Goal: Task Accomplishment & Management: Manage account settings

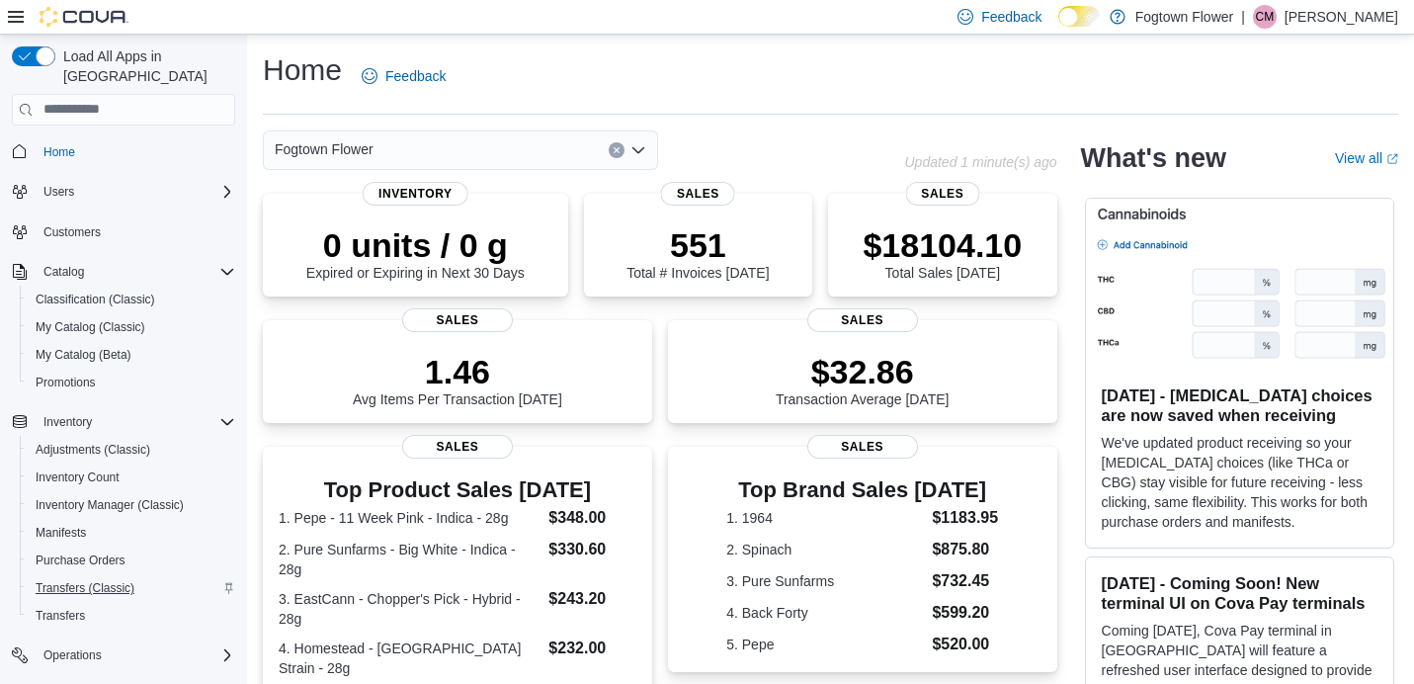
click at [115, 580] on span "Transfers (Classic)" at bounding box center [85, 588] width 99 height 16
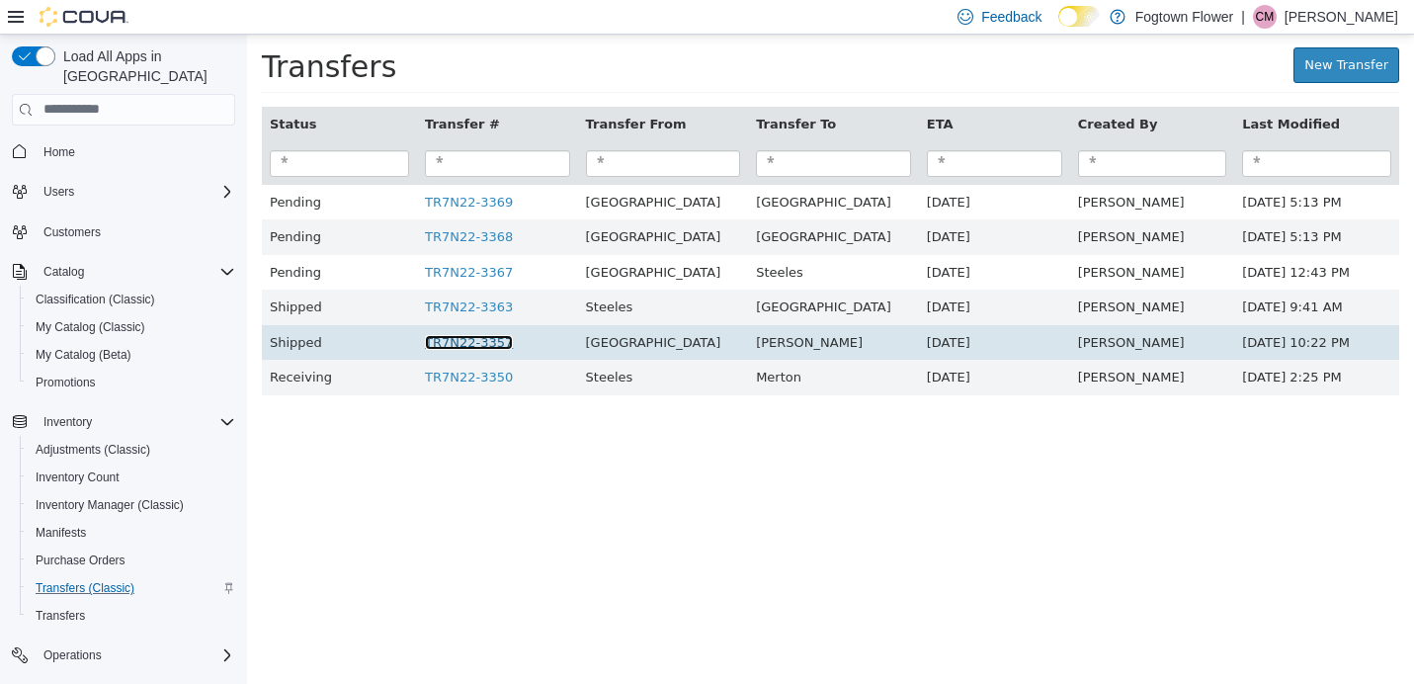
click at [504, 341] on link "TR7N22-3357" at bounding box center [469, 341] width 88 height 15
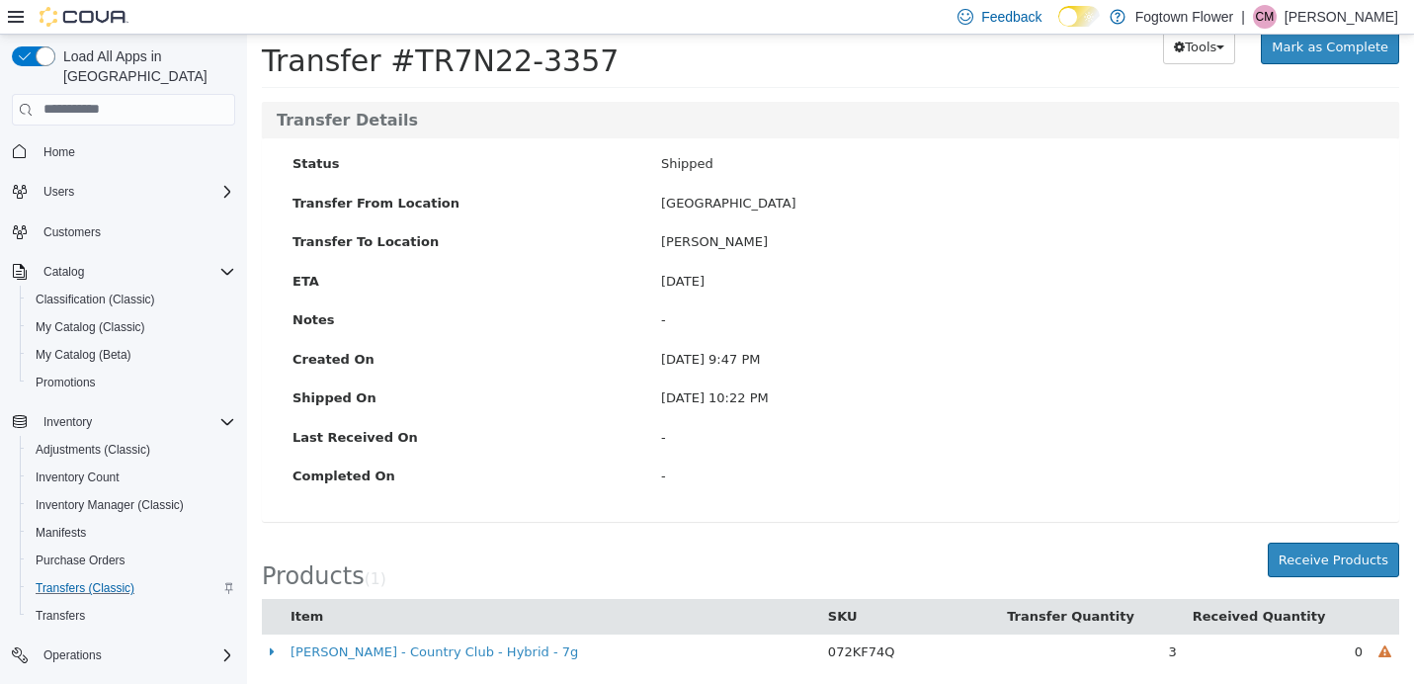
scroll to position [65, 0]
click at [1330, 543] on button "Receive Products" at bounding box center [1333, 561] width 131 height 36
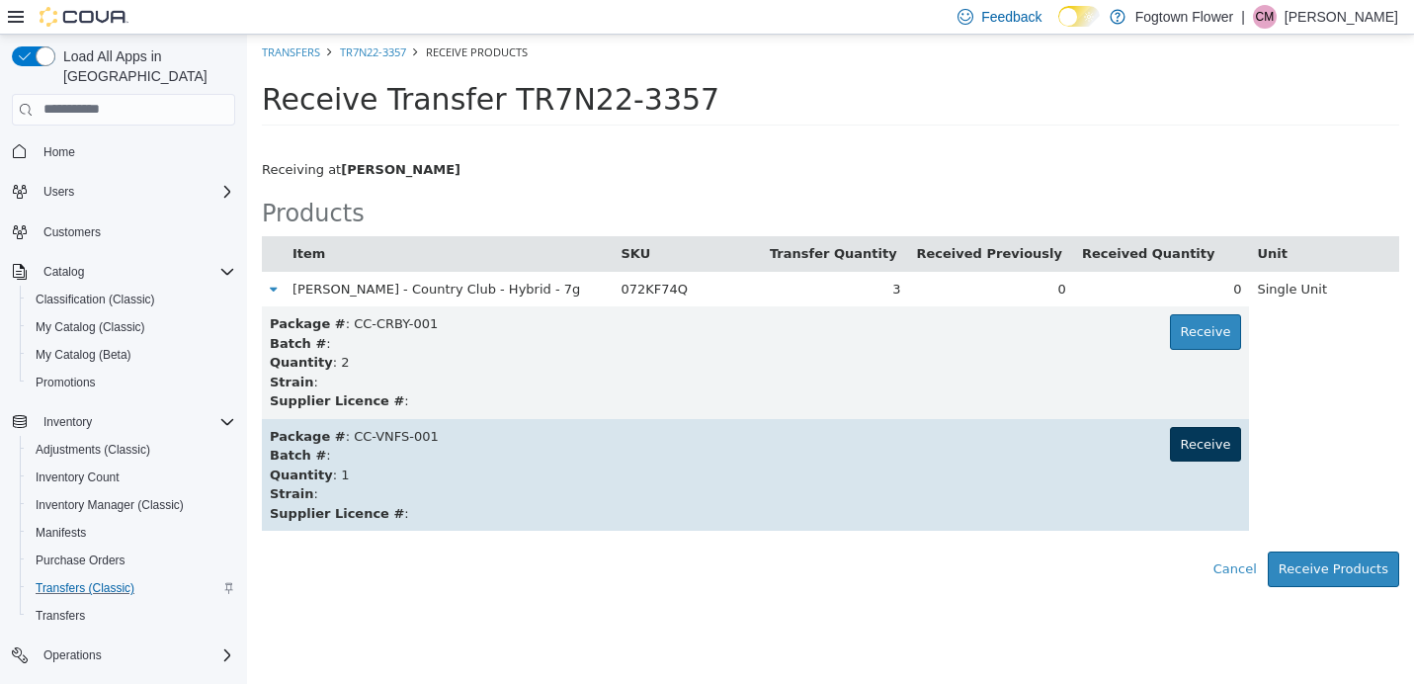
click at [1215, 426] on button "Receive" at bounding box center [1206, 444] width 72 height 36
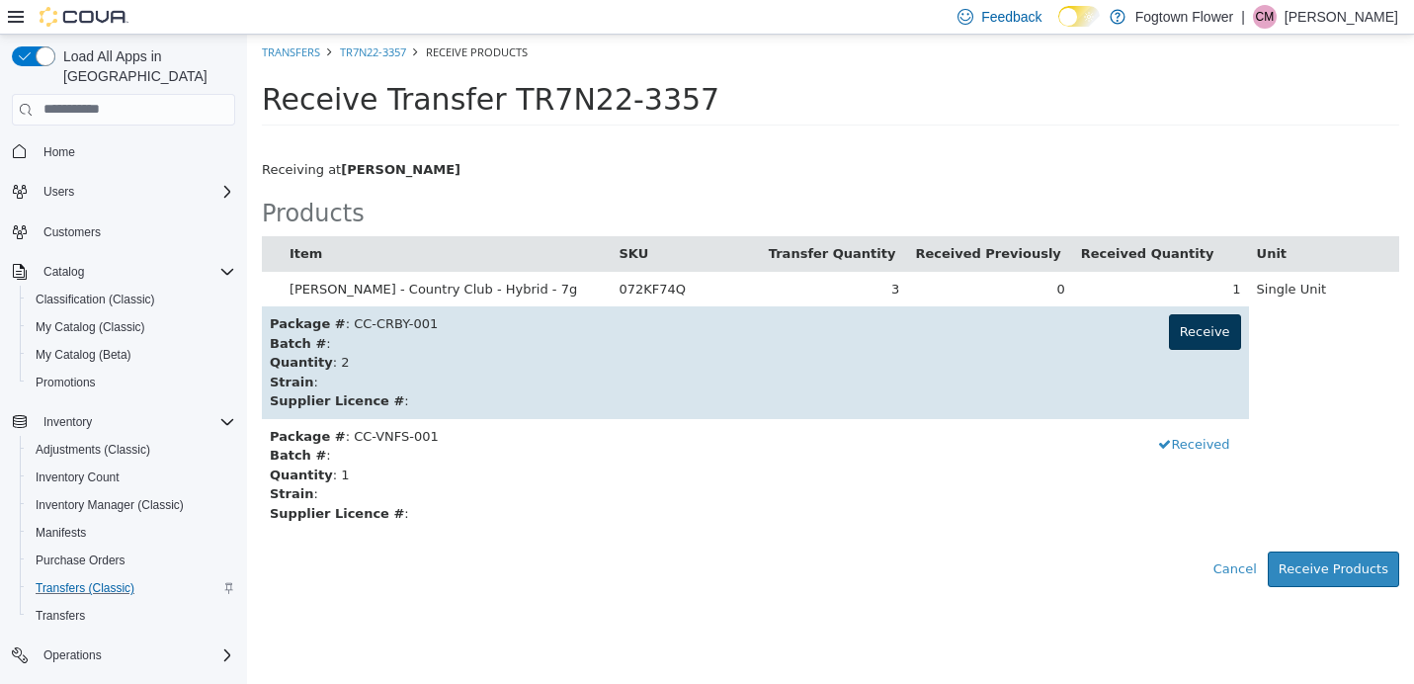
click at [1197, 344] on button "Receive" at bounding box center [1205, 331] width 72 height 36
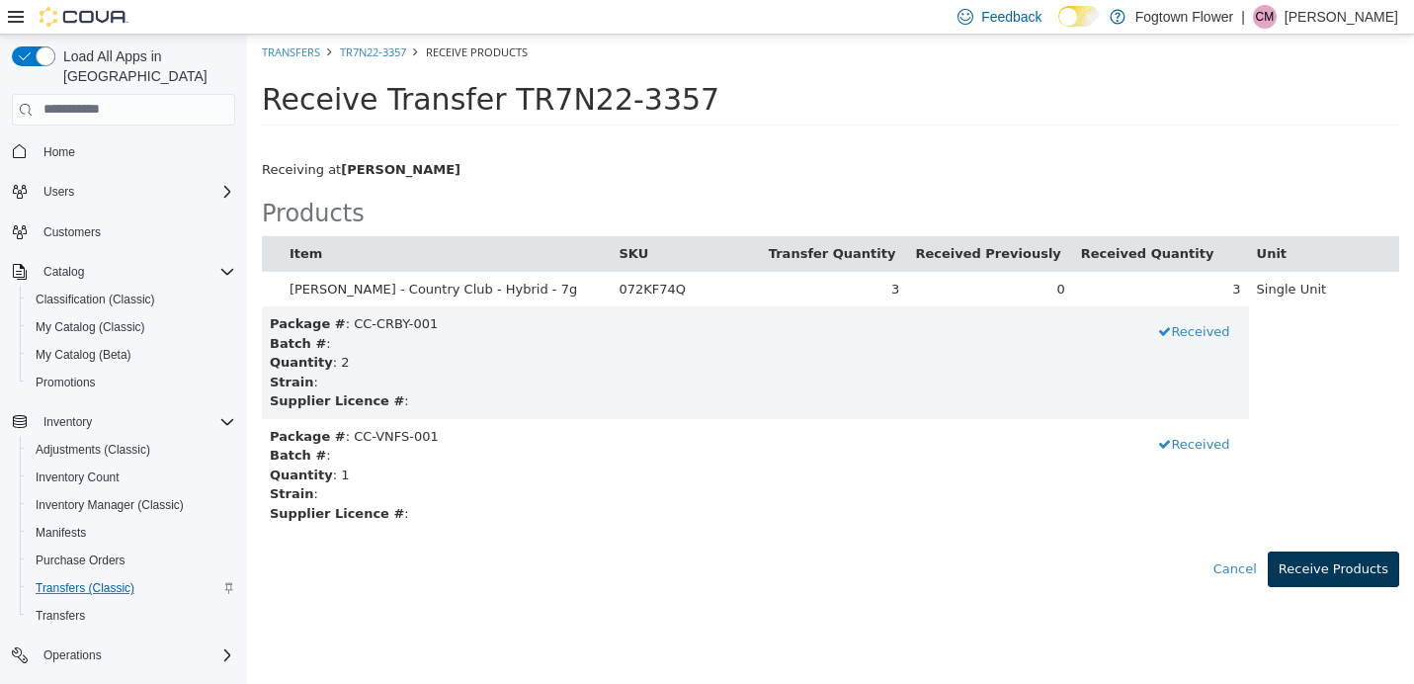
click at [1360, 562] on button "Receive Products" at bounding box center [1333, 568] width 131 height 36
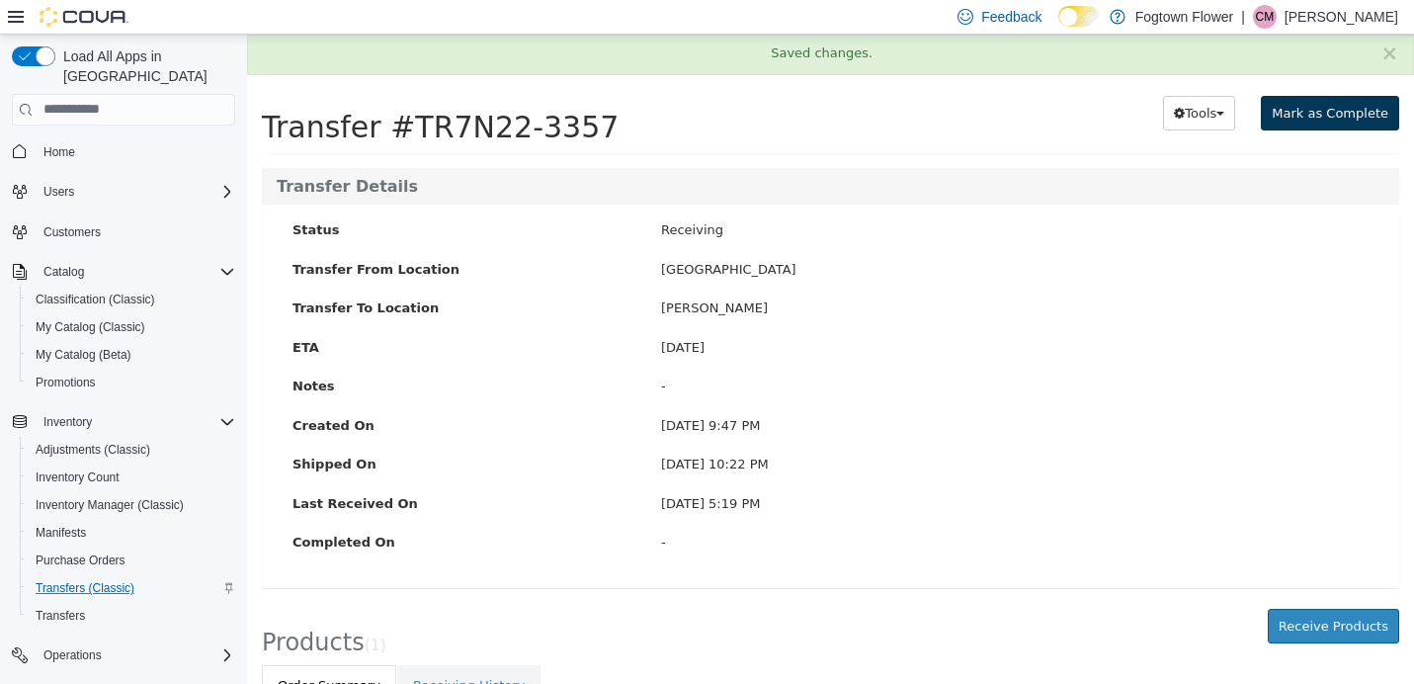
click at [1334, 119] on button "Mark as Complete" at bounding box center [1330, 113] width 138 height 36
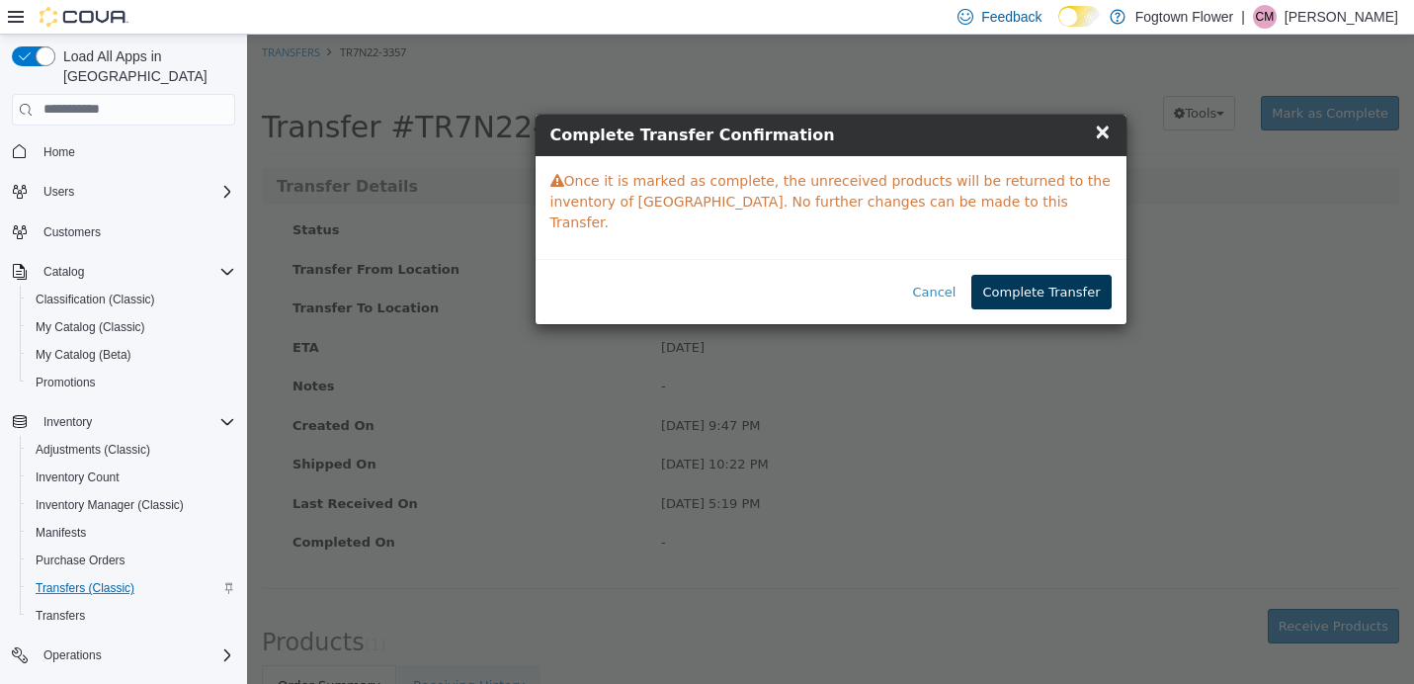
click at [1072, 274] on button "Complete Transfer" at bounding box center [1040, 292] width 139 height 36
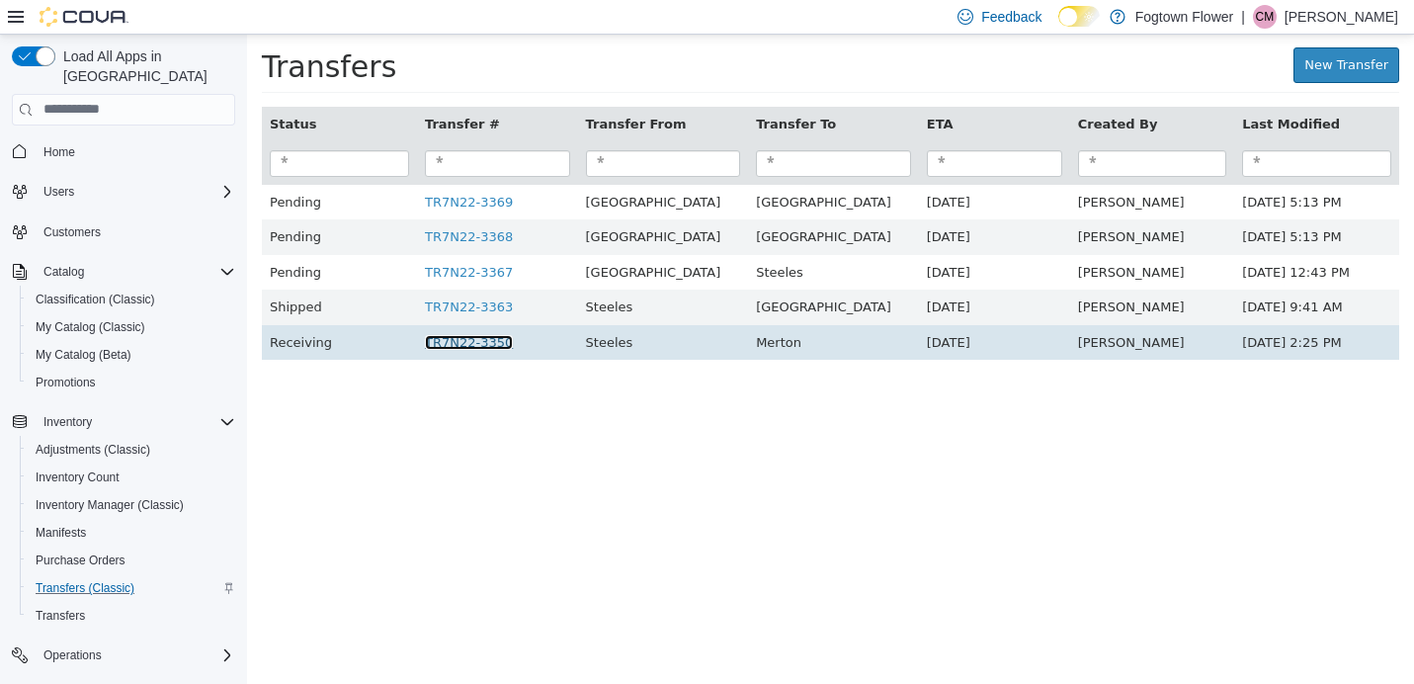
click at [513, 343] on link "TR7N22-3350" at bounding box center [469, 341] width 88 height 15
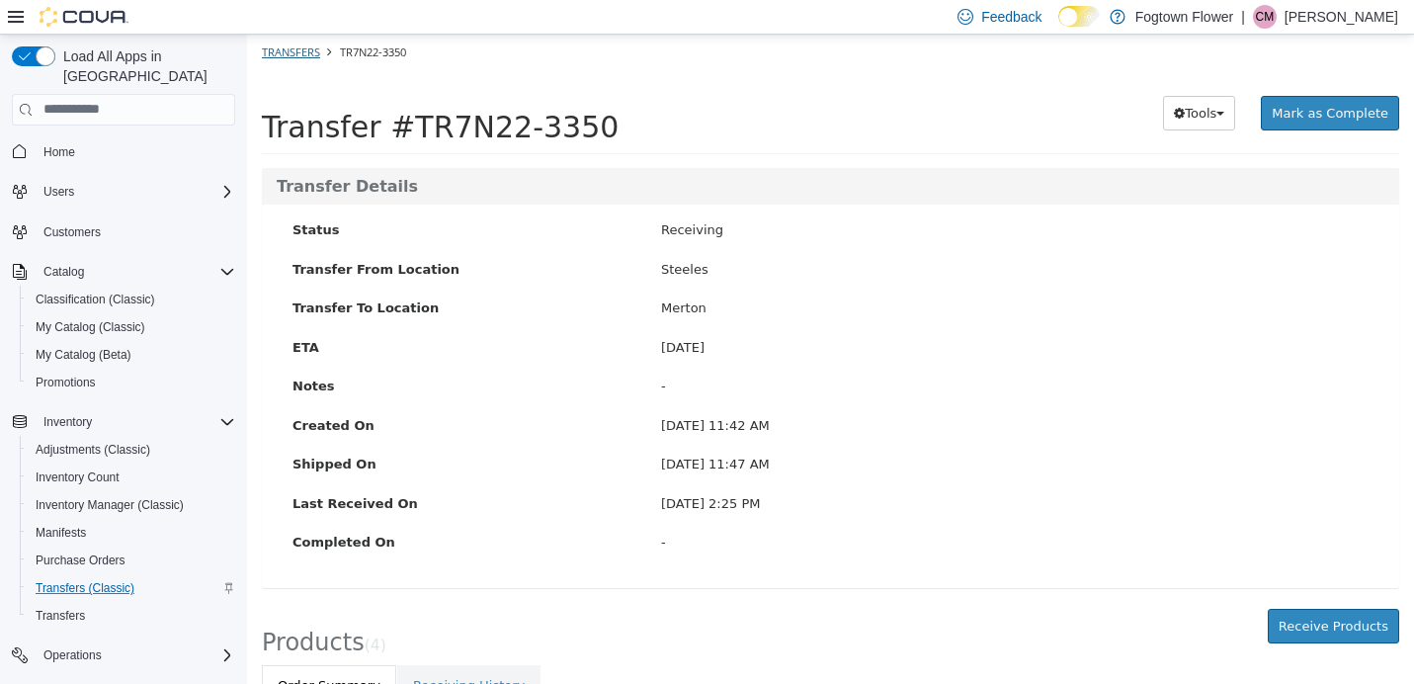
click at [302, 49] on link "Transfers" at bounding box center [291, 50] width 58 height 15
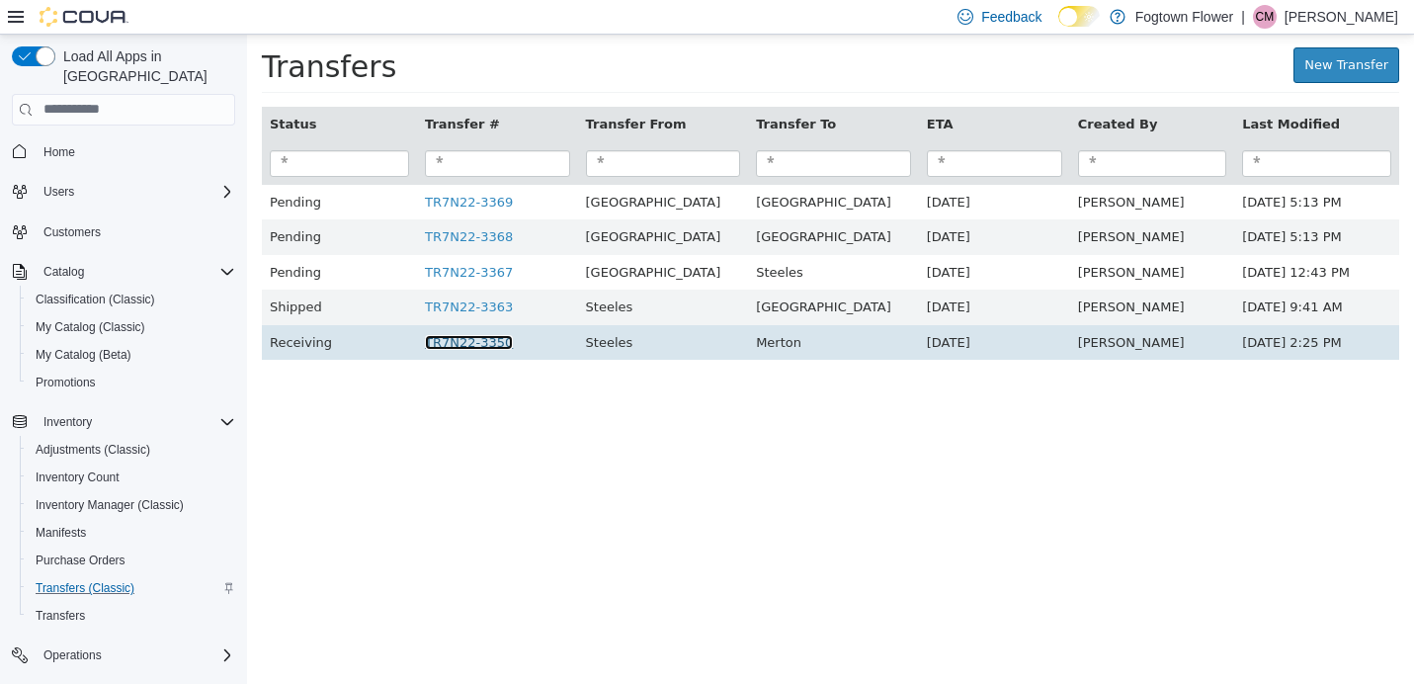
click at [491, 334] on link "TR7N22-3350" at bounding box center [469, 341] width 88 height 15
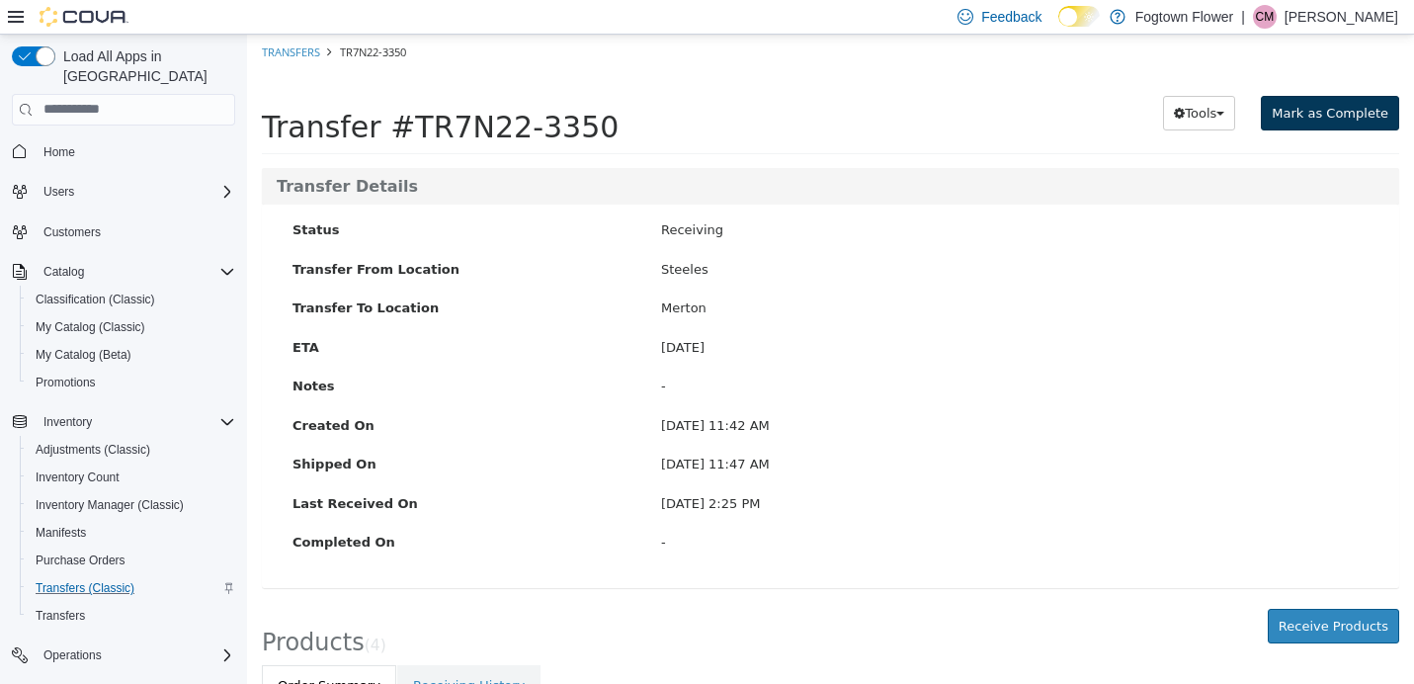
click at [1334, 112] on span "Mark as Complete" at bounding box center [1330, 112] width 117 height 15
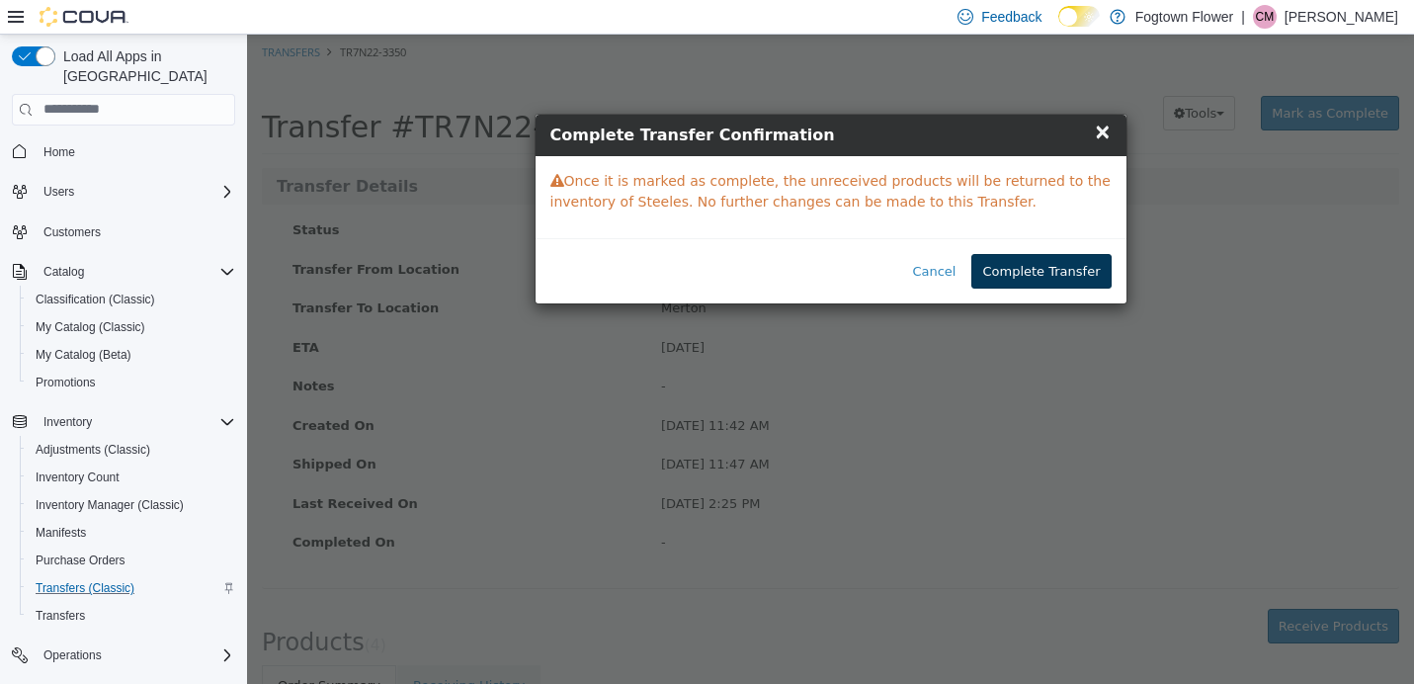
click at [1085, 270] on button "Complete Transfer" at bounding box center [1040, 271] width 139 height 36
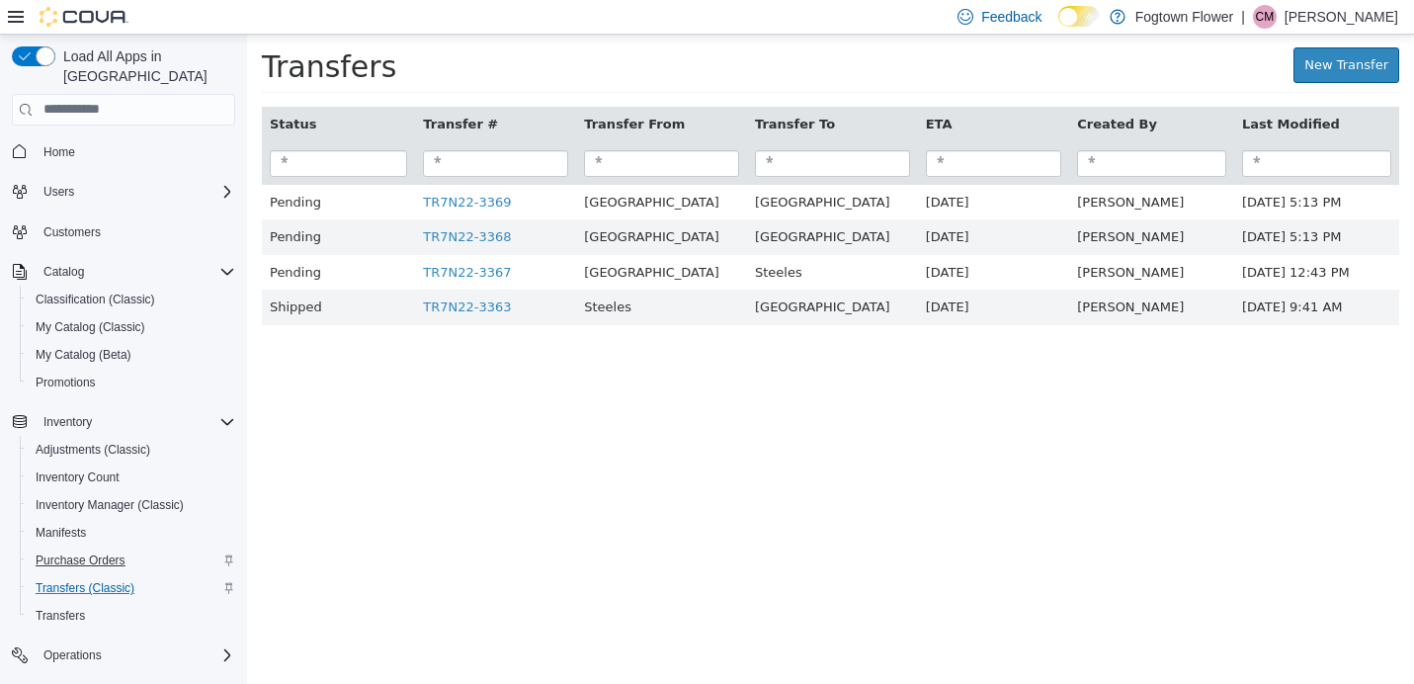
click at [109, 552] on span "Purchase Orders" at bounding box center [81, 560] width 90 height 16
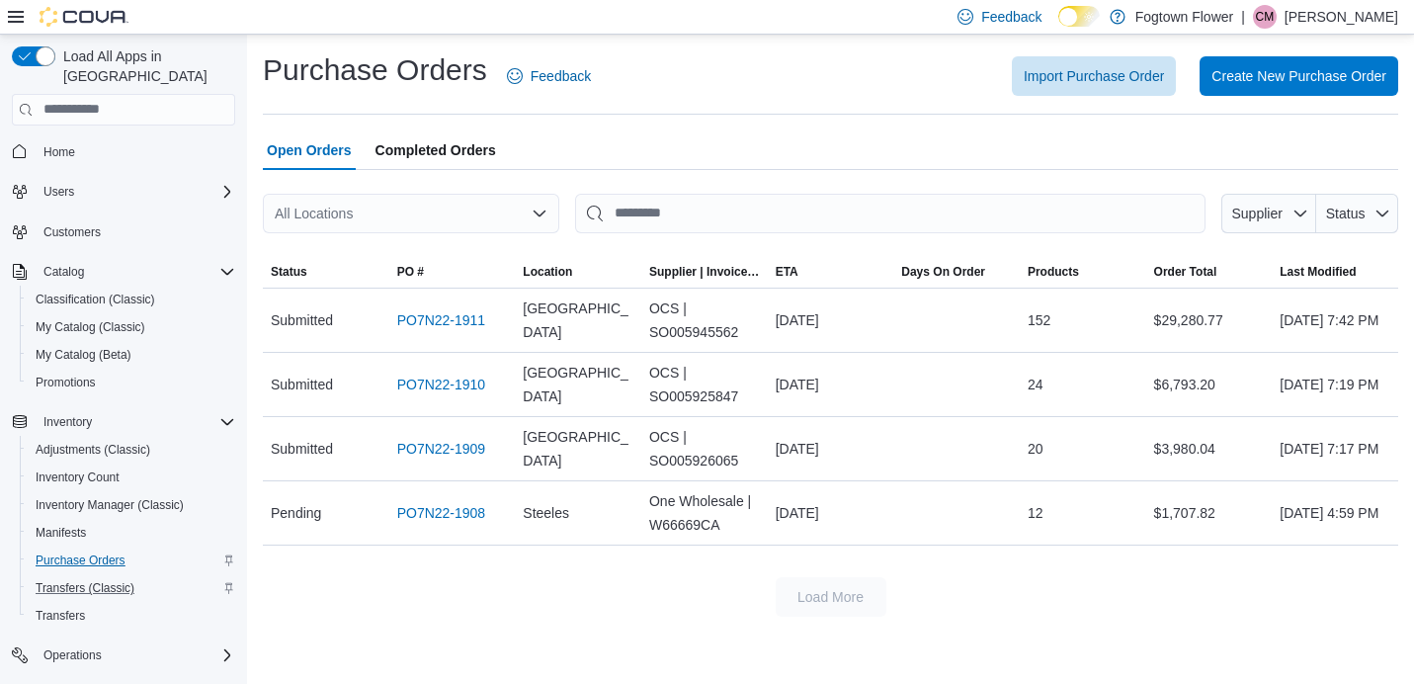
click at [81, 552] on span "Purchase Orders" at bounding box center [81, 560] width 90 height 16
click at [106, 580] on span "Transfers (Classic)" at bounding box center [85, 588] width 99 height 16
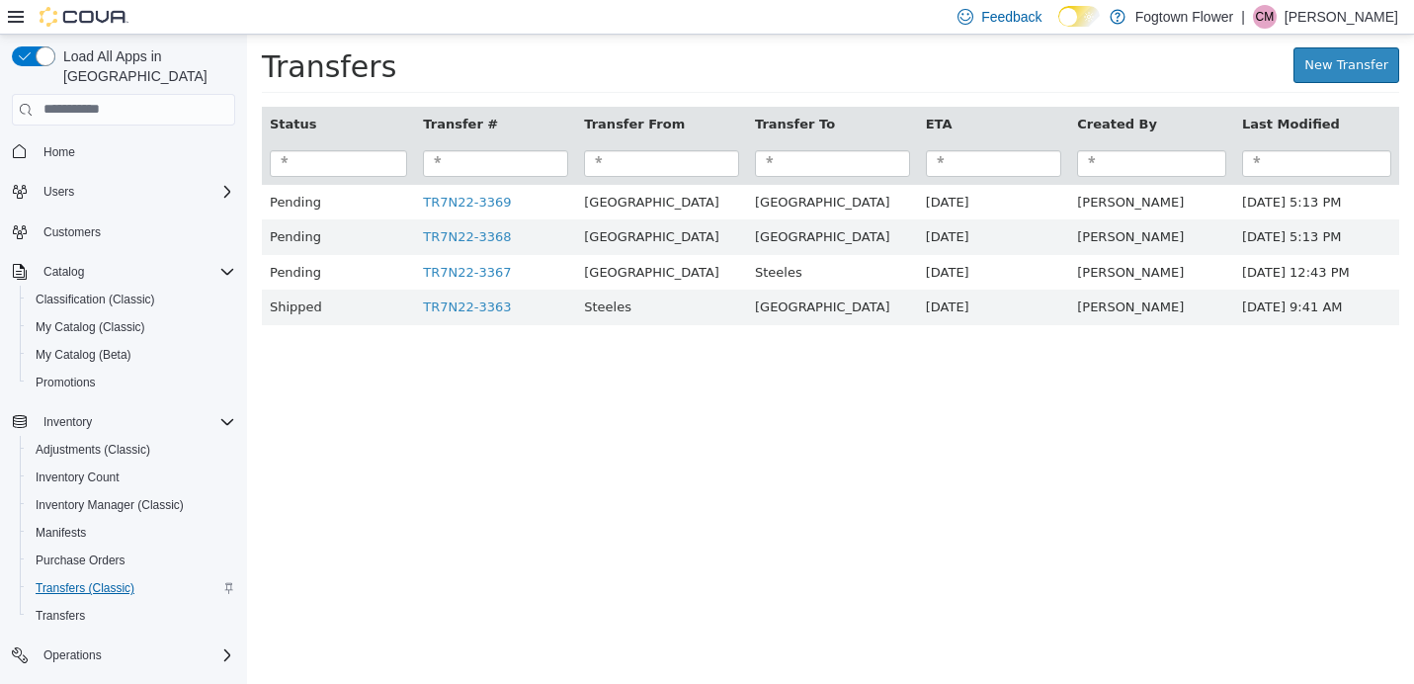
click at [107, 580] on span "Transfers (Classic)" at bounding box center [85, 588] width 99 height 16
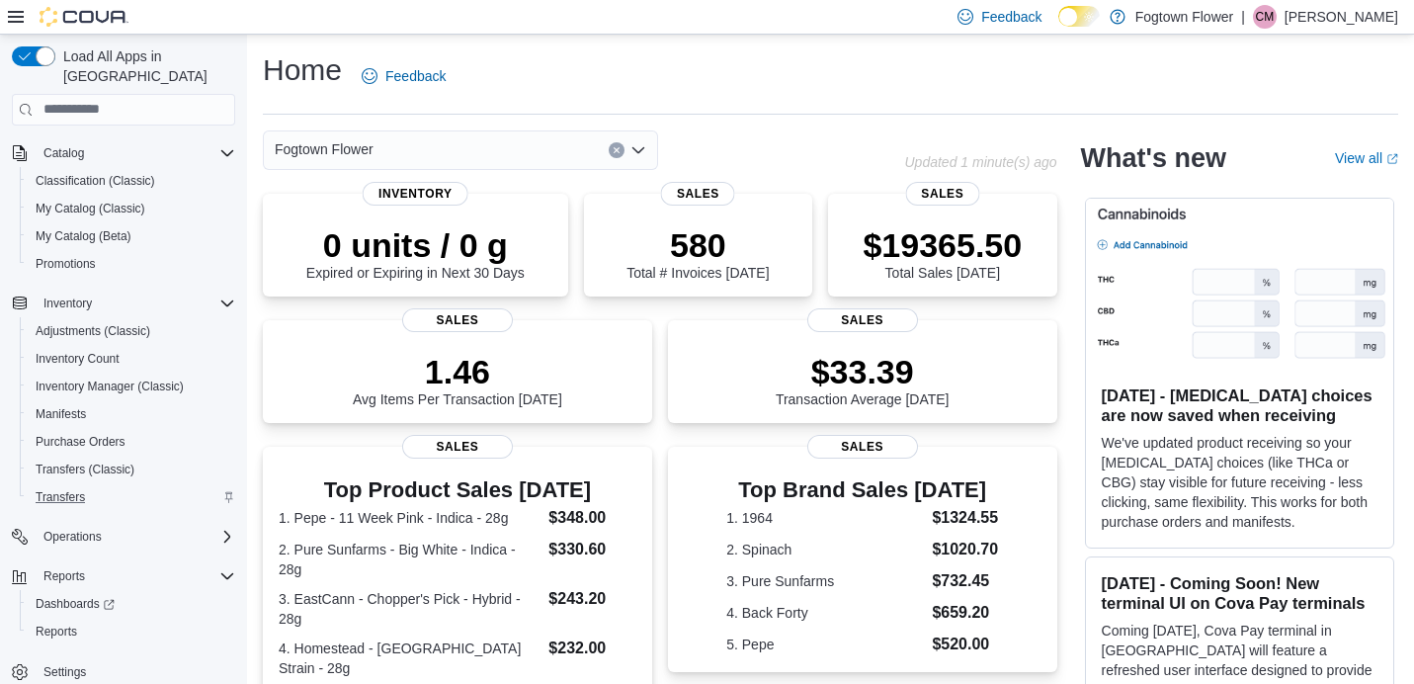
scroll to position [119, 0]
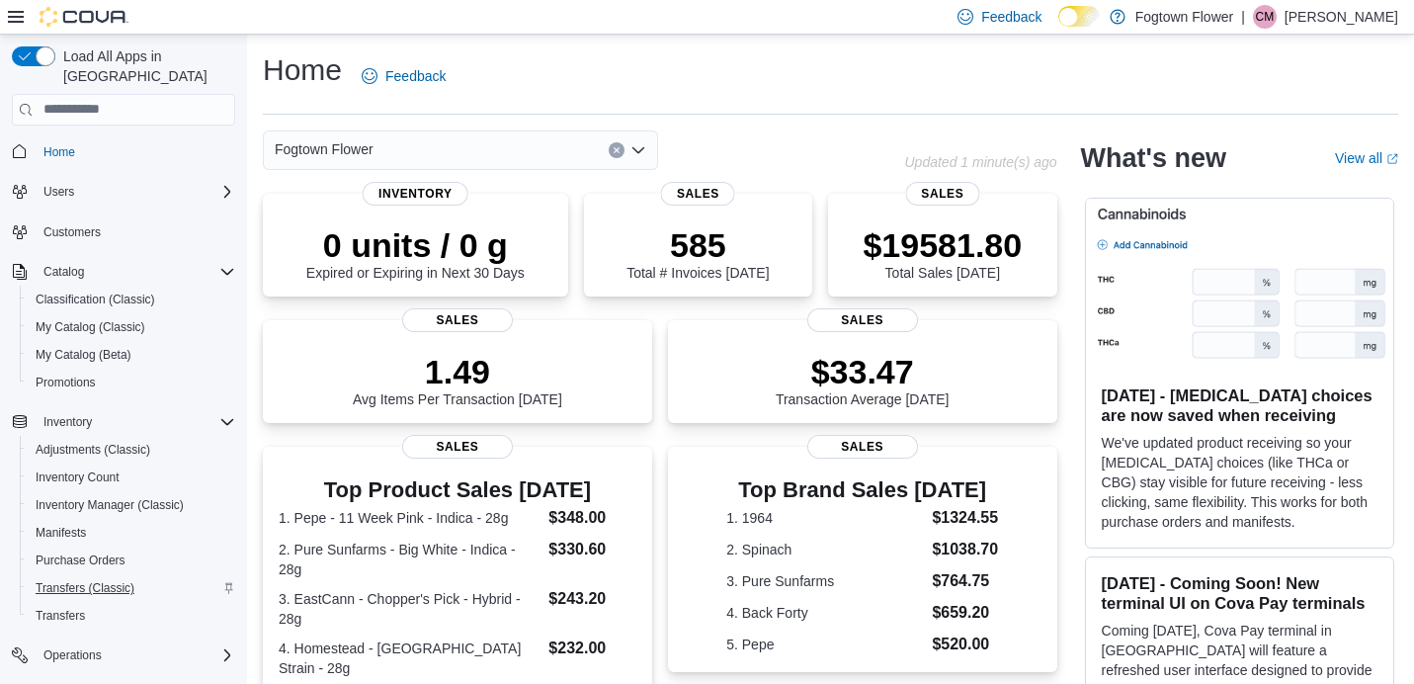
click at [120, 580] on span "Transfers (Classic)" at bounding box center [85, 588] width 99 height 16
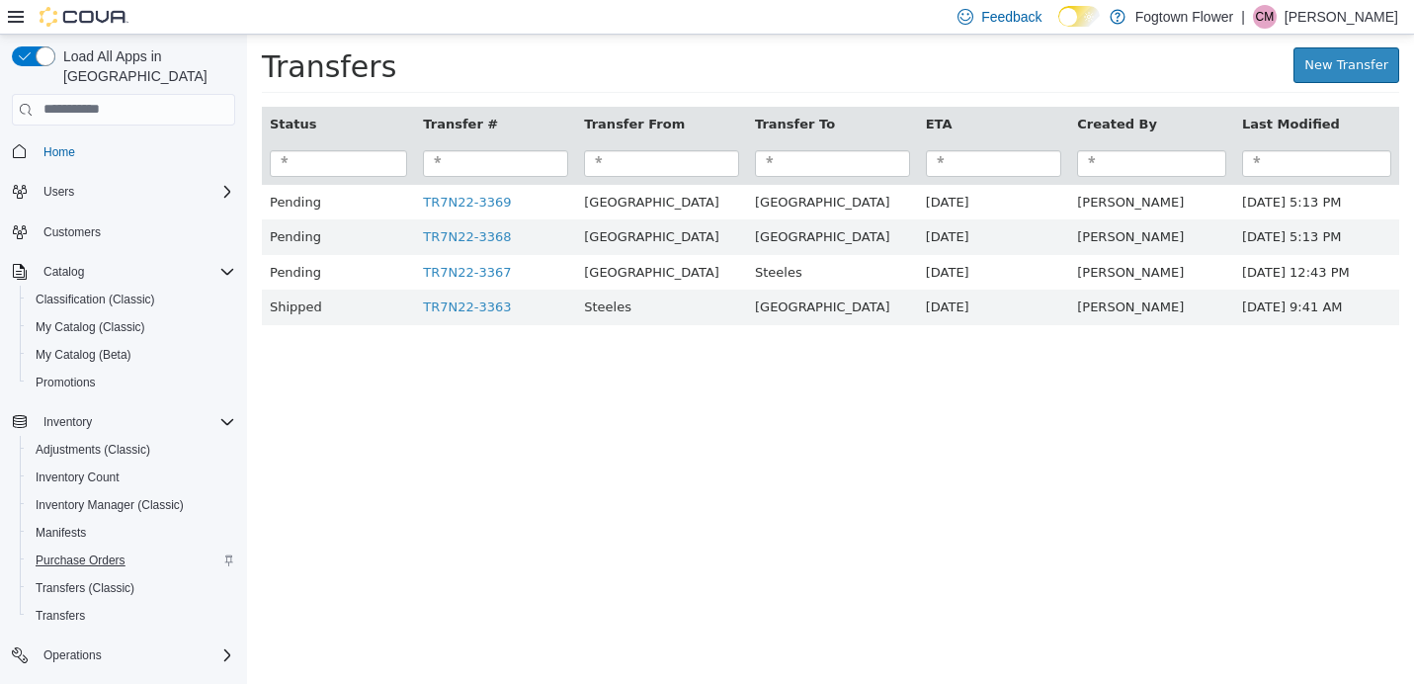
click at [110, 552] on span "Purchase Orders" at bounding box center [81, 560] width 90 height 16
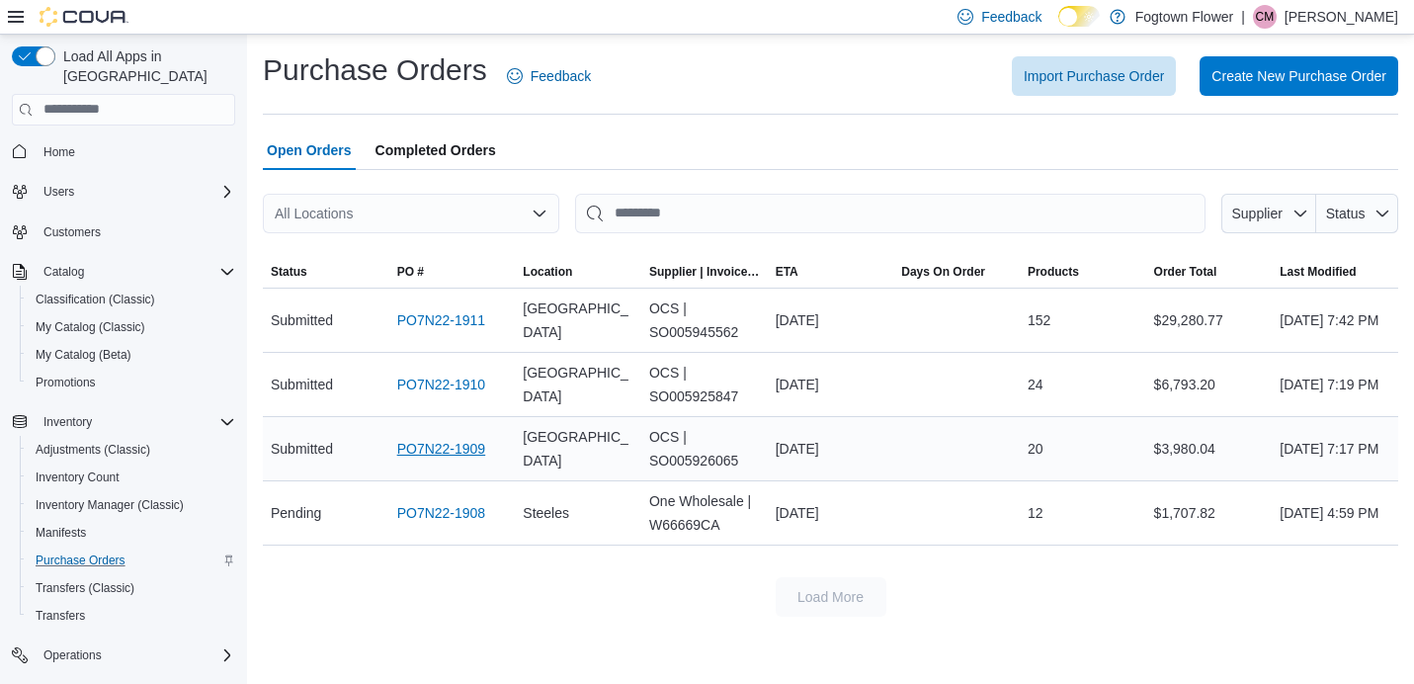
click at [450, 457] on link "PO7N22-1909" at bounding box center [441, 449] width 89 height 24
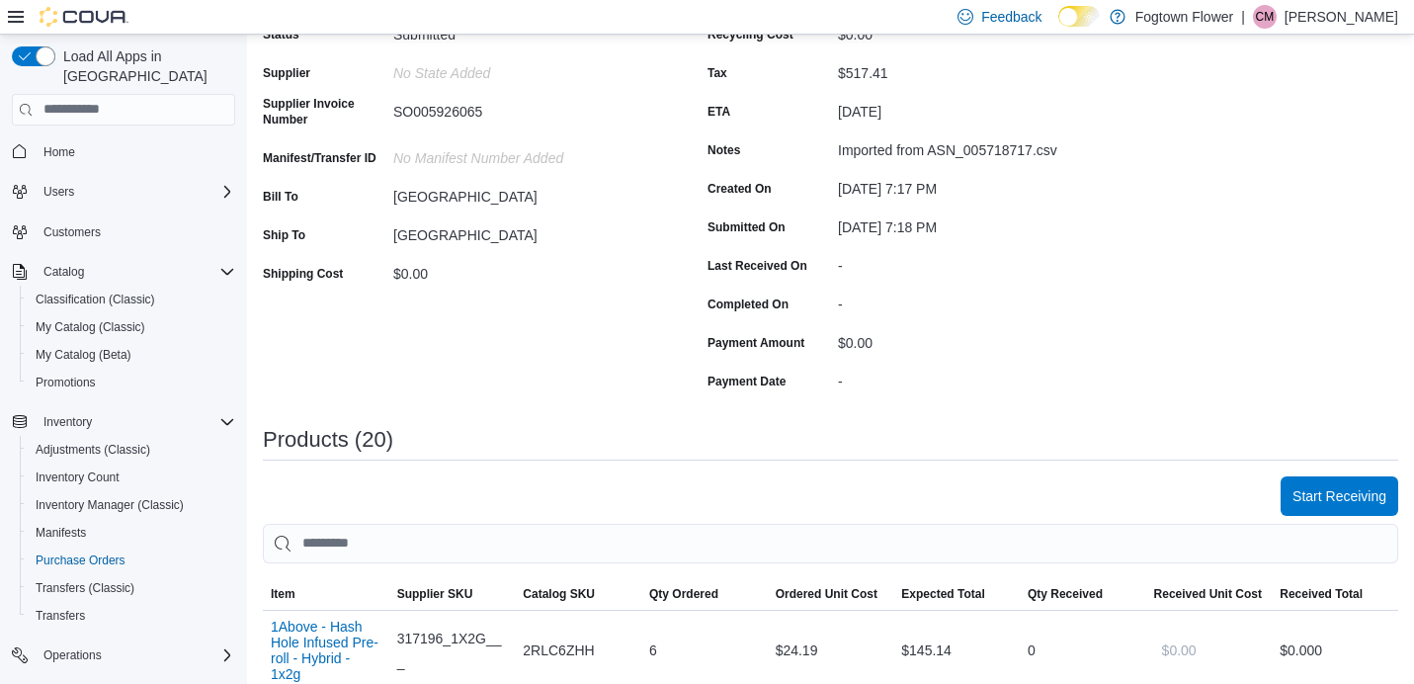
scroll to position [203, 0]
click at [1332, 510] on span "Start Receiving" at bounding box center [1340, 495] width 94 height 40
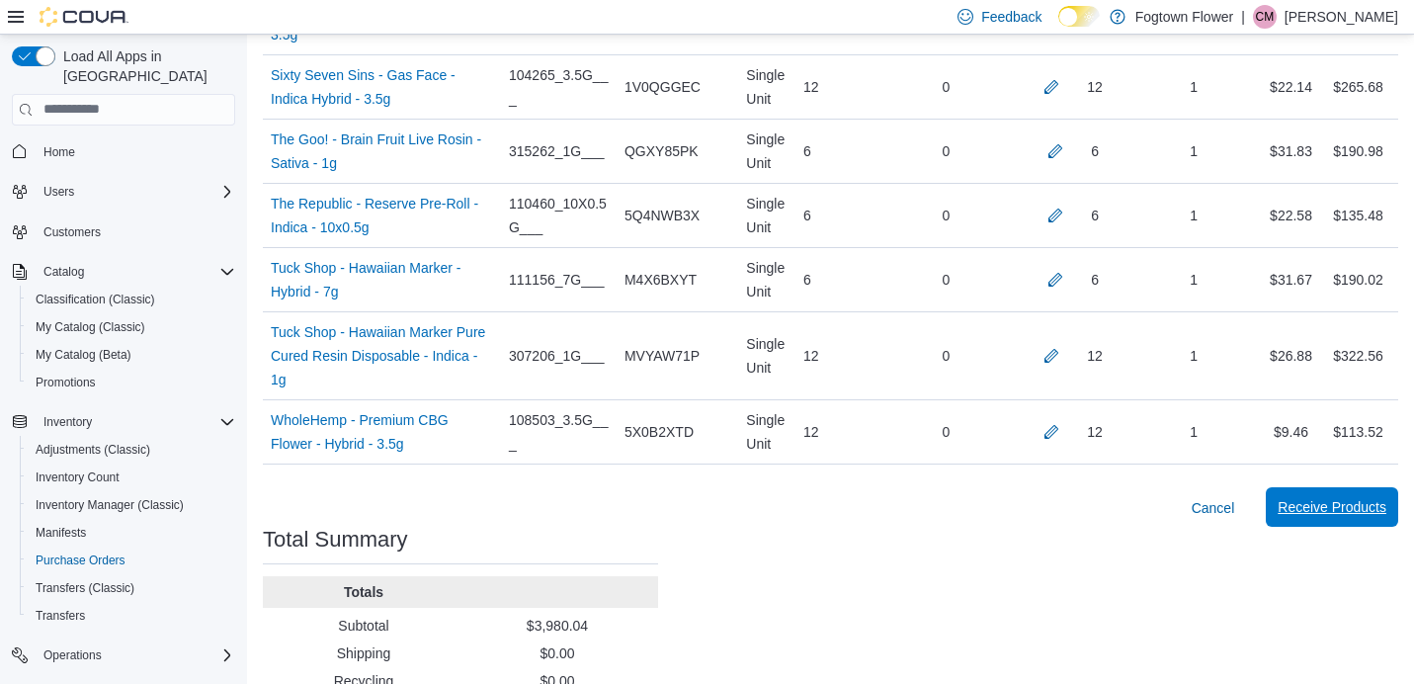
scroll to position [1534, 0]
click at [1318, 498] on span "Receive Products" at bounding box center [1332, 508] width 109 height 20
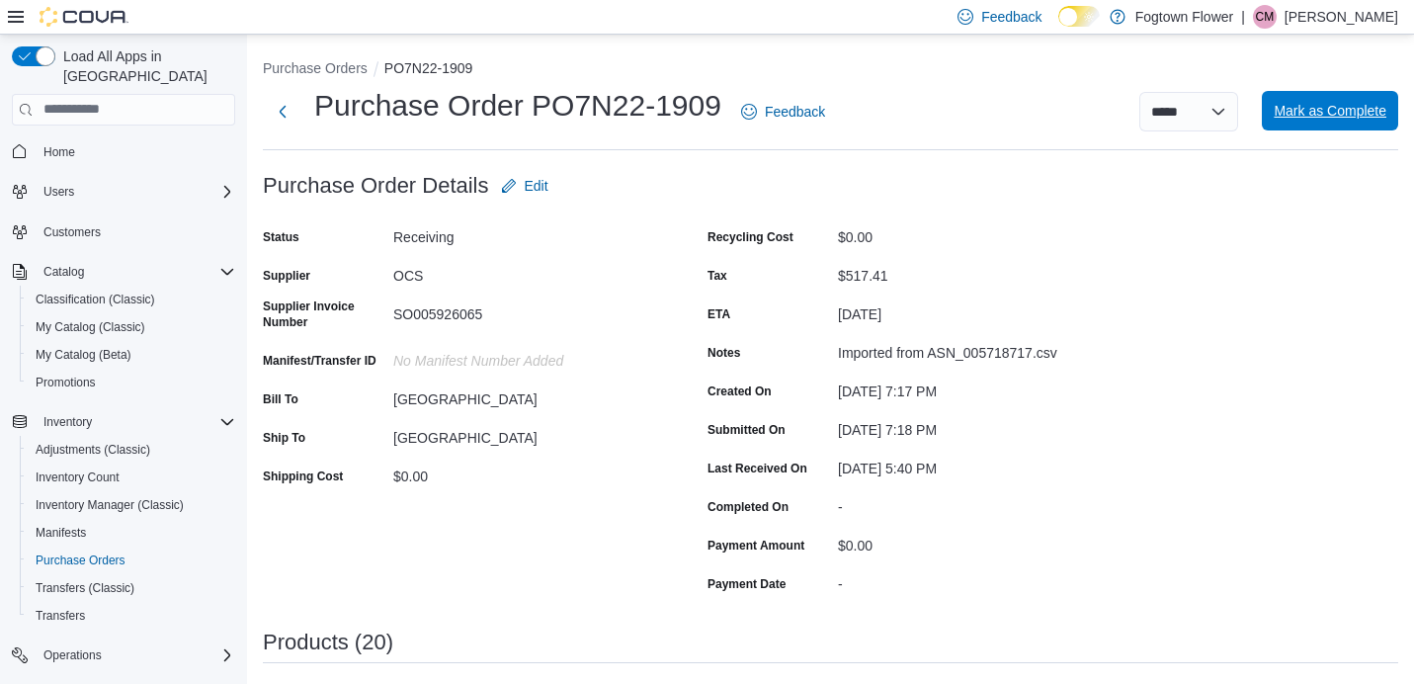
click at [1345, 94] on span "Mark as Complete" at bounding box center [1330, 111] width 113 height 40
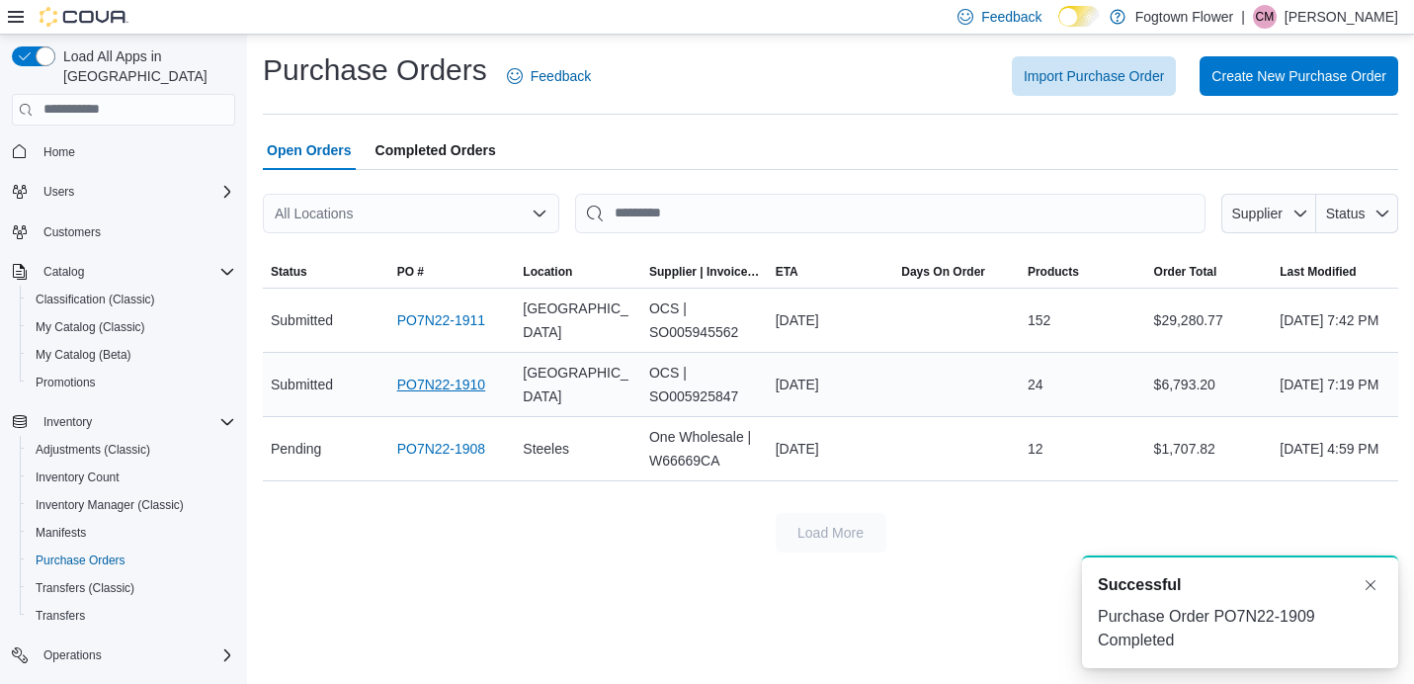
click at [451, 376] on link "PO7N22-1910" at bounding box center [441, 385] width 89 height 24
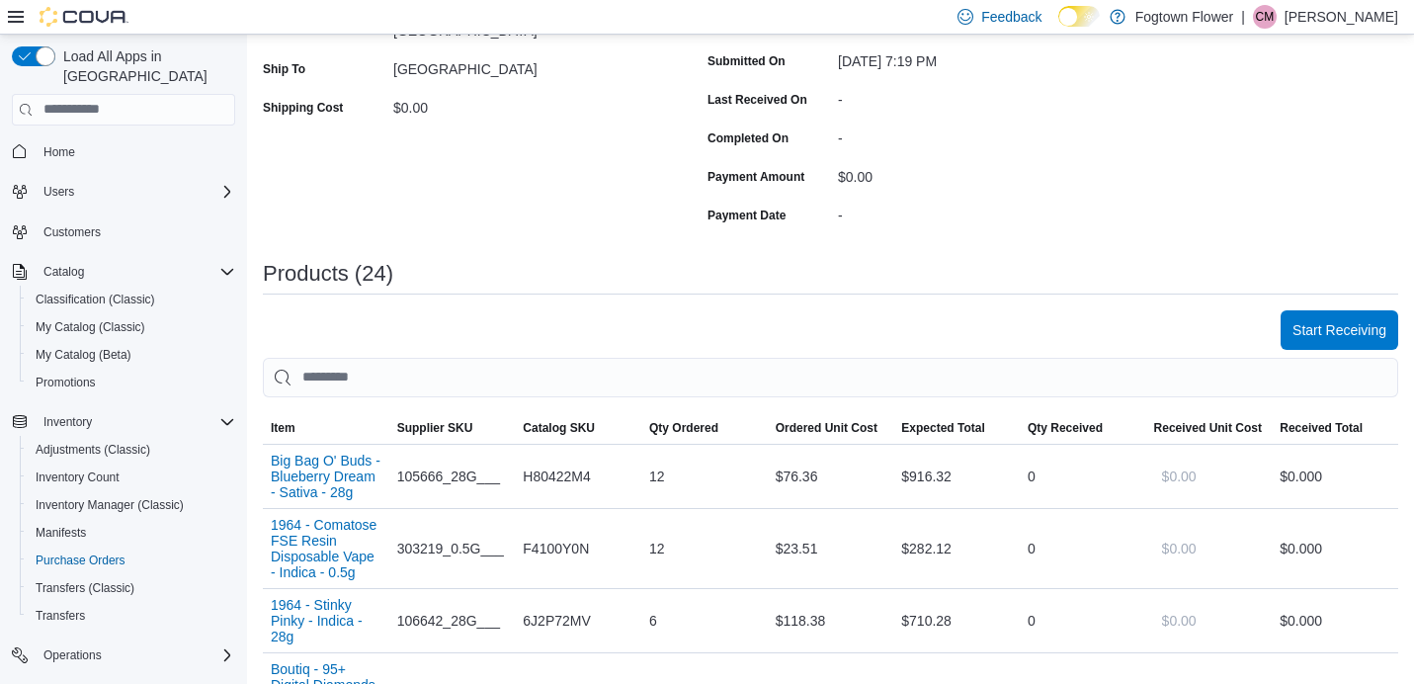
scroll to position [385, 0]
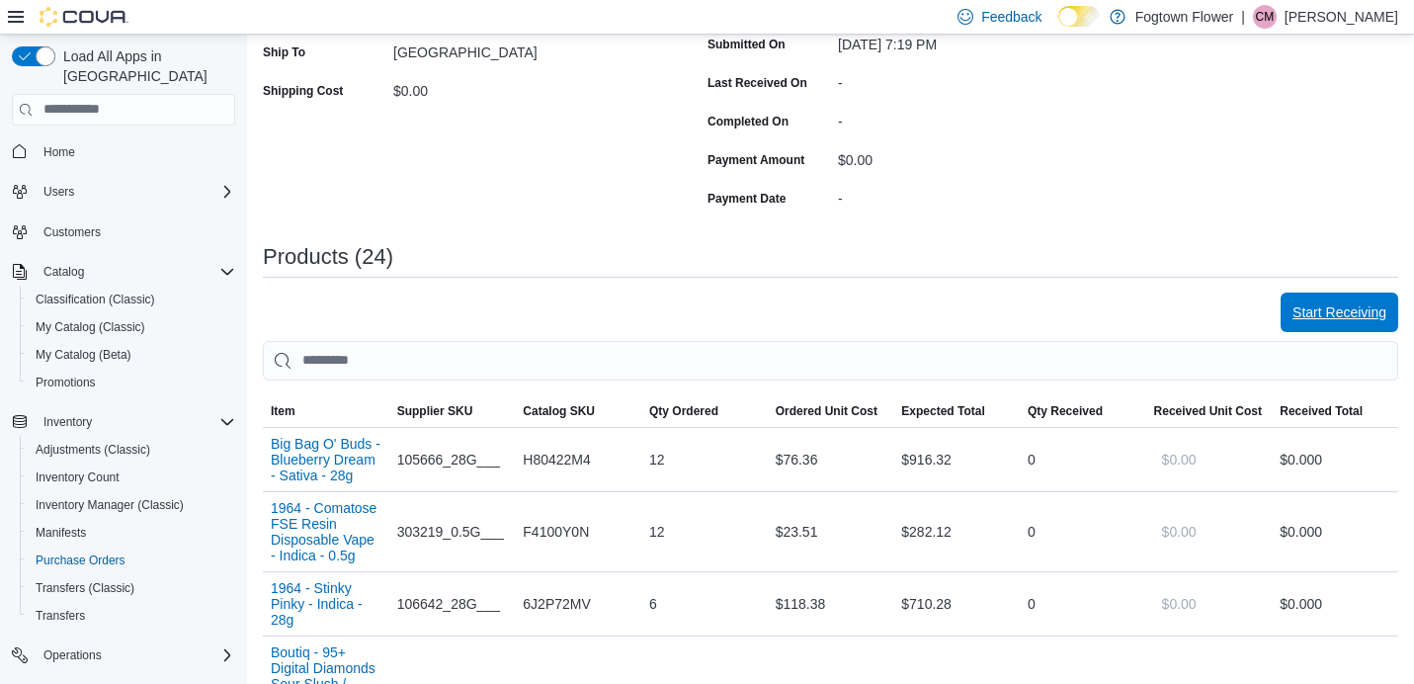
click at [1329, 325] on span "Start Receiving" at bounding box center [1340, 312] width 94 height 40
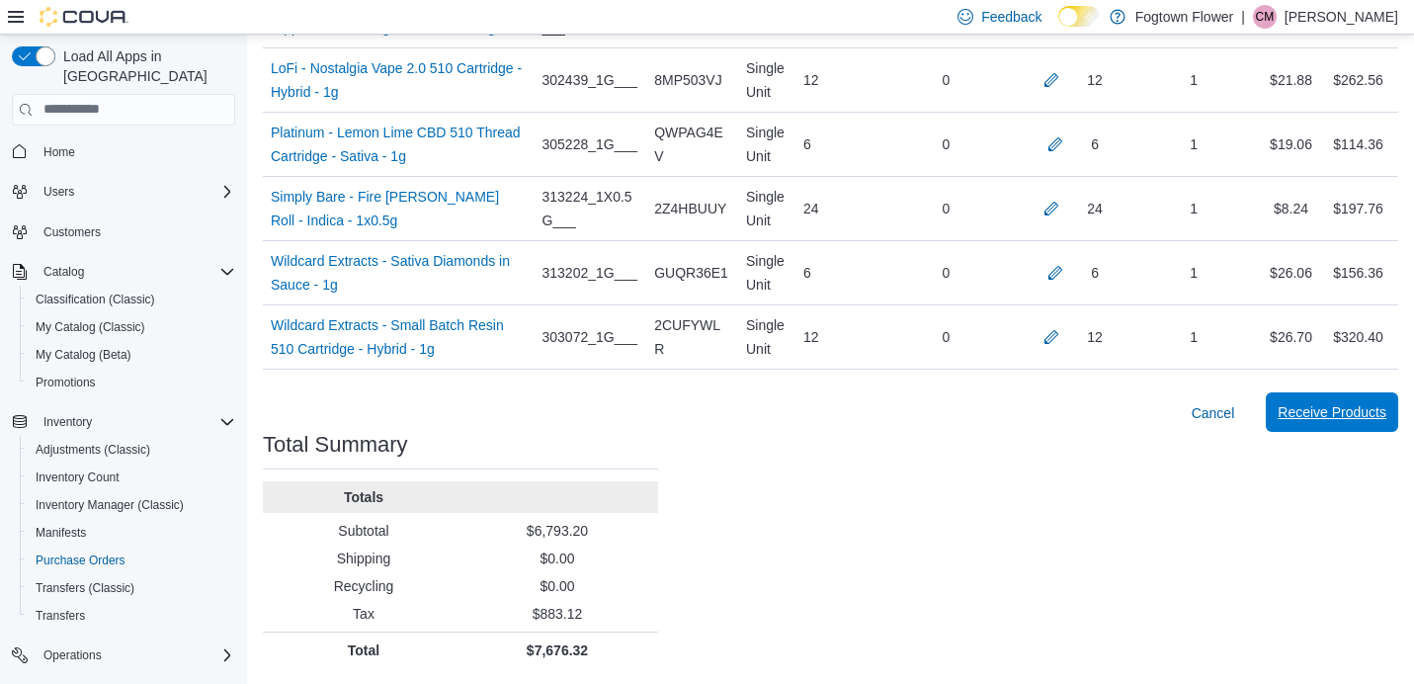
scroll to position [2360, 0]
click at [1333, 404] on span "Receive Products" at bounding box center [1332, 412] width 109 height 20
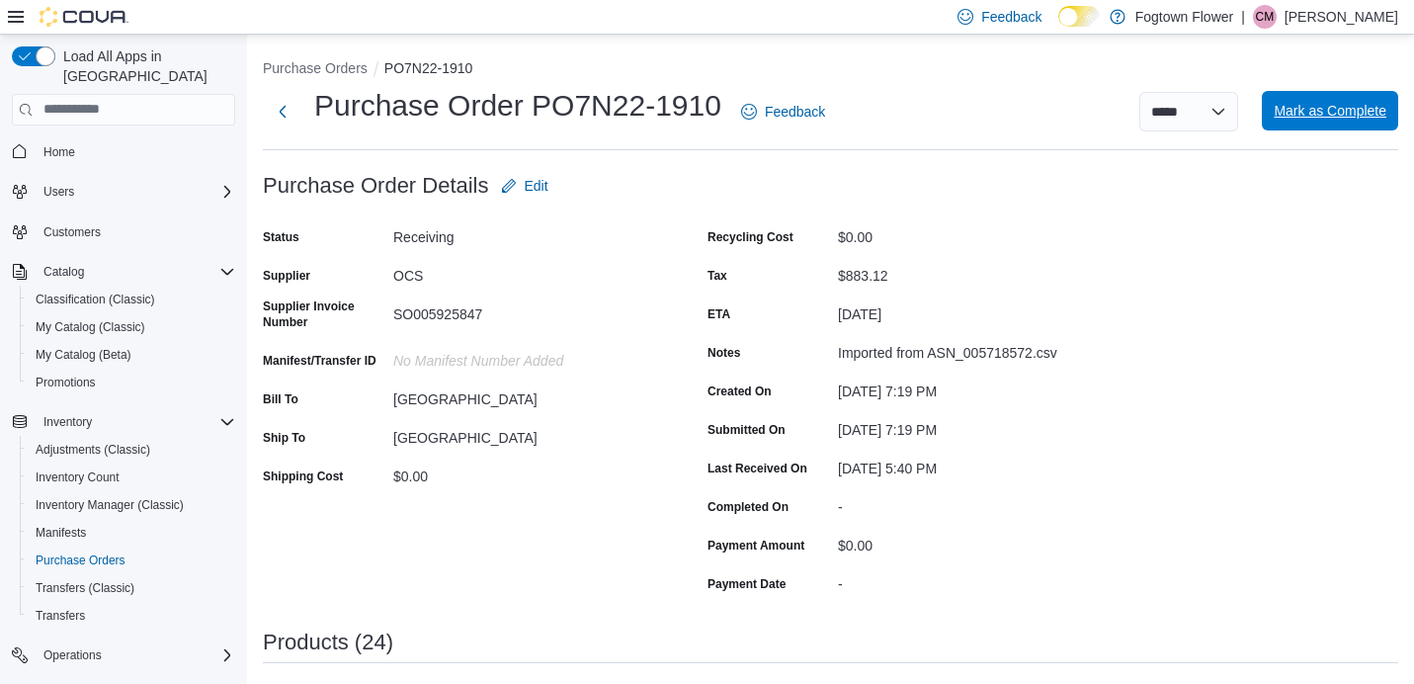
click at [1315, 113] on span "Mark as Complete" at bounding box center [1330, 111] width 113 height 20
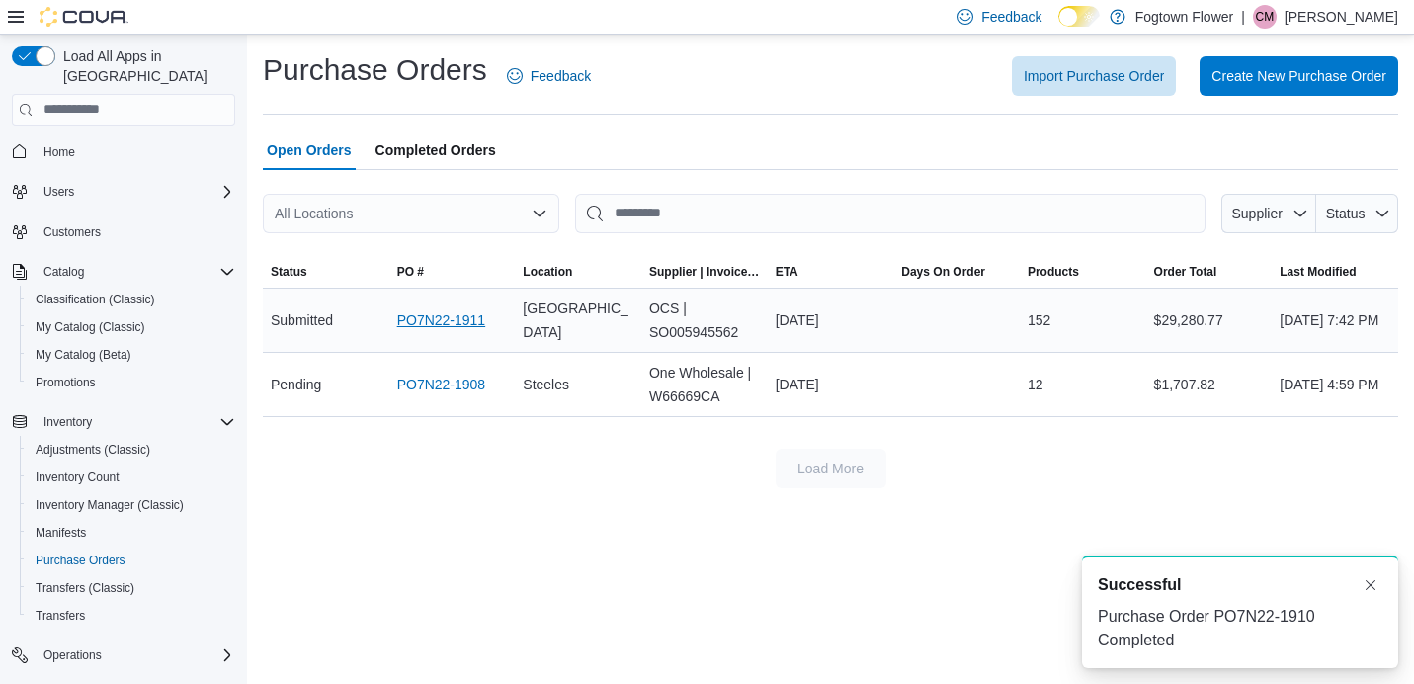
click at [409, 315] on link "PO7N22-1911" at bounding box center [441, 320] width 89 height 24
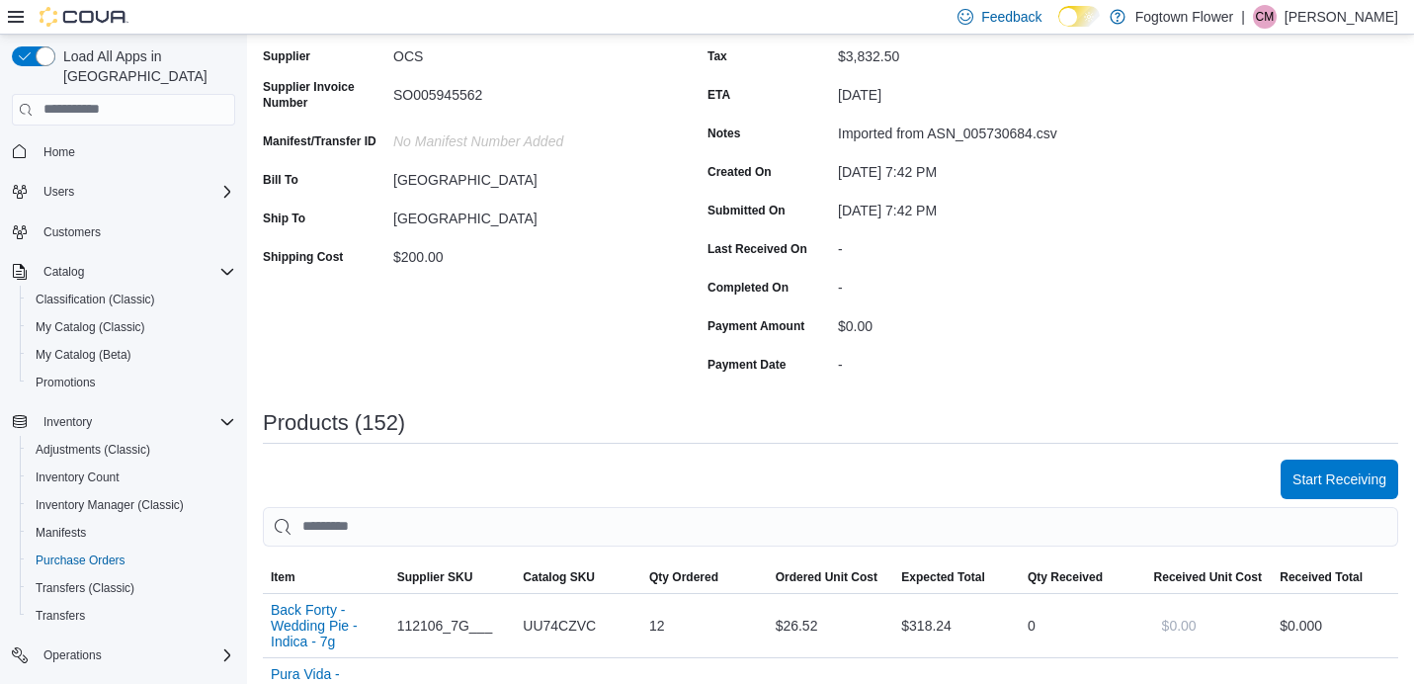
scroll to position [229, 0]
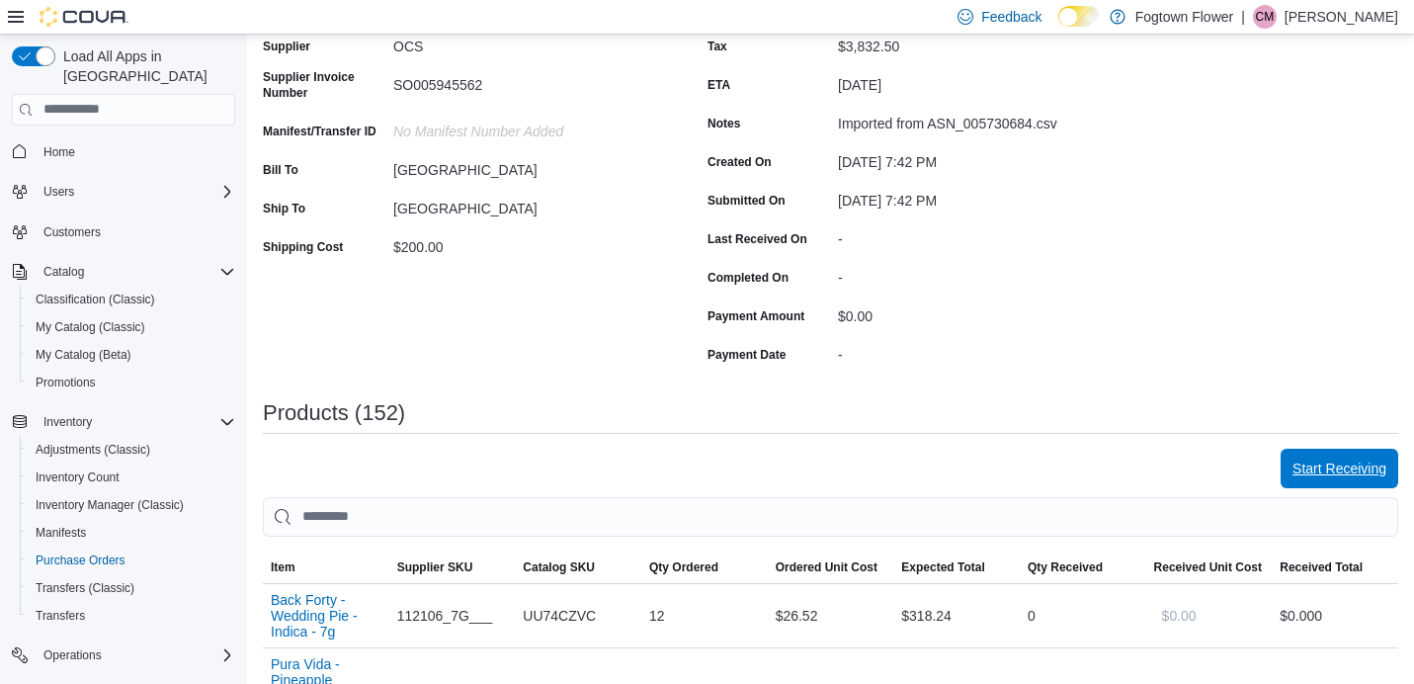
click at [1358, 479] on span "Start Receiving" at bounding box center [1340, 469] width 94 height 40
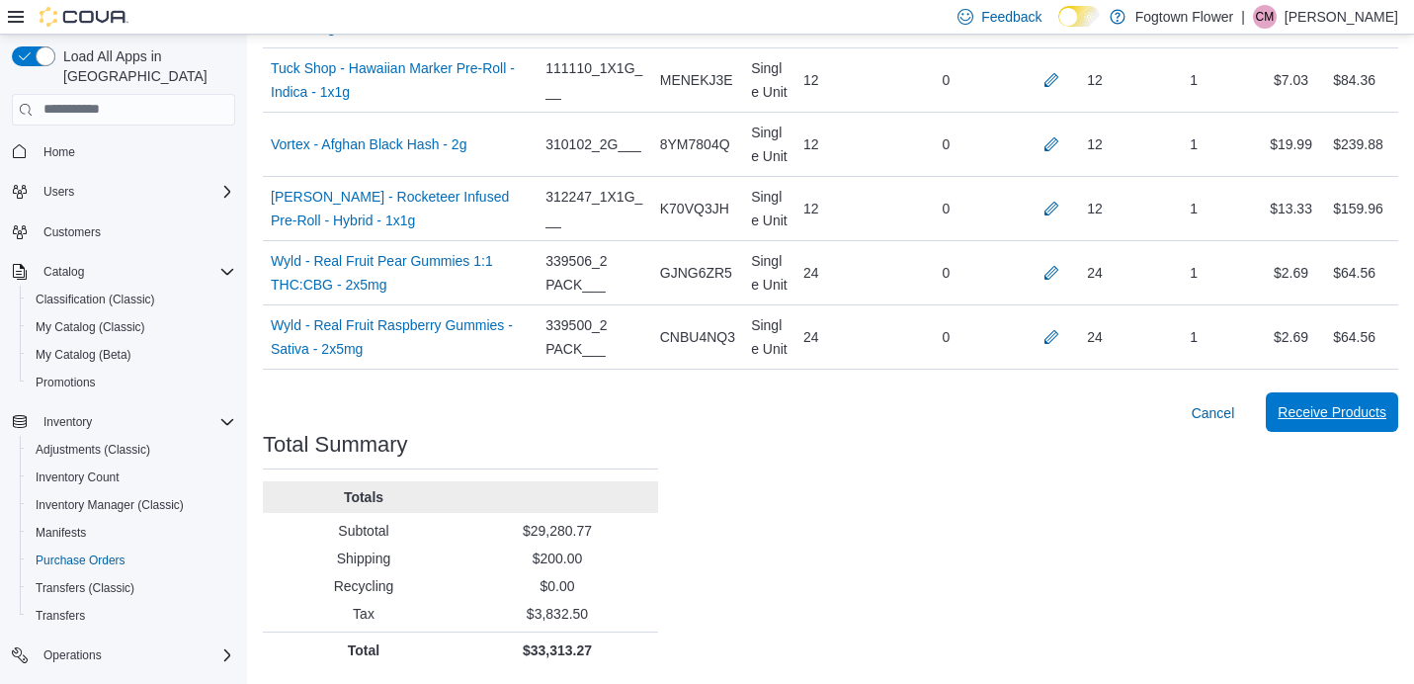
scroll to position [13617, 0]
click at [1333, 404] on span "Receive Products" at bounding box center [1332, 412] width 109 height 20
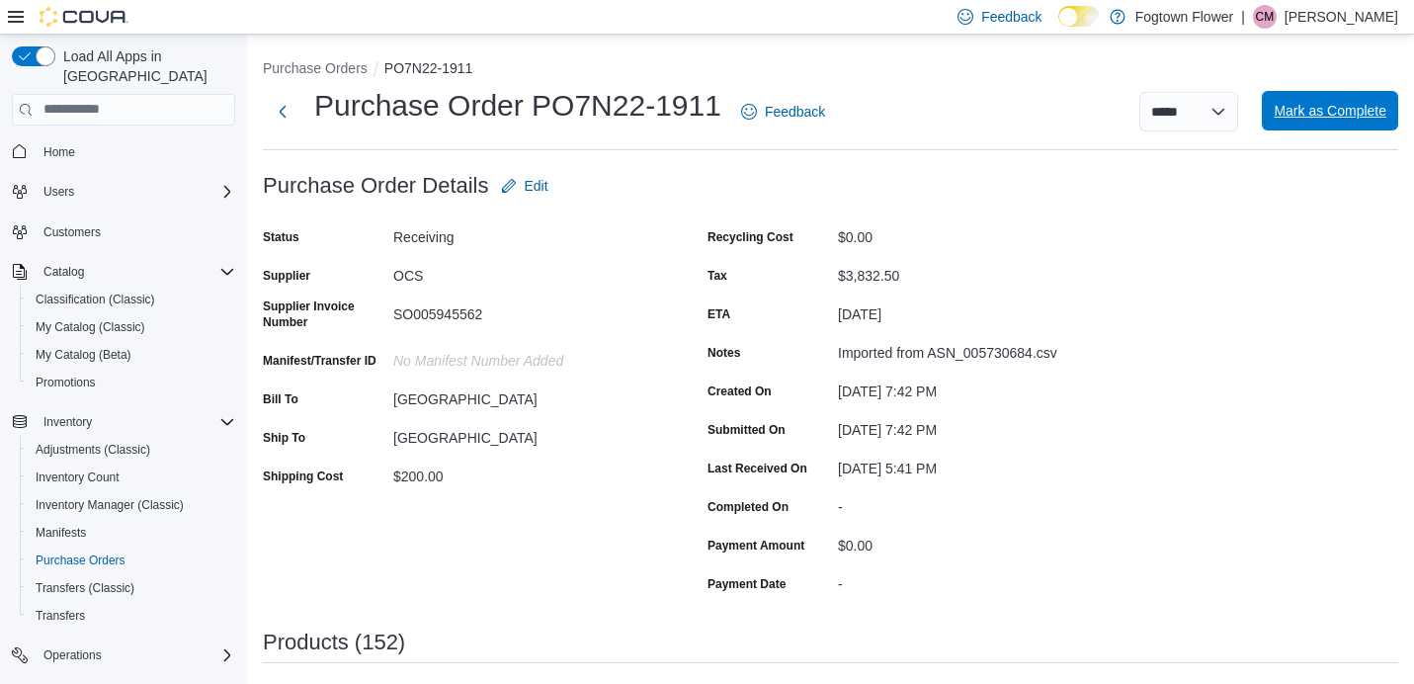
click at [1351, 118] on span "Mark as Complete" at bounding box center [1330, 111] width 113 height 20
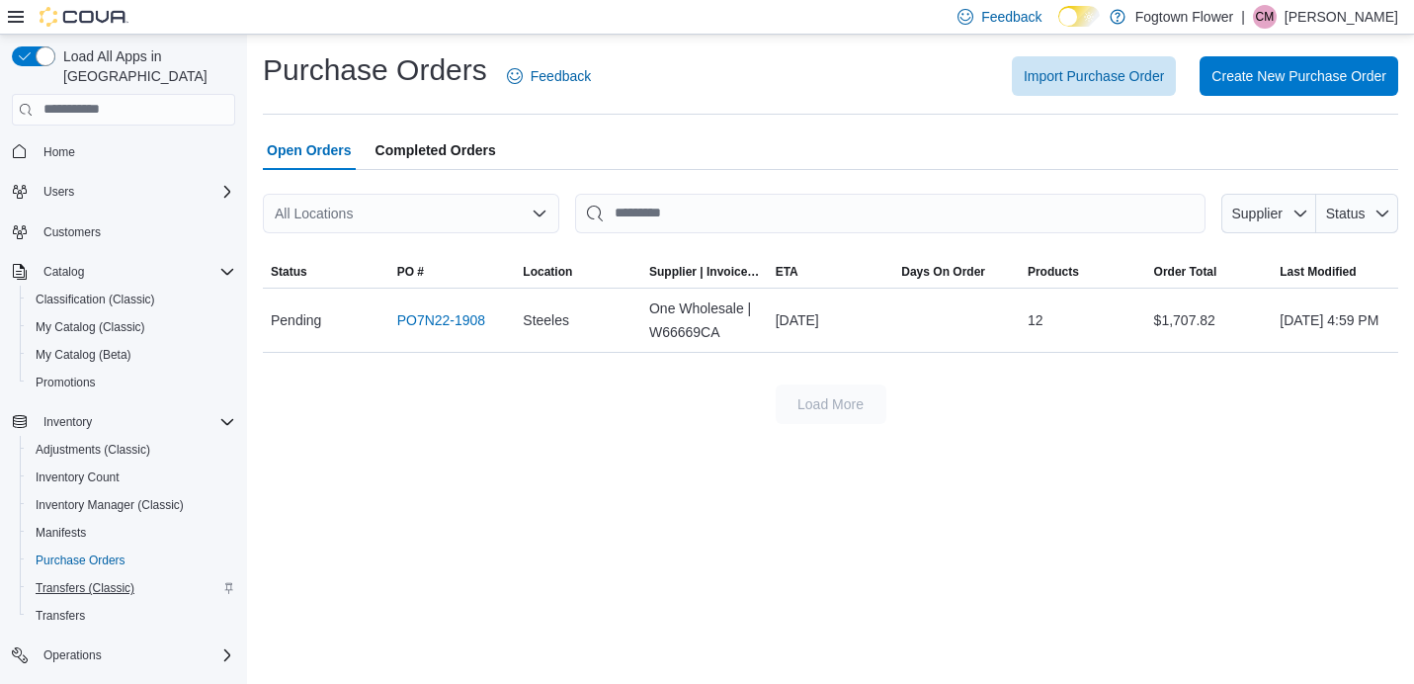
click at [81, 580] on span "Transfers (Classic)" at bounding box center [85, 588] width 99 height 16
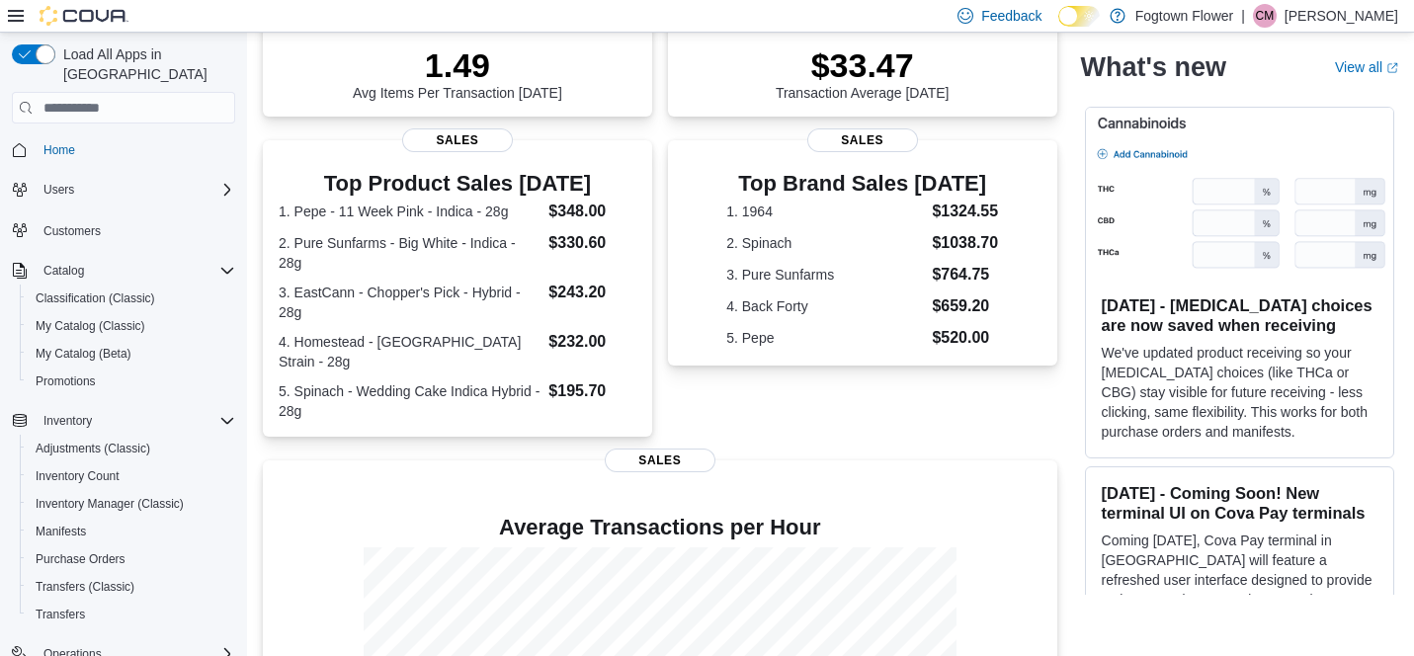
scroll to position [324, 0]
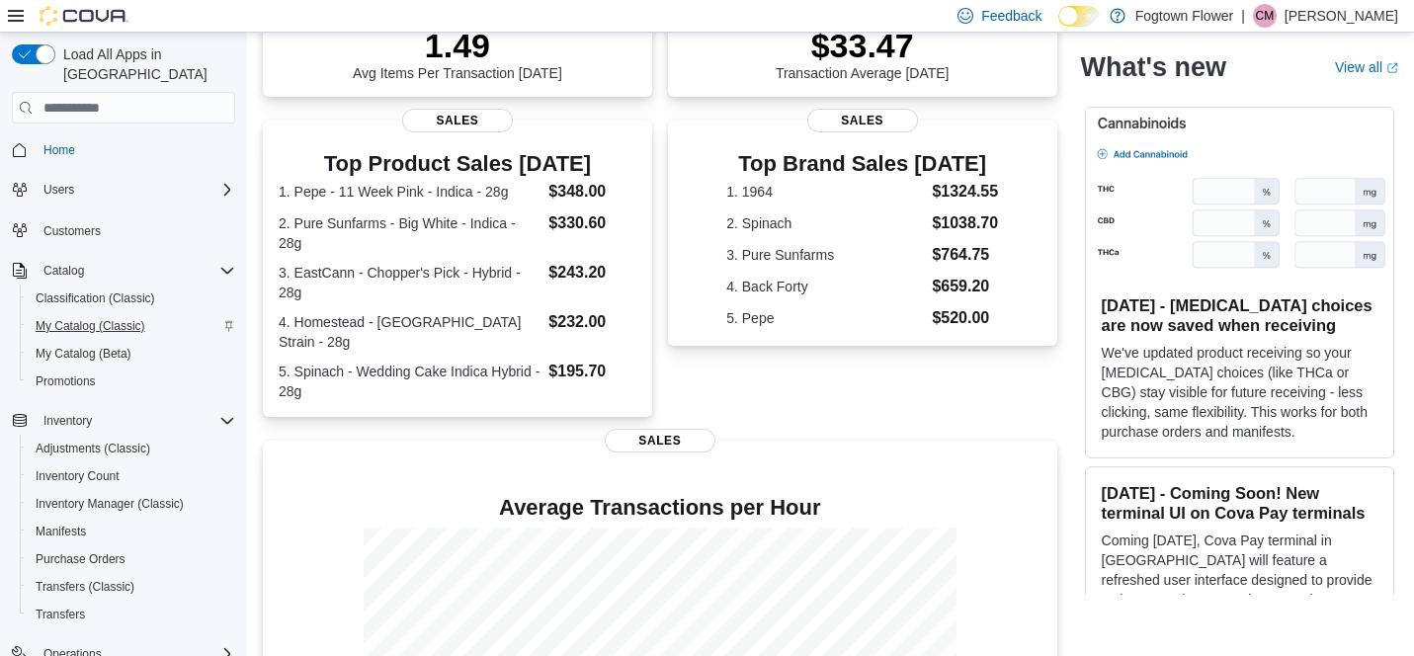
click at [109, 318] on span "My Catalog (Classic)" at bounding box center [91, 326] width 110 height 16
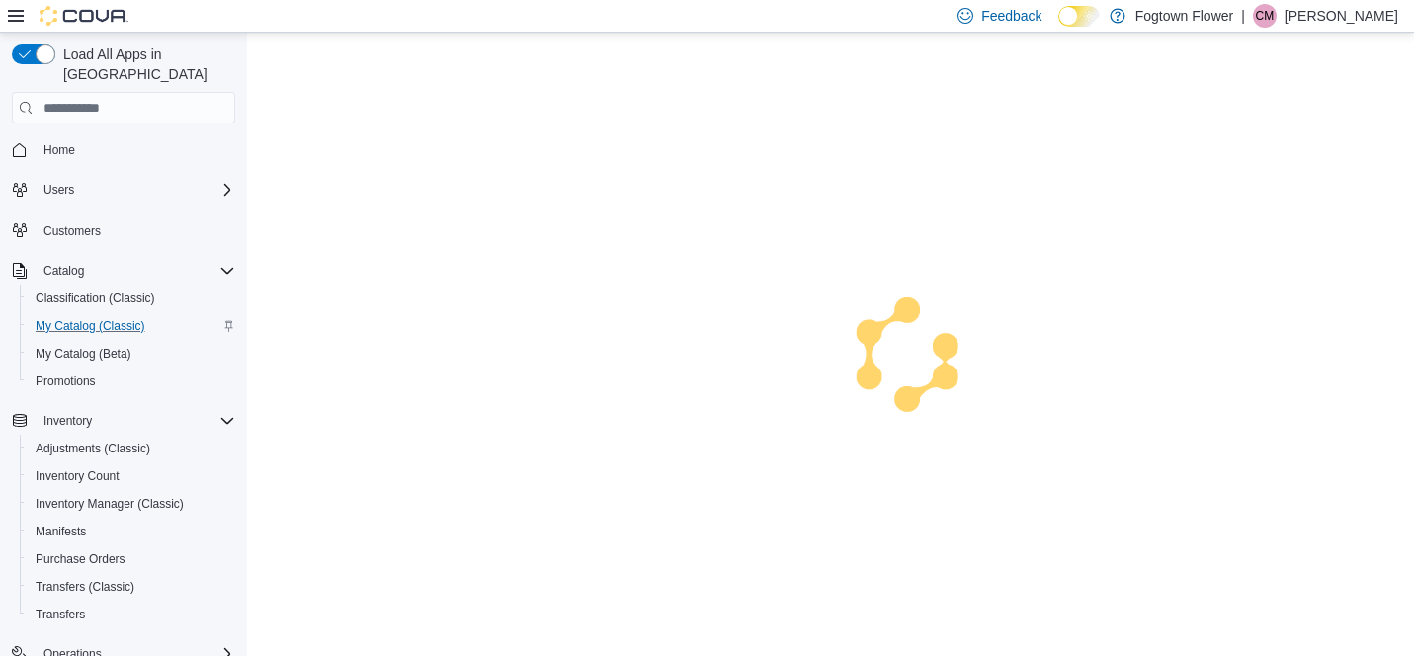
click at [109, 318] on span "My Catalog (Classic)" at bounding box center [91, 326] width 110 height 16
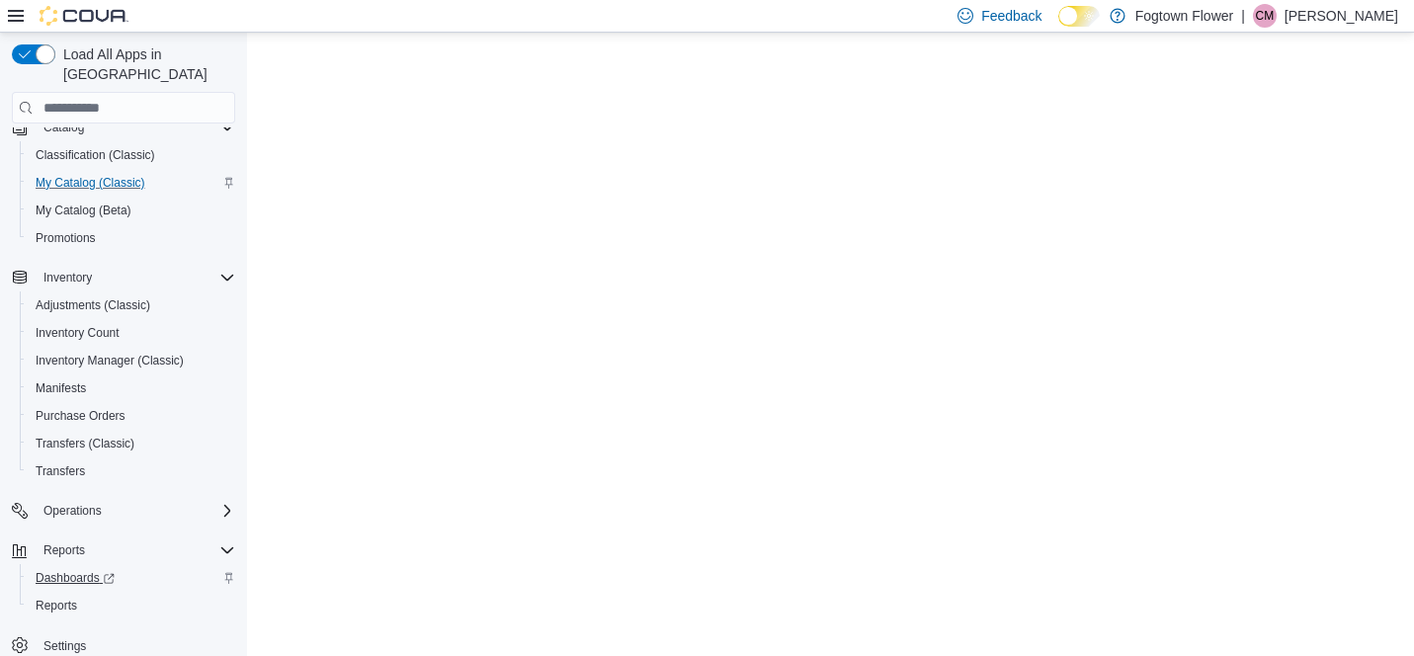
scroll to position [143, 0]
click at [62, 598] on span "Reports" at bounding box center [57, 606] width 42 height 16
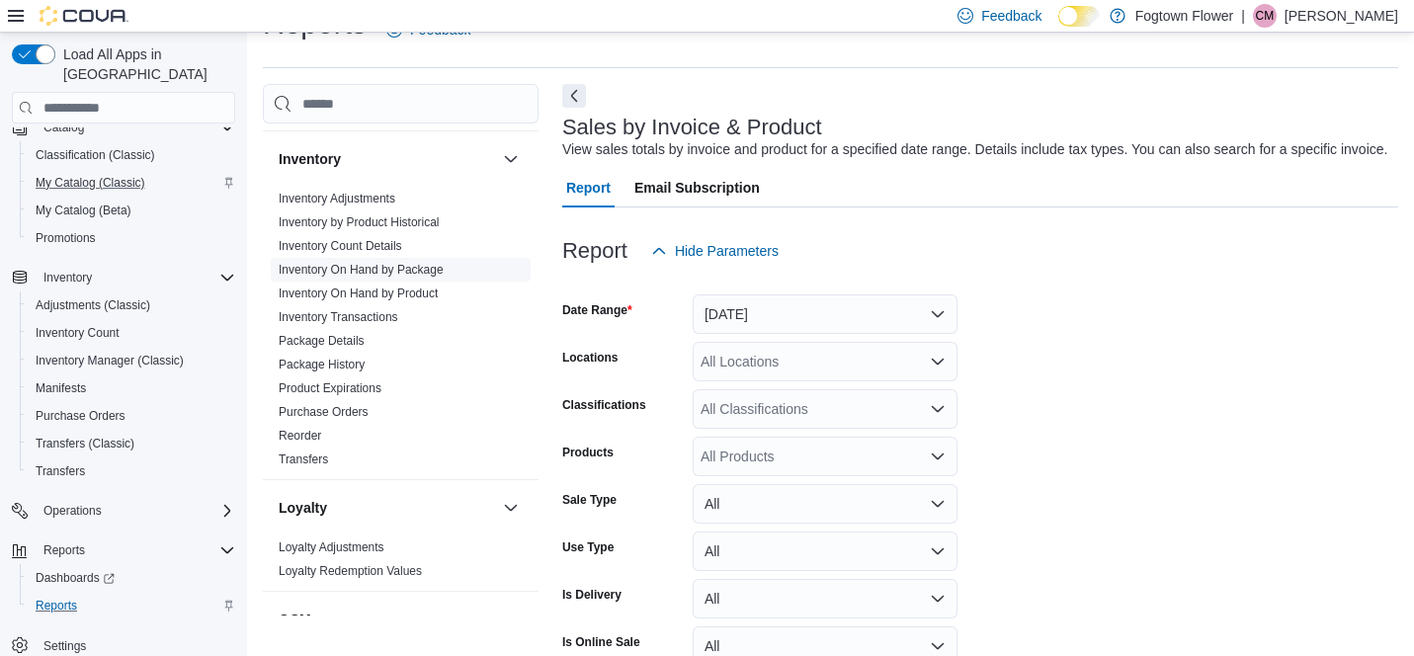
scroll to position [632, 0]
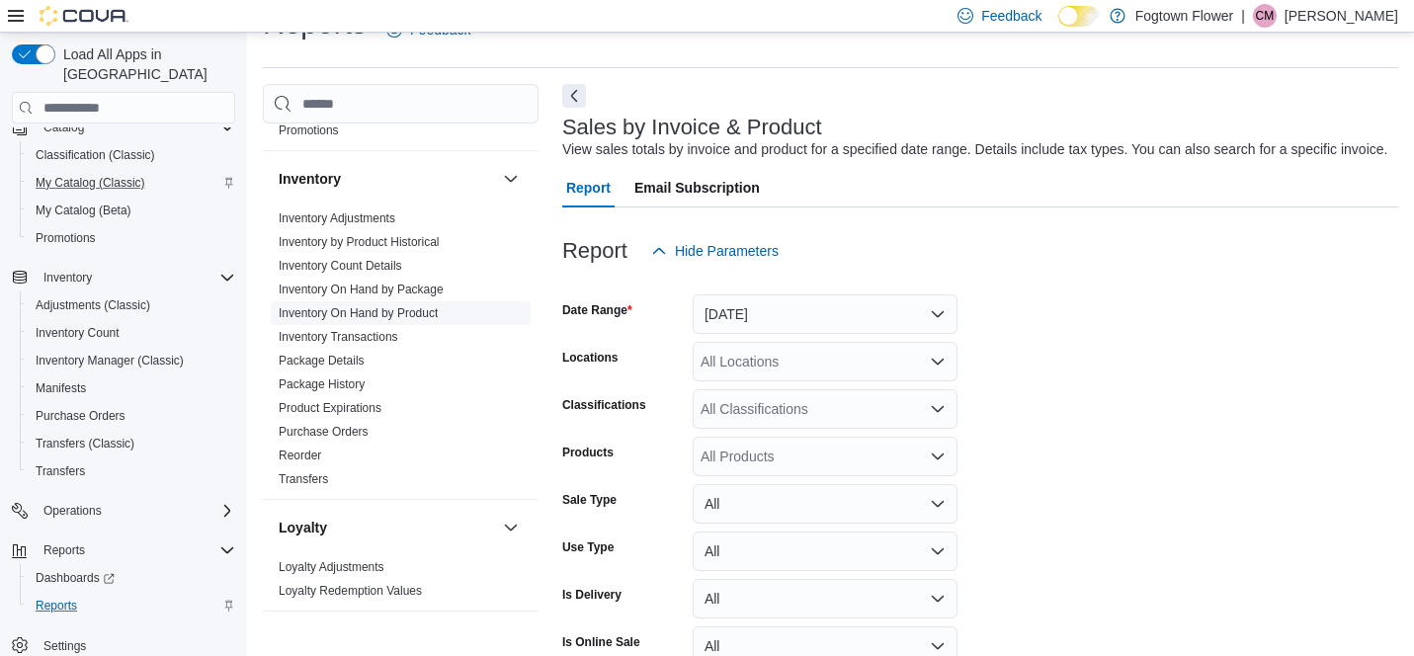
click at [396, 315] on link "Inventory On Hand by Product" at bounding box center [358, 313] width 159 height 14
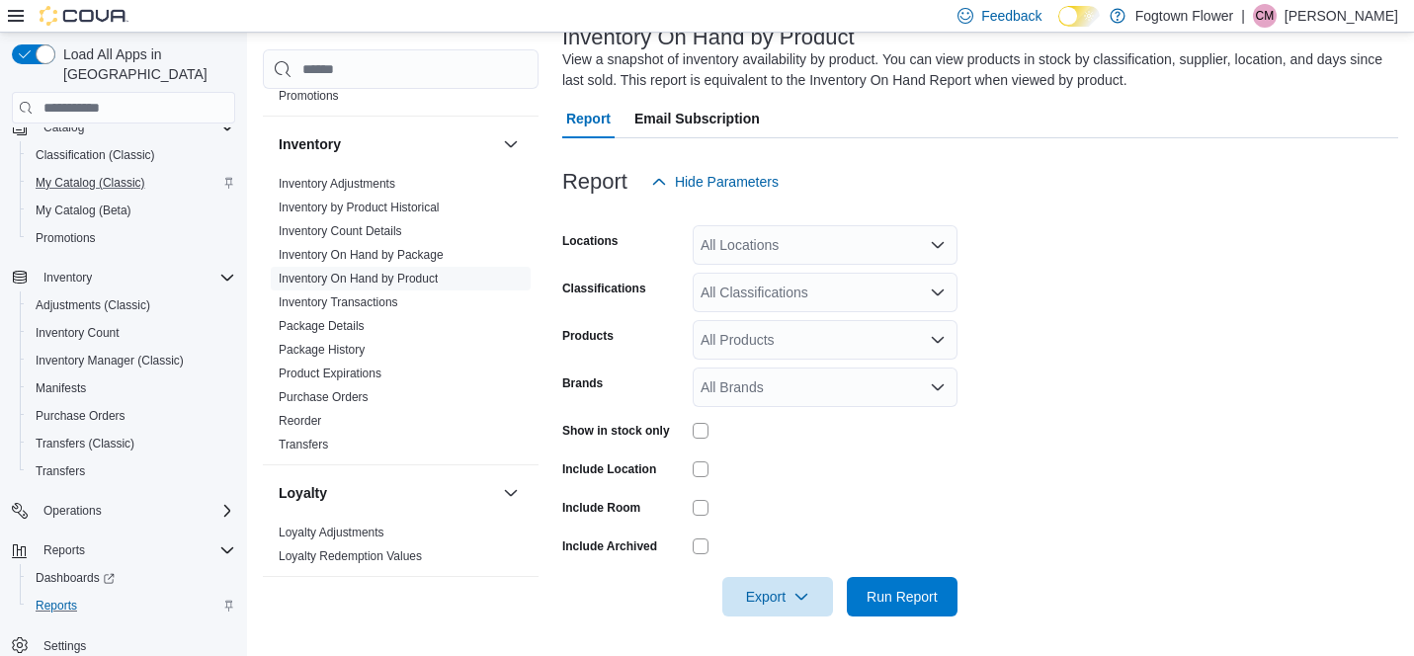
scroll to position [133, 0]
click at [843, 287] on div "All Classifications" at bounding box center [825, 294] width 265 height 40
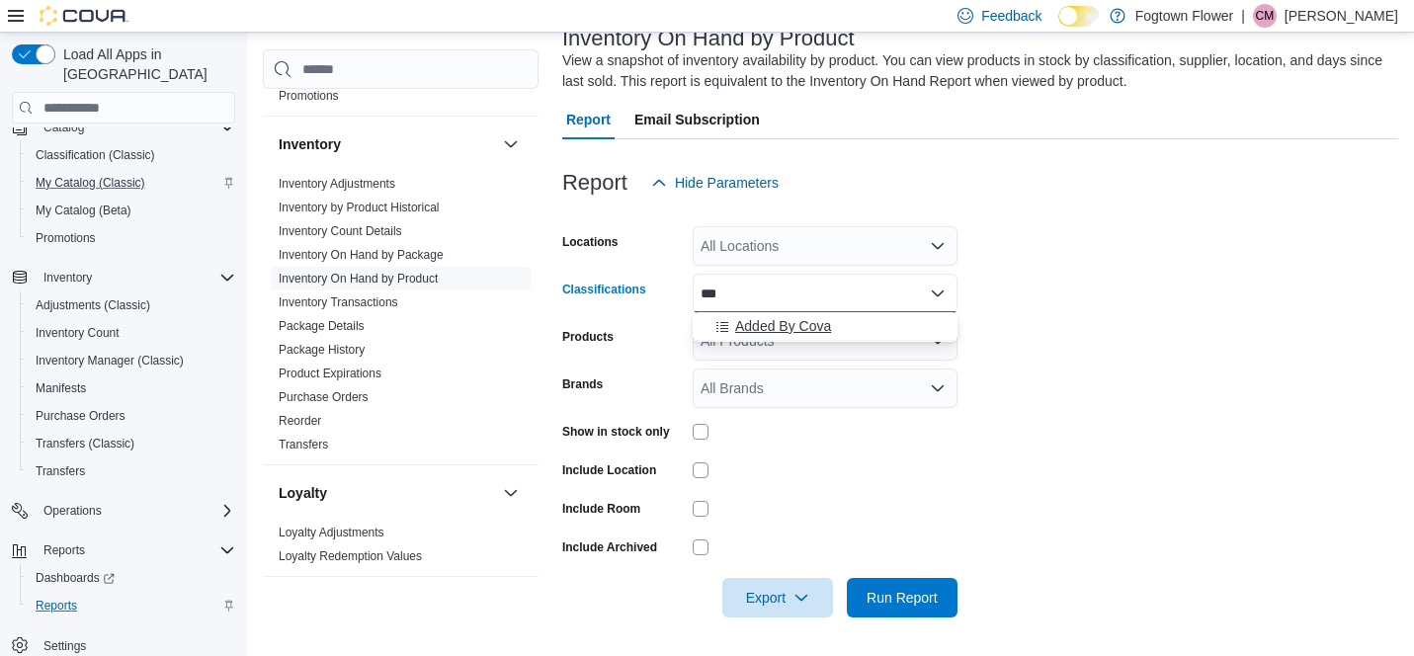
type input "***"
click at [841, 338] on button "Added By Cova" at bounding box center [825, 326] width 265 height 29
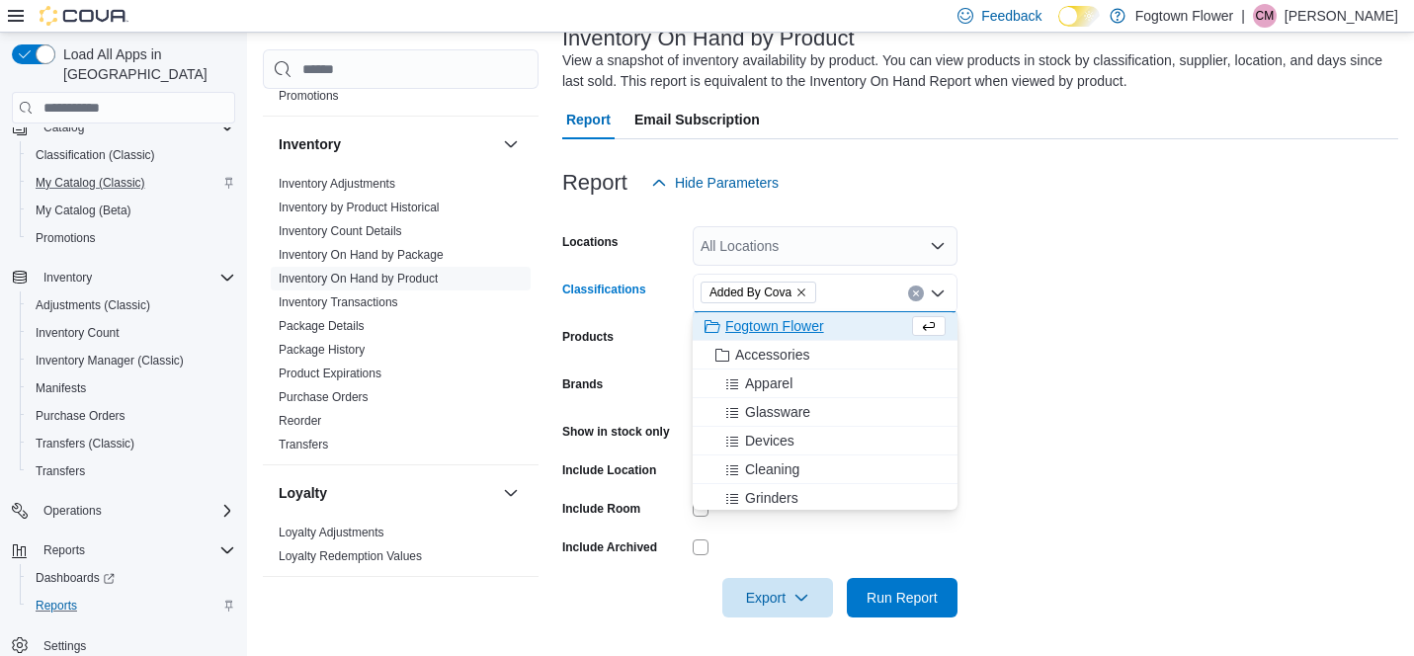
click at [1081, 505] on form "Locations All Locations Classifications Added By Cova Combo box. Selected. Adde…" at bounding box center [980, 410] width 836 height 415
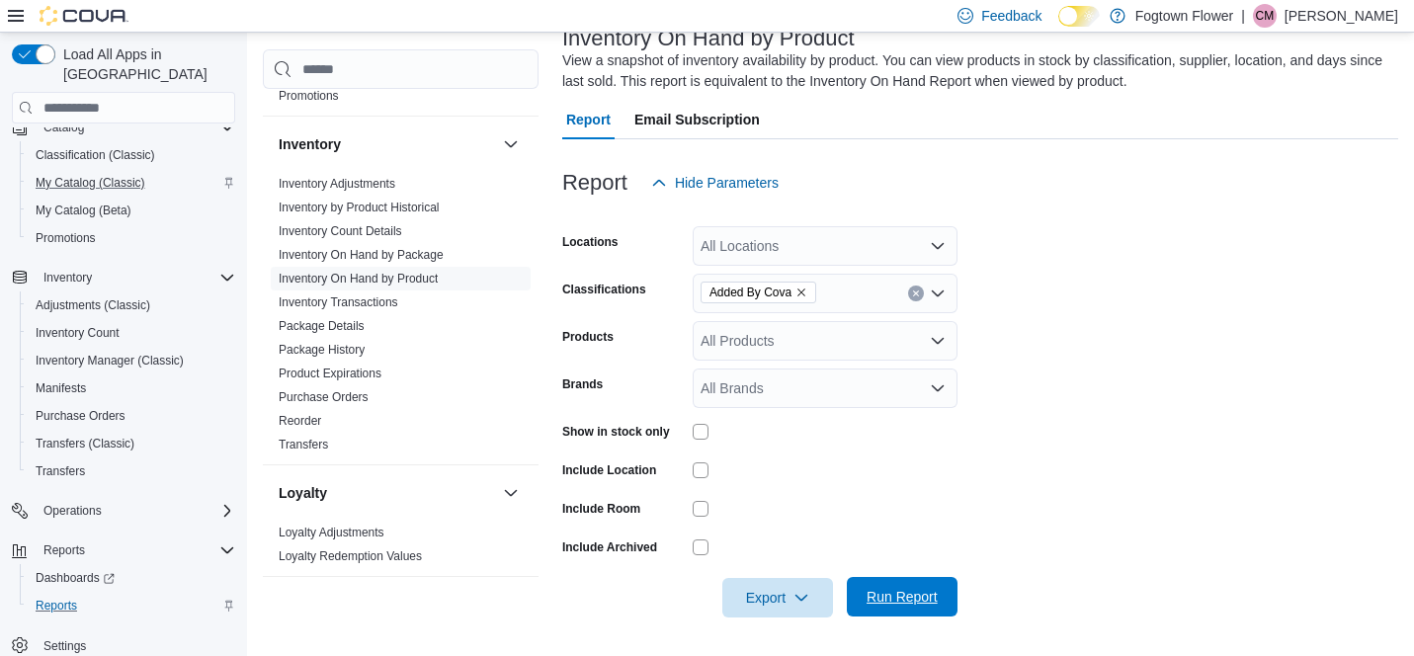
click at [917, 592] on span "Run Report" at bounding box center [902, 597] width 71 height 20
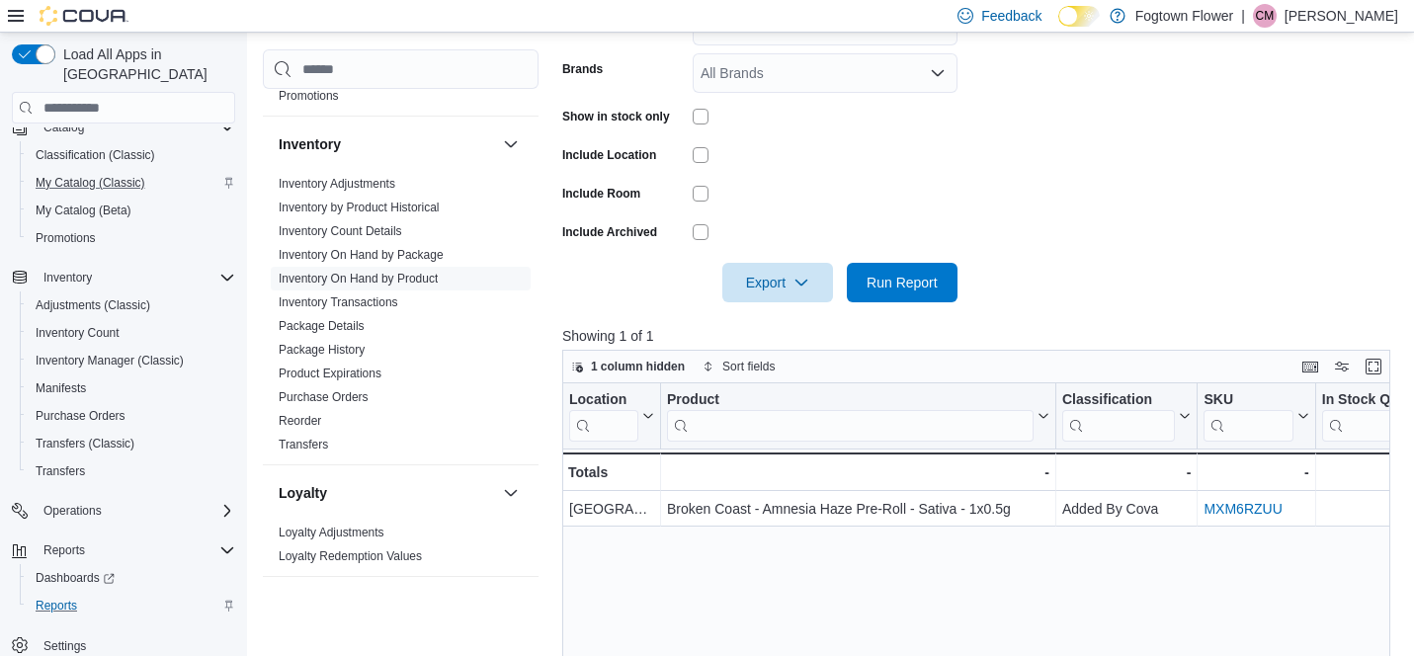
scroll to position [446, 0]
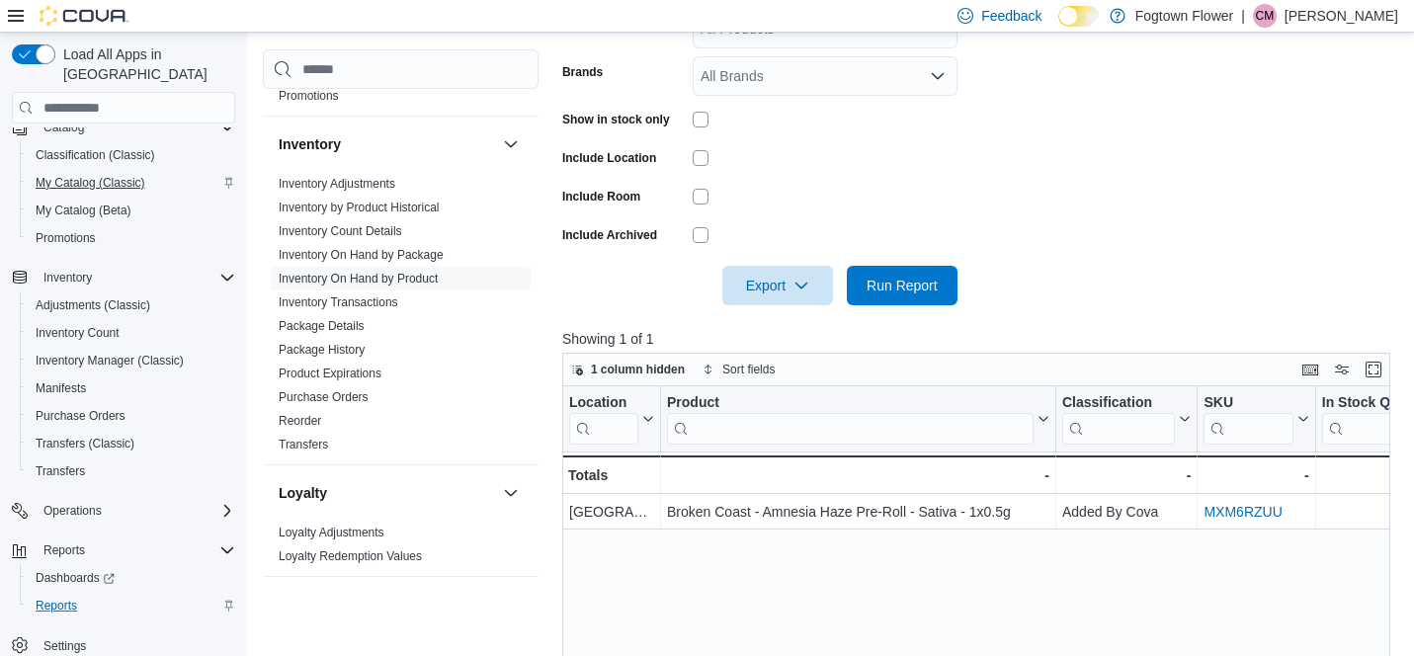
click at [72, 175] on span "My Catalog (Classic)" at bounding box center [91, 183] width 110 height 16
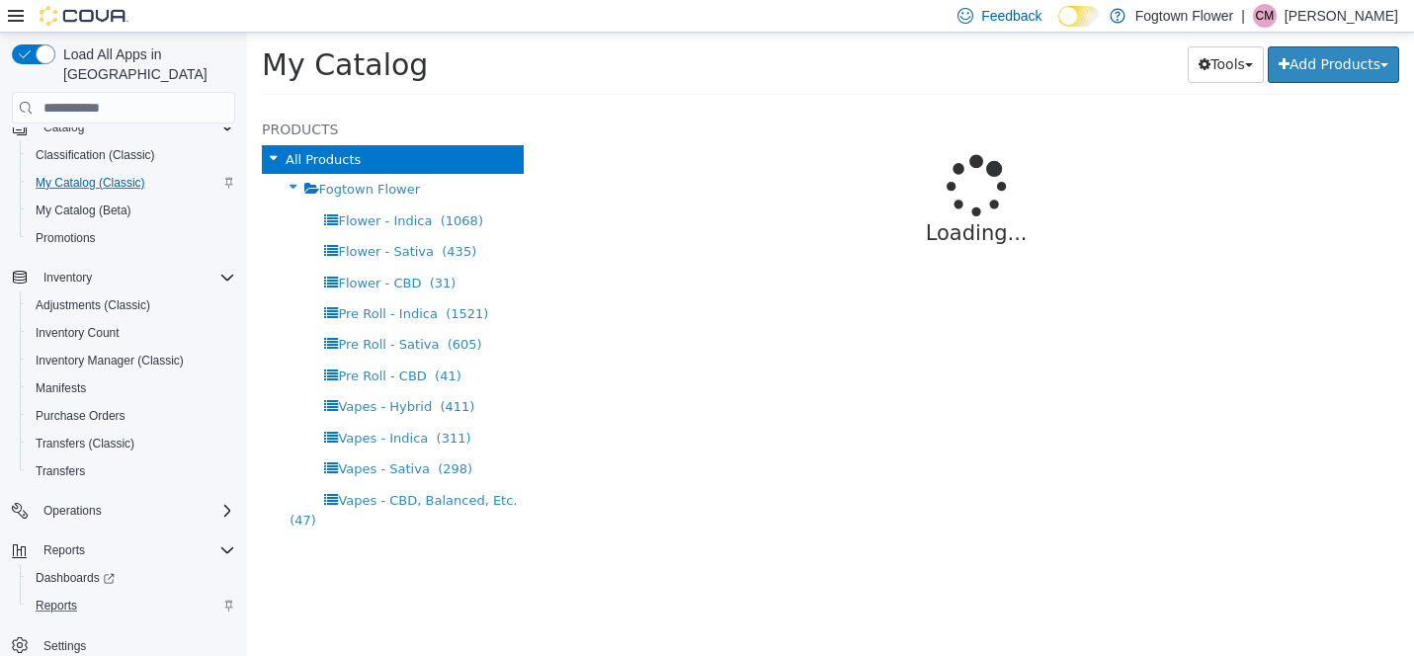
select select "**********"
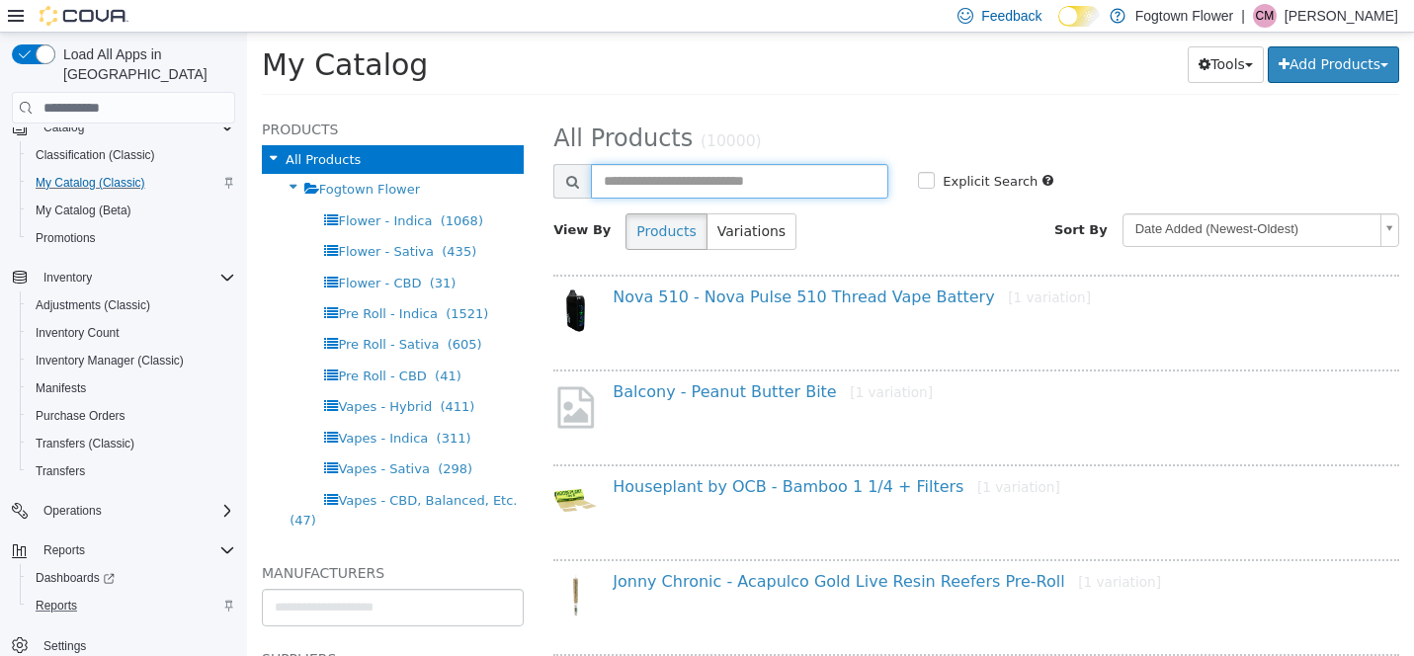
click at [696, 183] on input "text" at bounding box center [739, 181] width 297 height 35
type input "**********"
select select "**********"
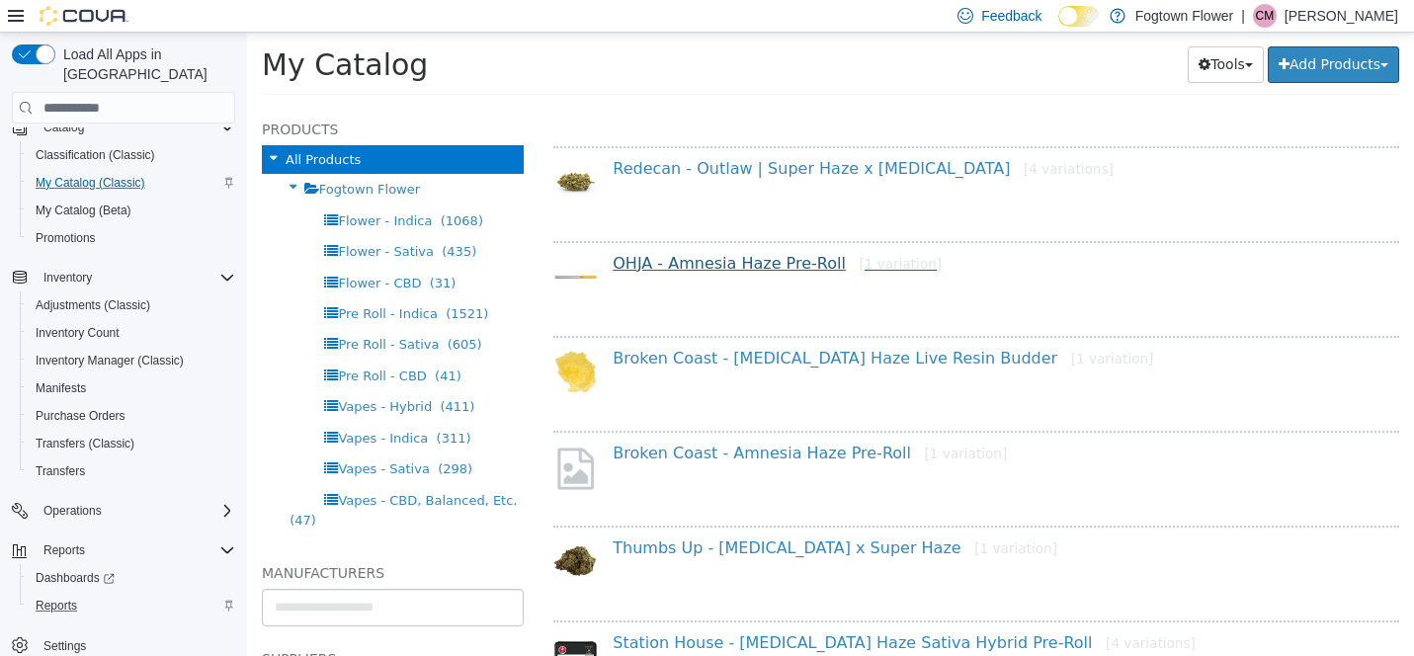
scroll to position [605, 0]
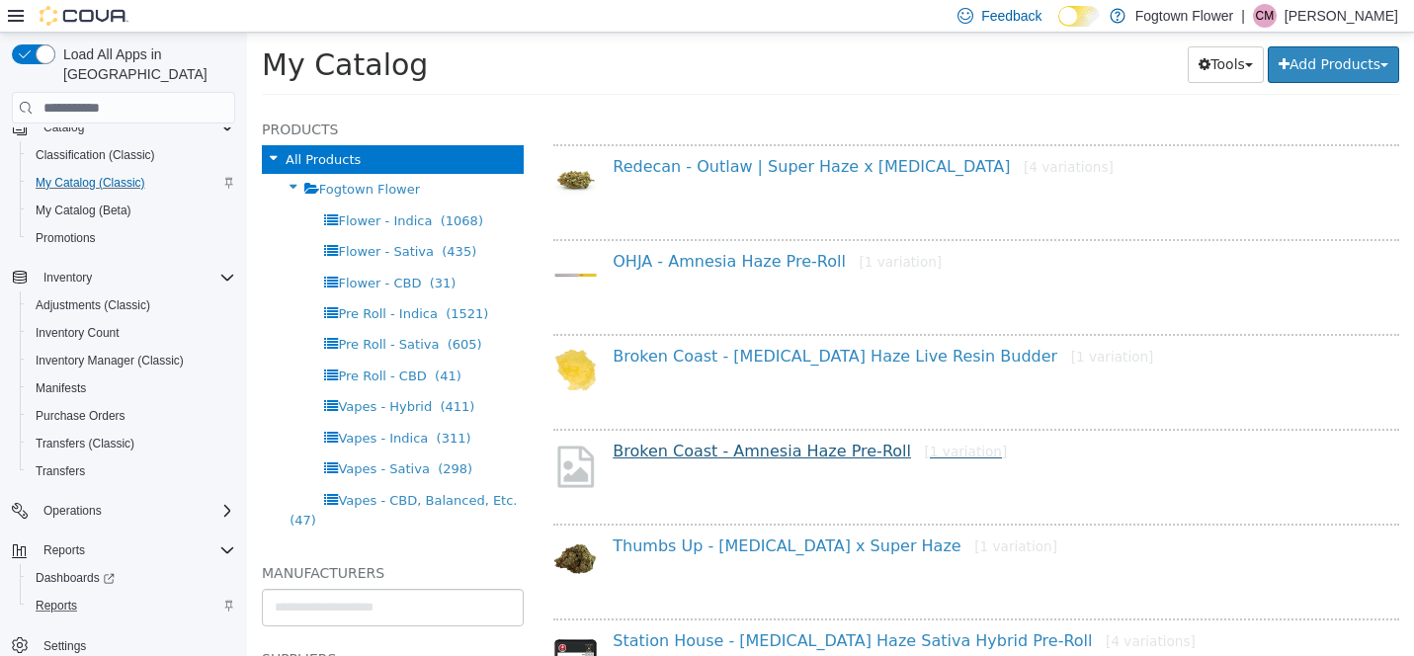
click at [754, 459] on link "Broken Coast - Amnesia Haze Pre-Roll [1 variation]" at bounding box center [810, 451] width 394 height 19
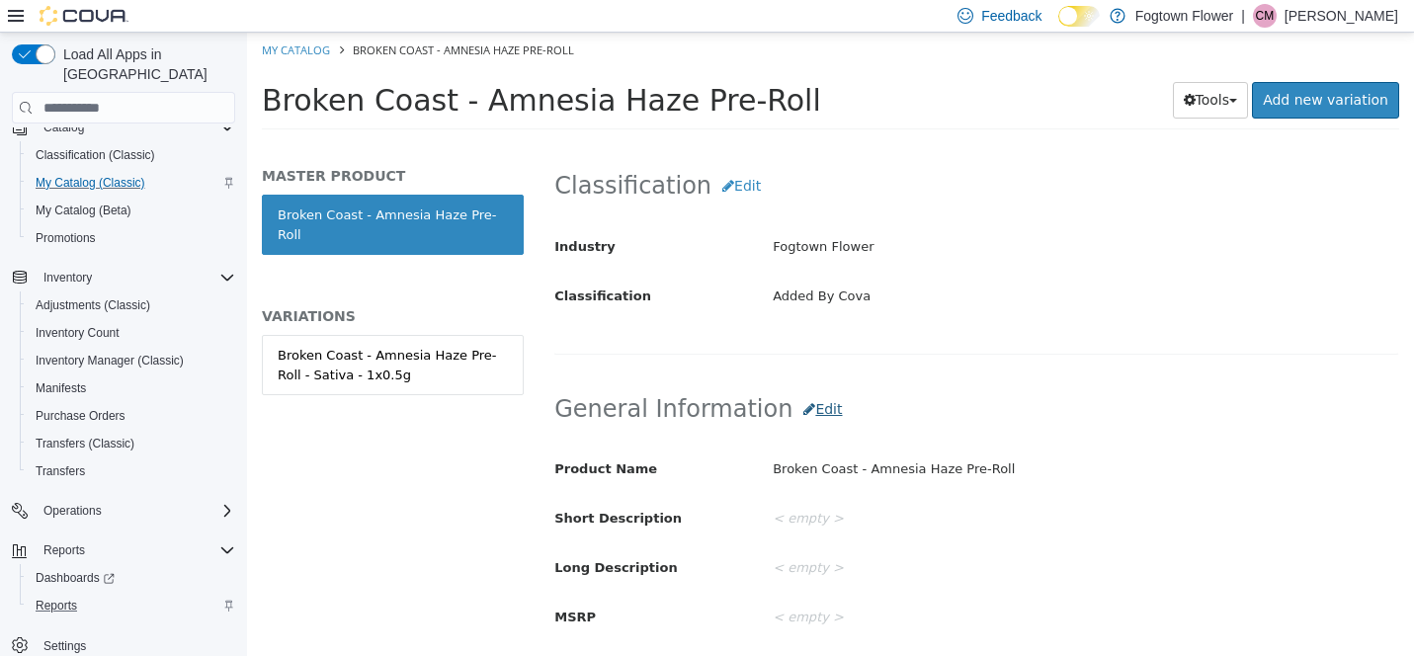
scroll to position [334, 0]
click at [715, 183] on button "Edit" at bounding box center [741, 188] width 60 height 37
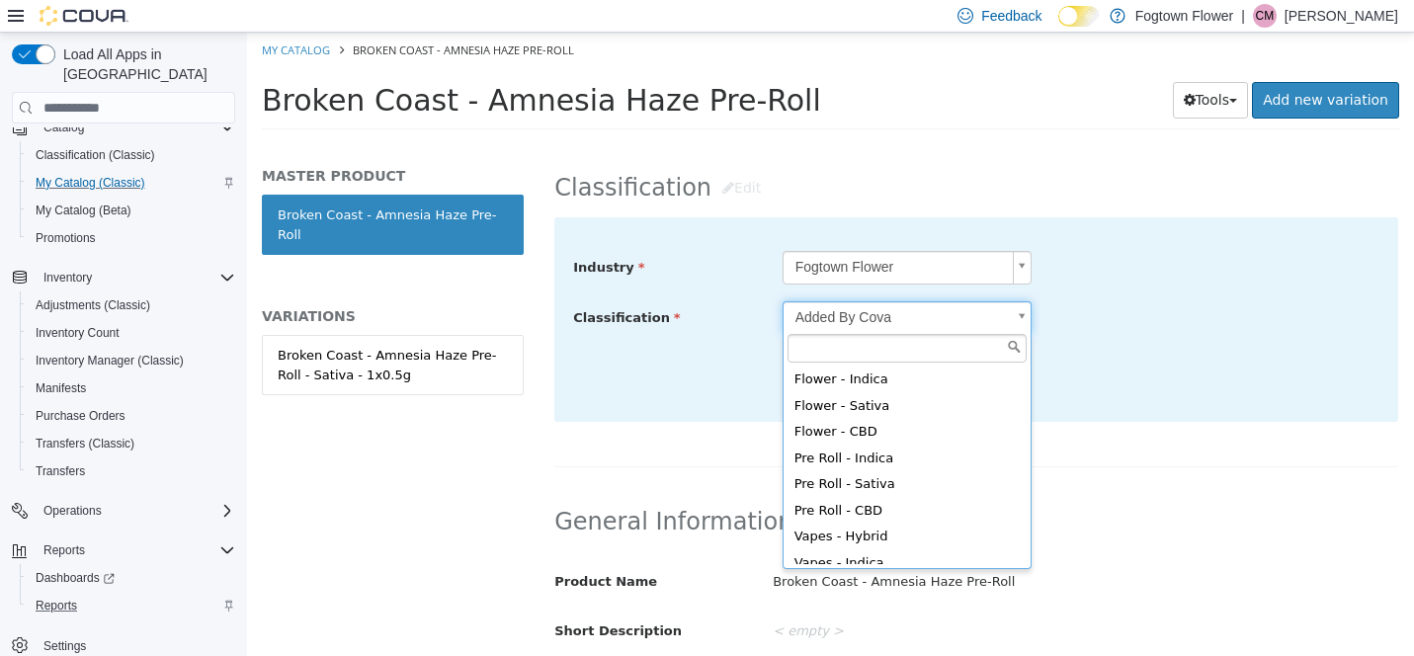
click at [844, 142] on body "Saving Bulk Changes... × My Catalog Broken Coast - Amnesia Haze Pre-Roll Broken…" at bounding box center [830, 88] width 1167 height 110
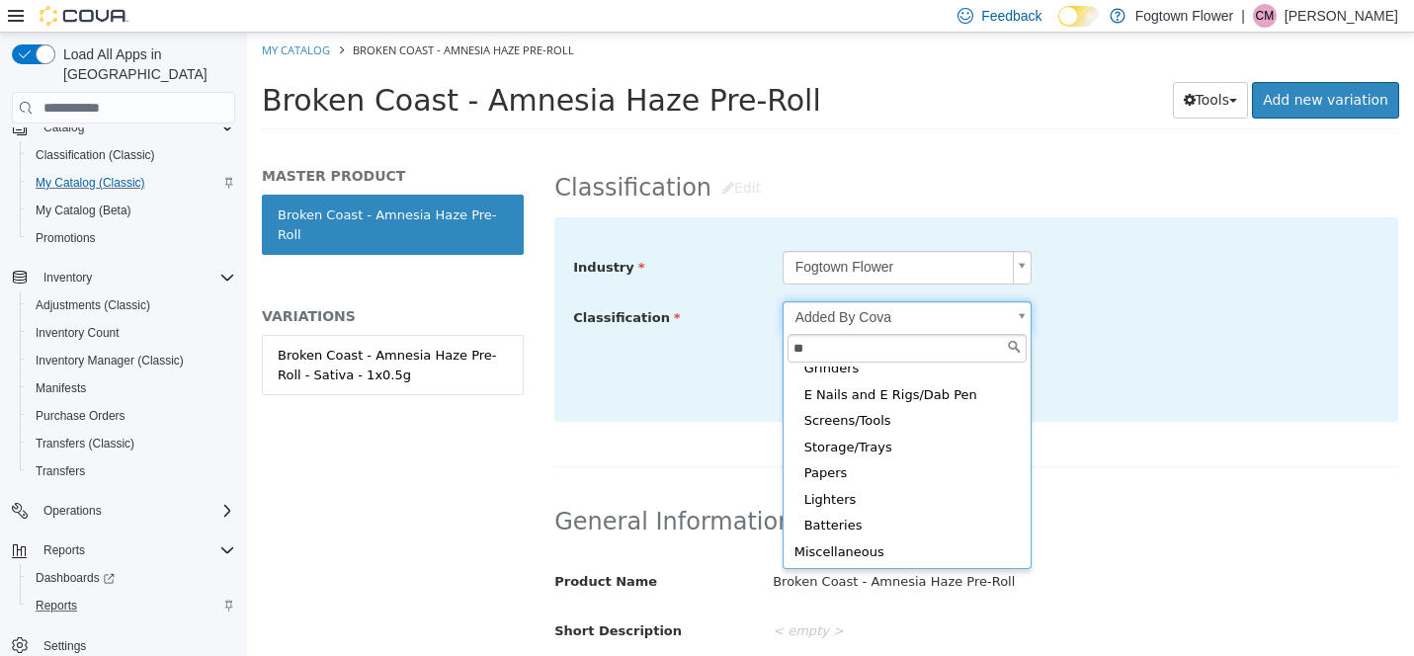
scroll to position [0, 0]
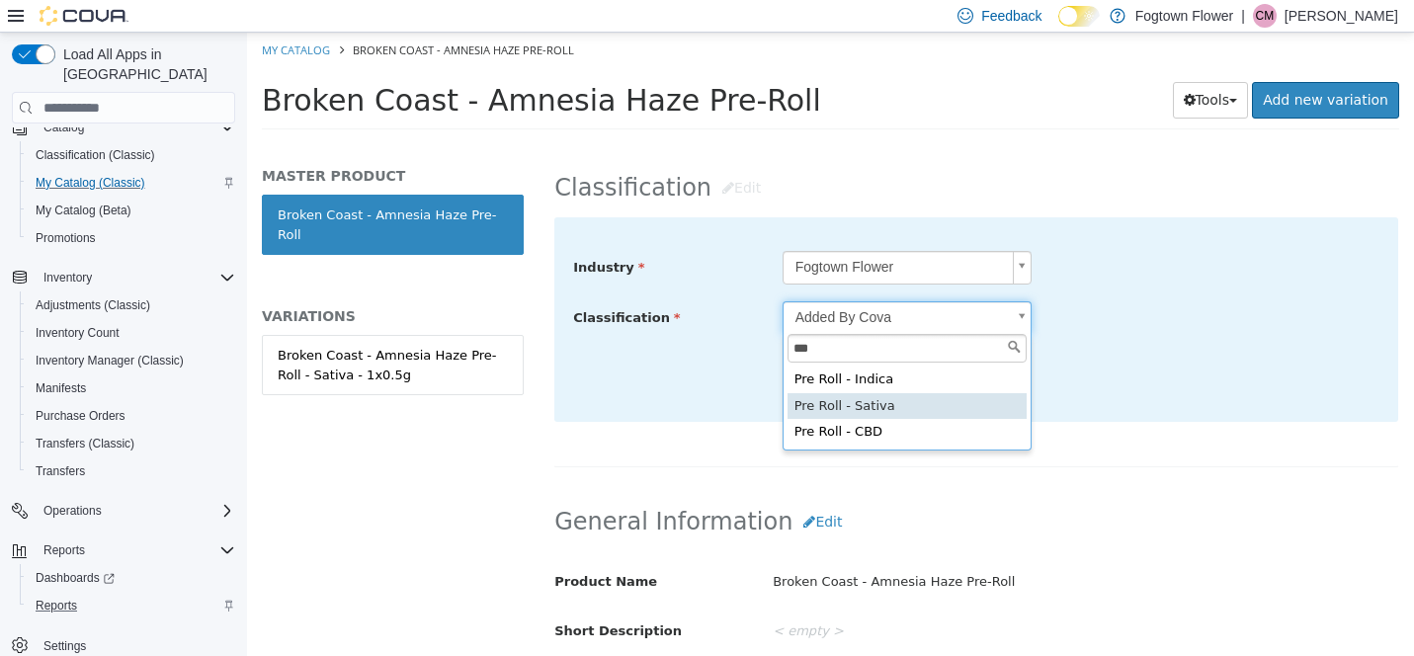
type input "***"
type input "*****"
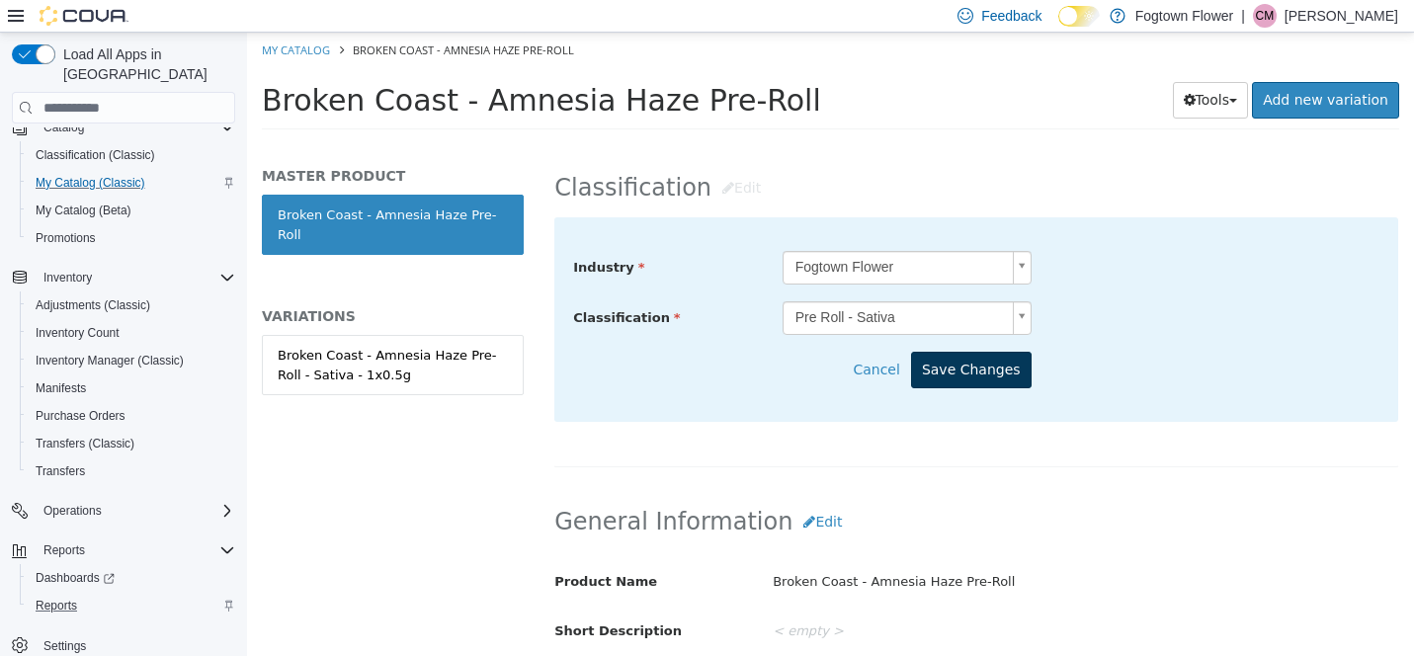
click at [997, 369] on button "Save Changes" at bounding box center [971, 370] width 121 height 37
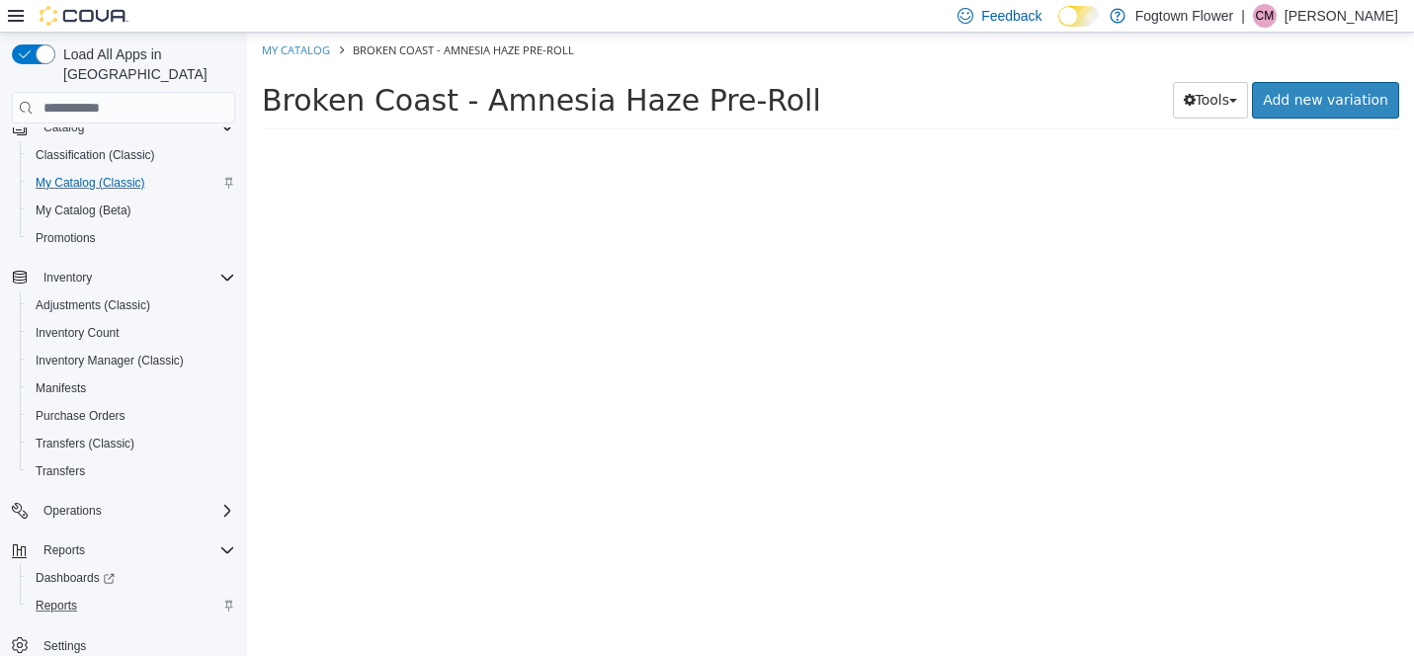
click at [442, 363] on div at bounding box center [393, 406] width 292 height 500
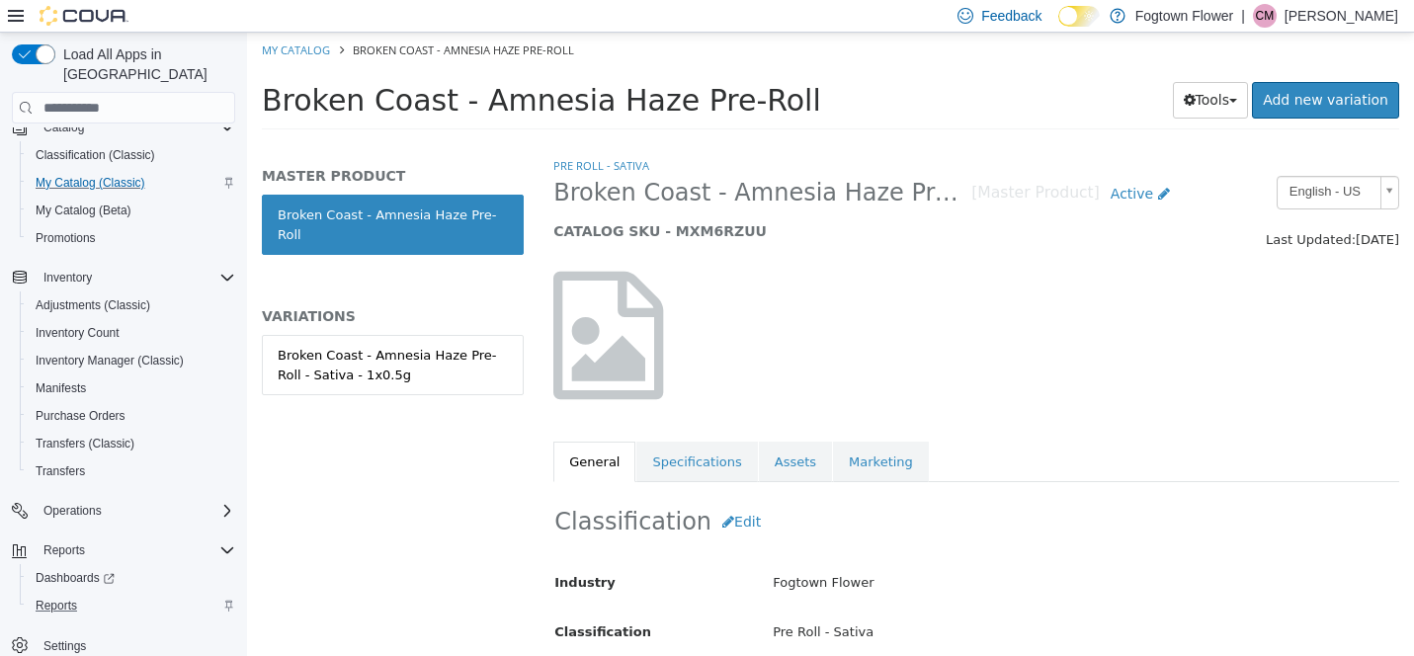
click at [442, 363] on div "Broken Coast - Amnesia Haze Pre-Roll - Sativa - 1x0.5g" at bounding box center [393, 365] width 230 height 39
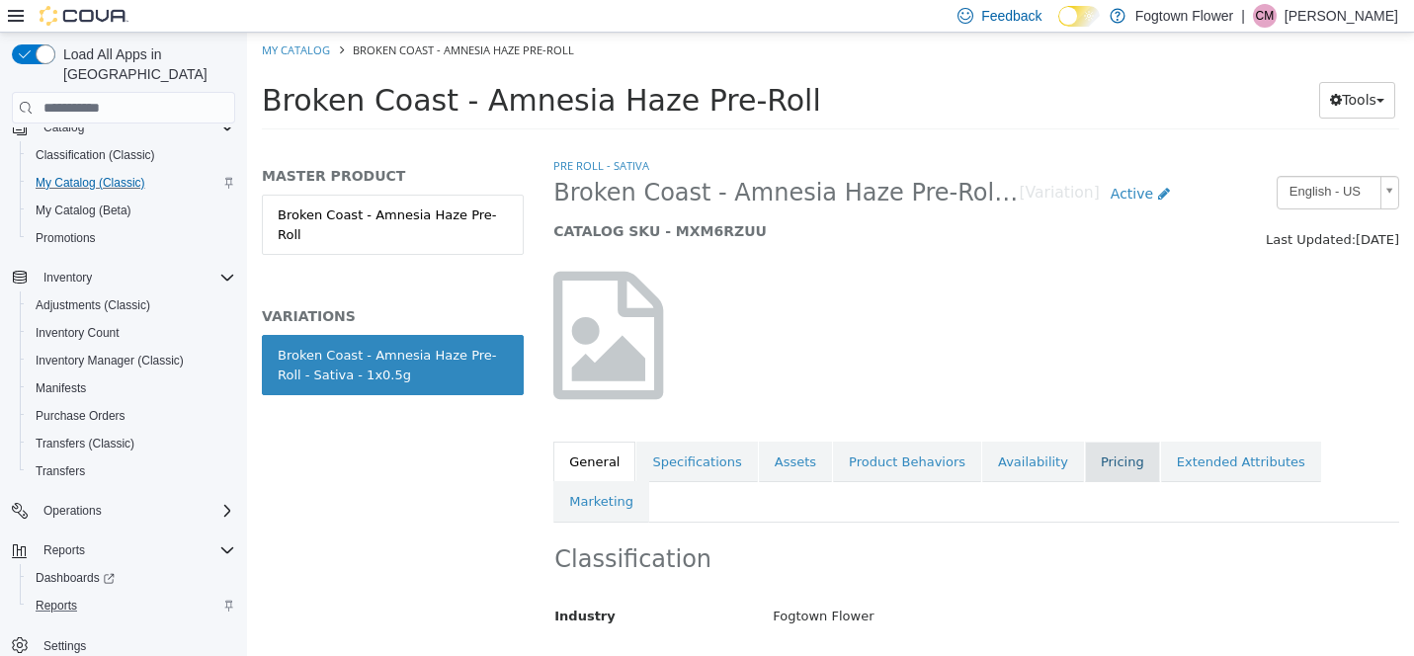
click at [1088, 464] on link "Pricing" at bounding box center [1122, 463] width 75 height 42
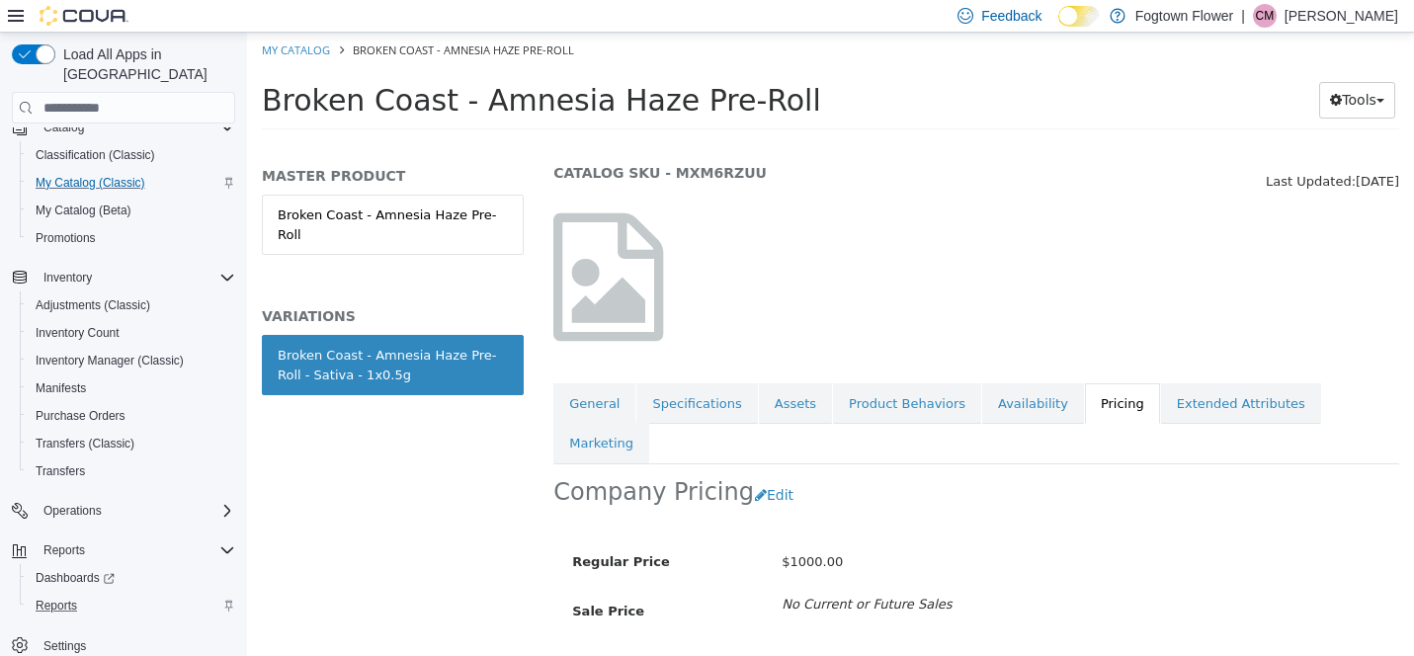
scroll to position [80, 0]
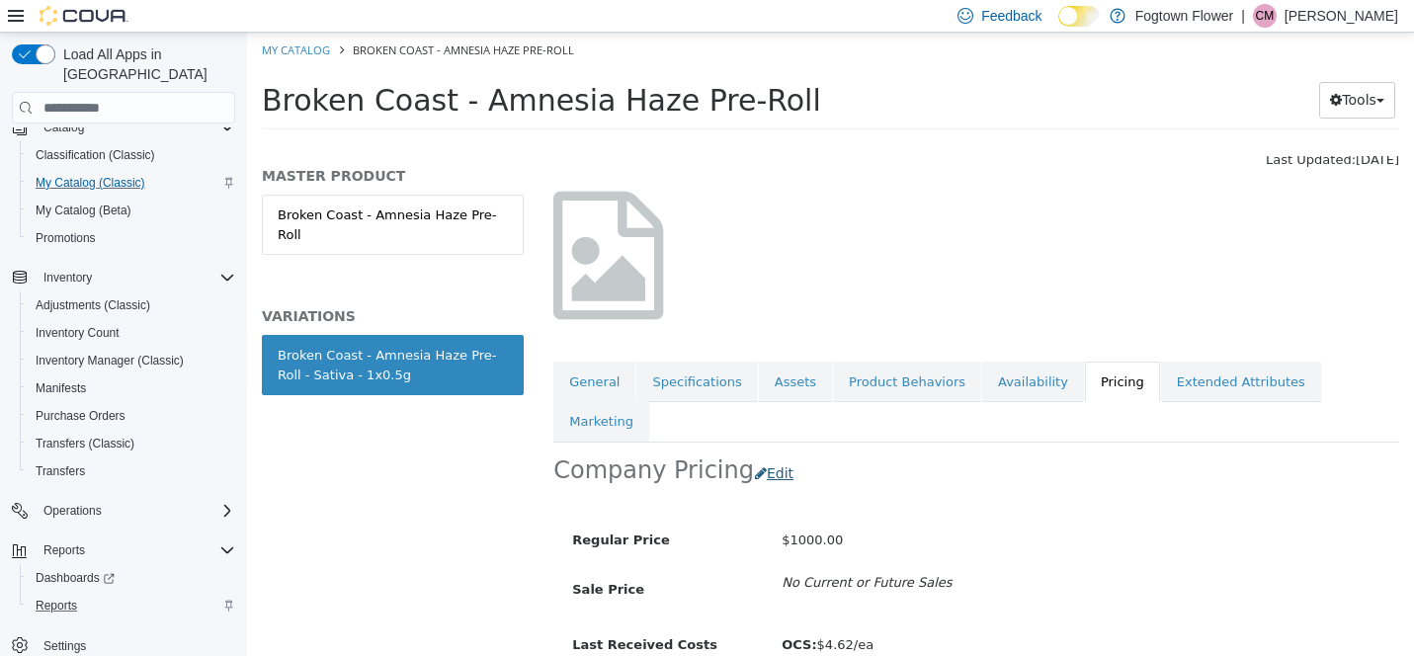
click at [758, 456] on button "Edit" at bounding box center [779, 474] width 50 height 37
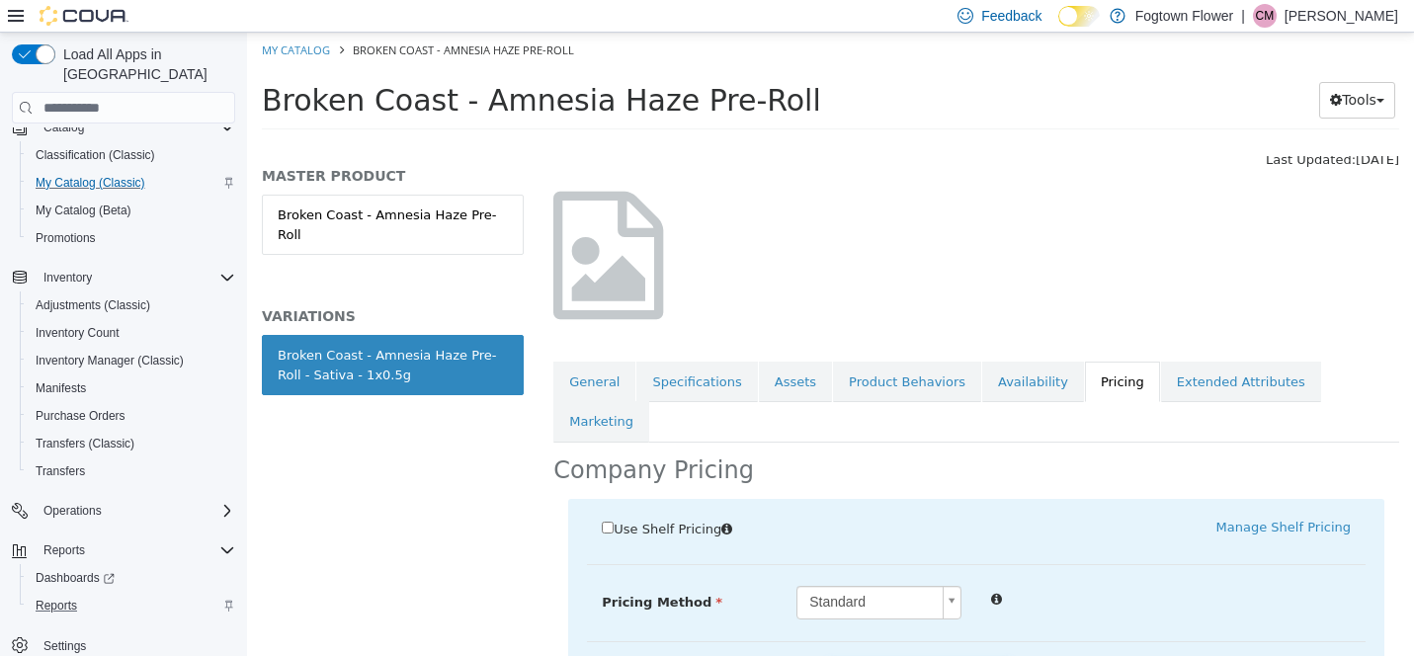
drag, startPoint x: 916, startPoint y: 627, endPoint x: 789, endPoint y: 616, distance: 128.0
drag, startPoint x: 960, startPoint y: 631, endPoint x: 707, endPoint y: 644, distance: 254.3
type input "***"
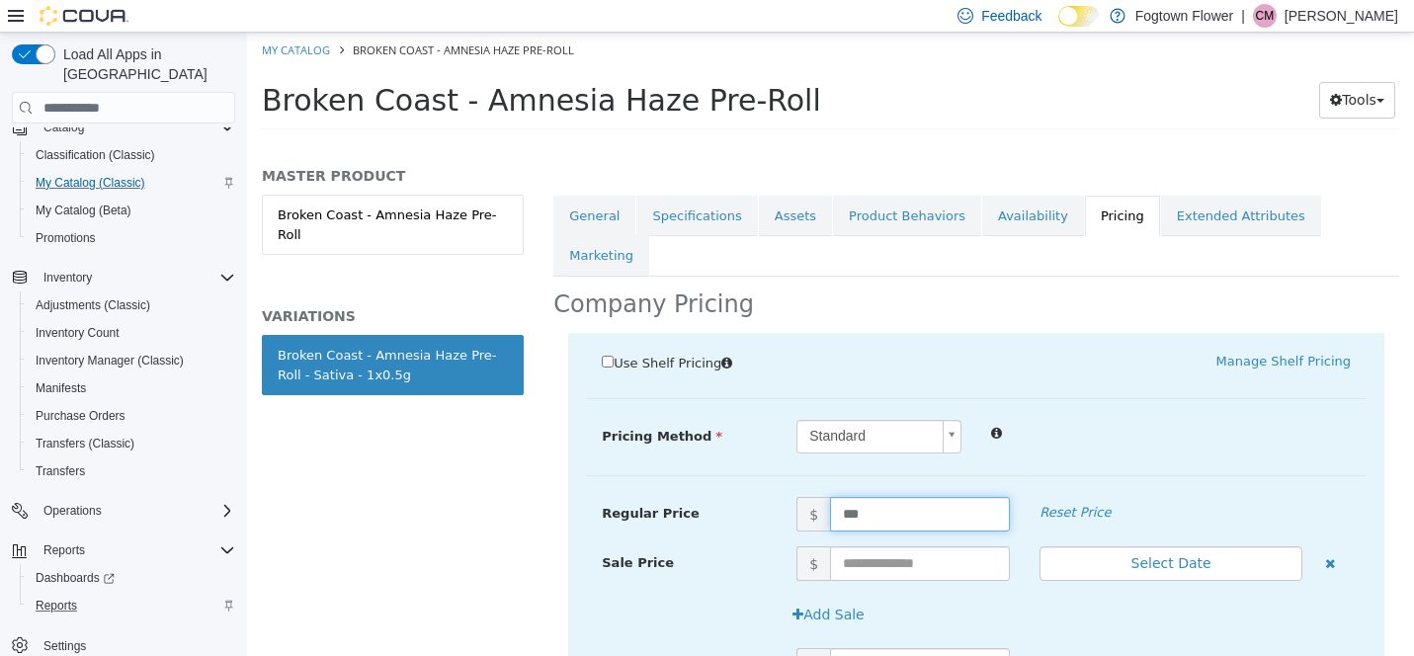
scroll to position [254, 1]
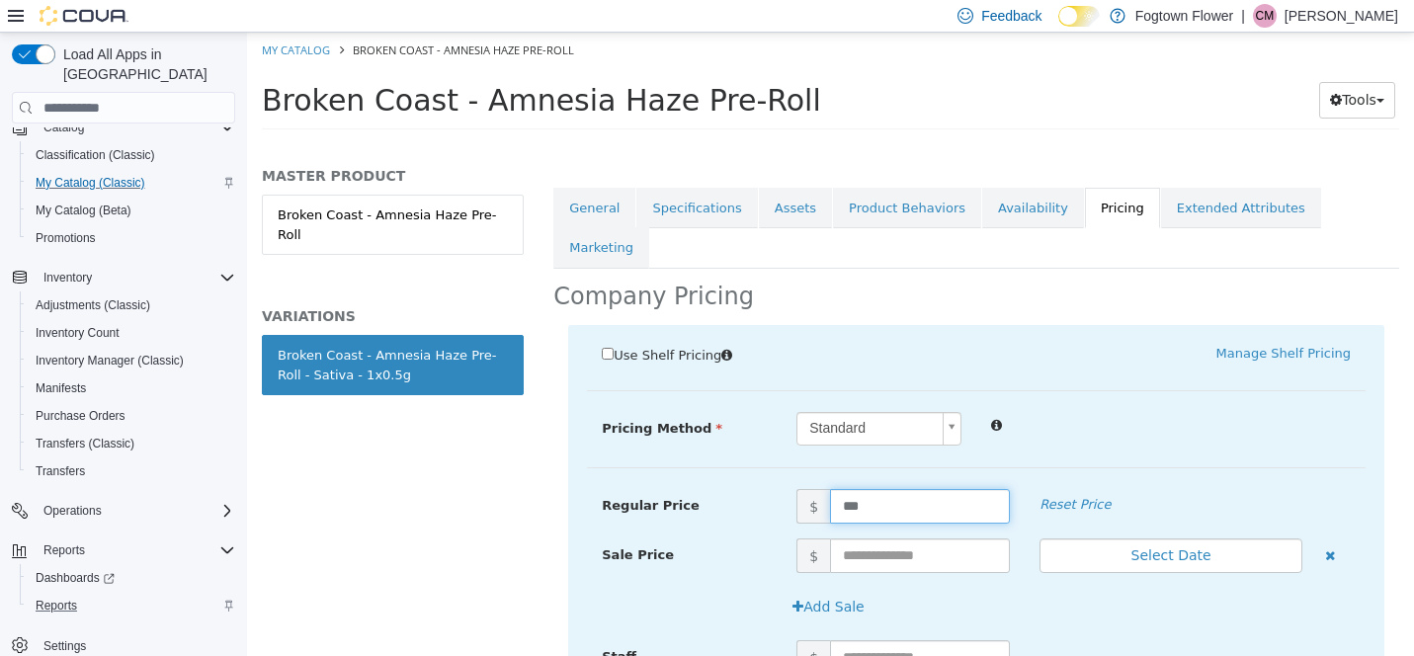
click at [1346, 642] on div "Staff $" at bounding box center [976, 664] width 779 height 49
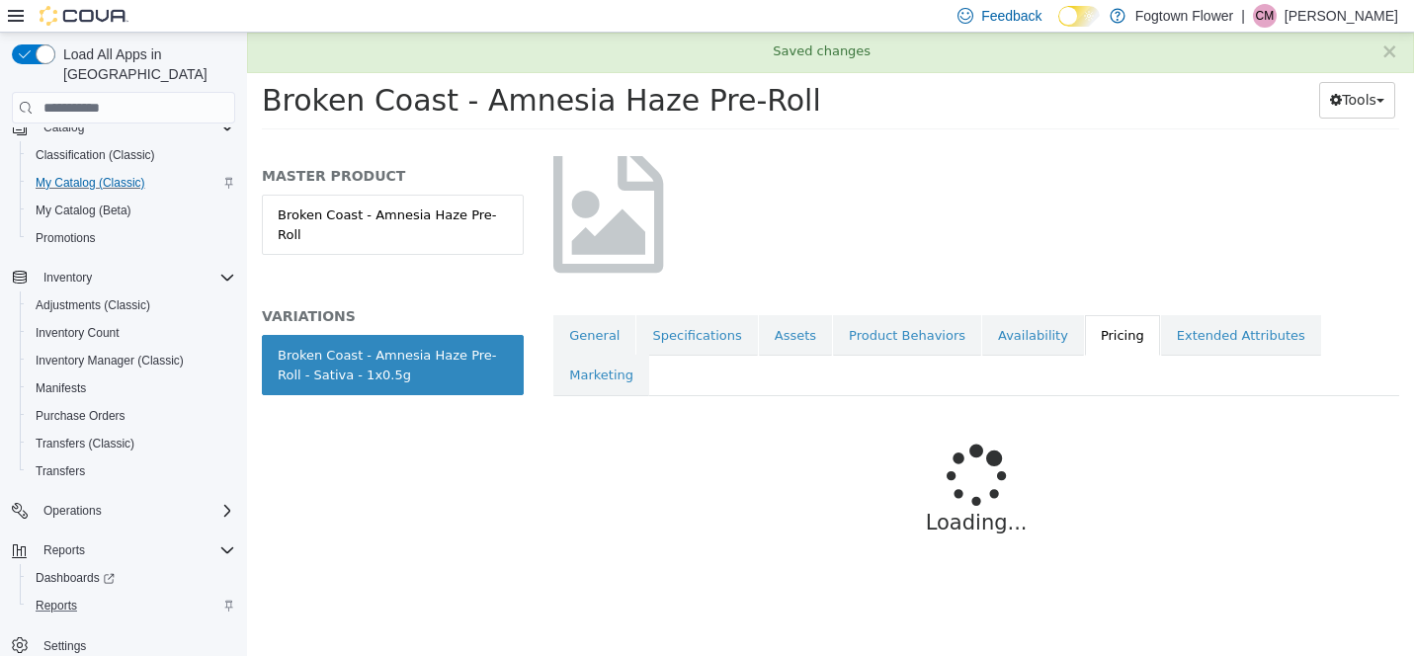
scroll to position [85, 1]
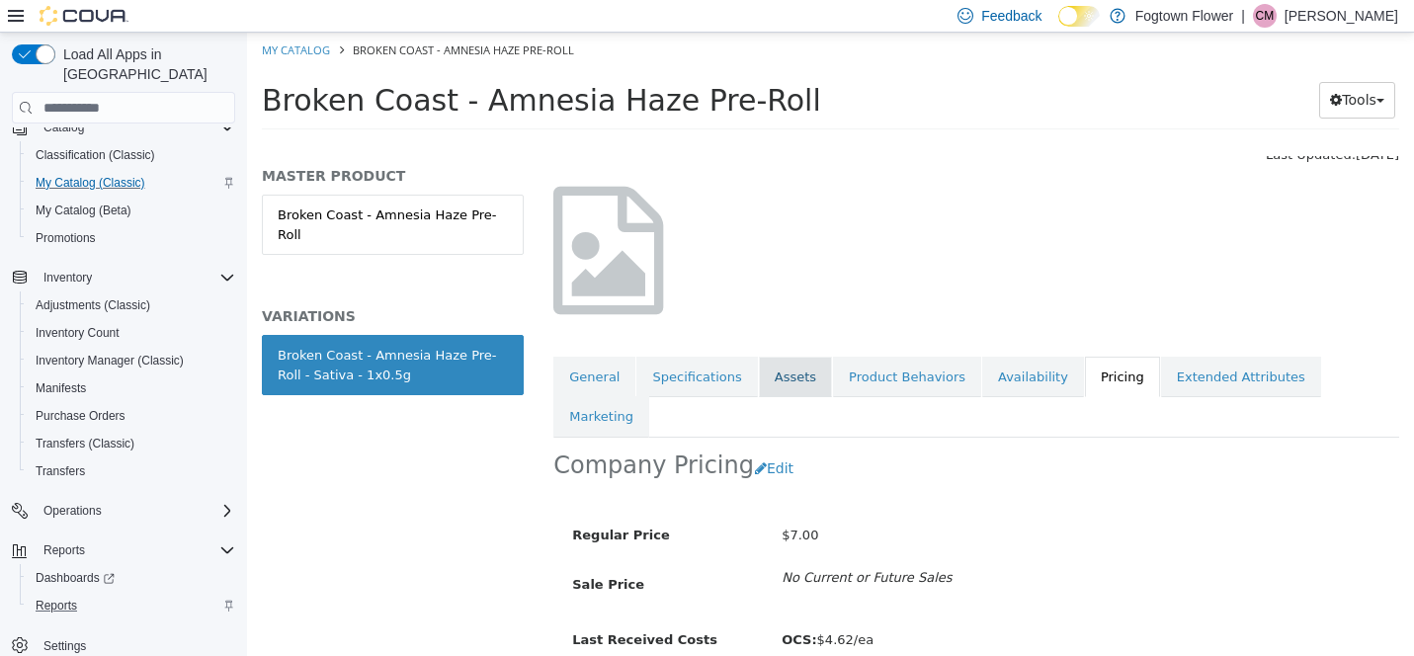
click at [785, 376] on link "Assets" at bounding box center [795, 378] width 73 height 42
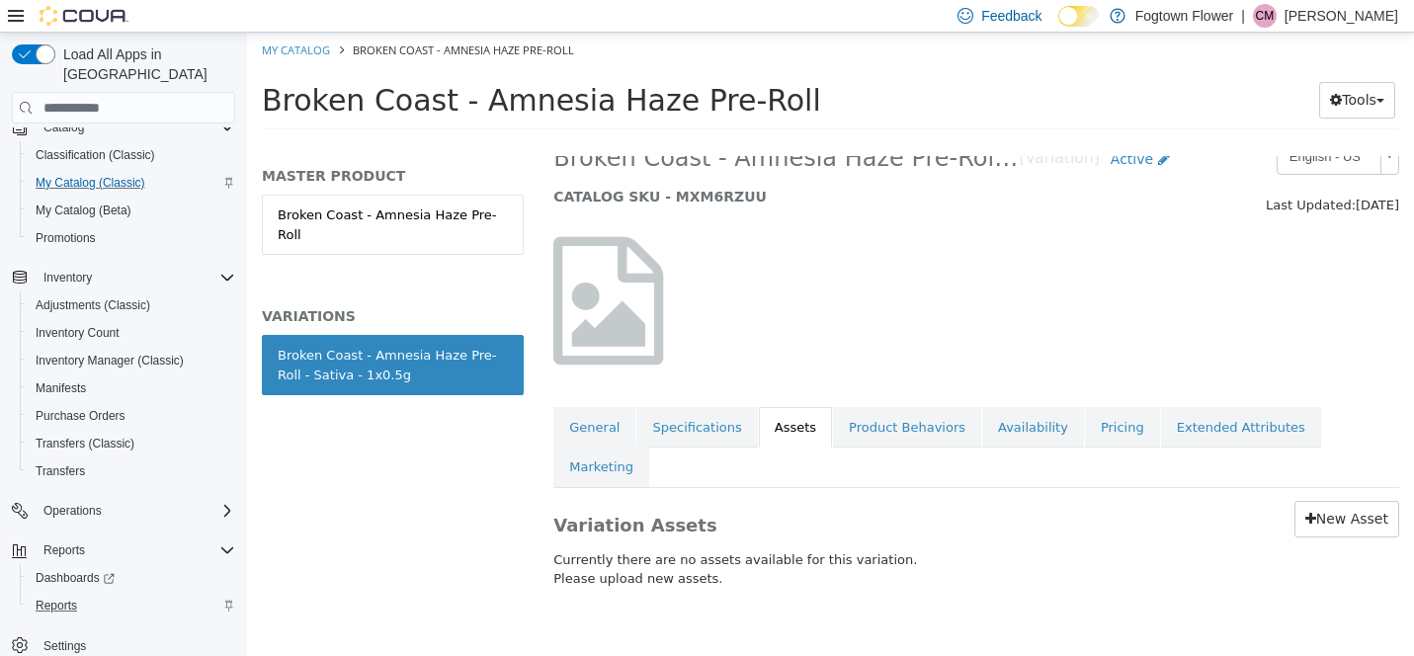
scroll to position [0, 1]
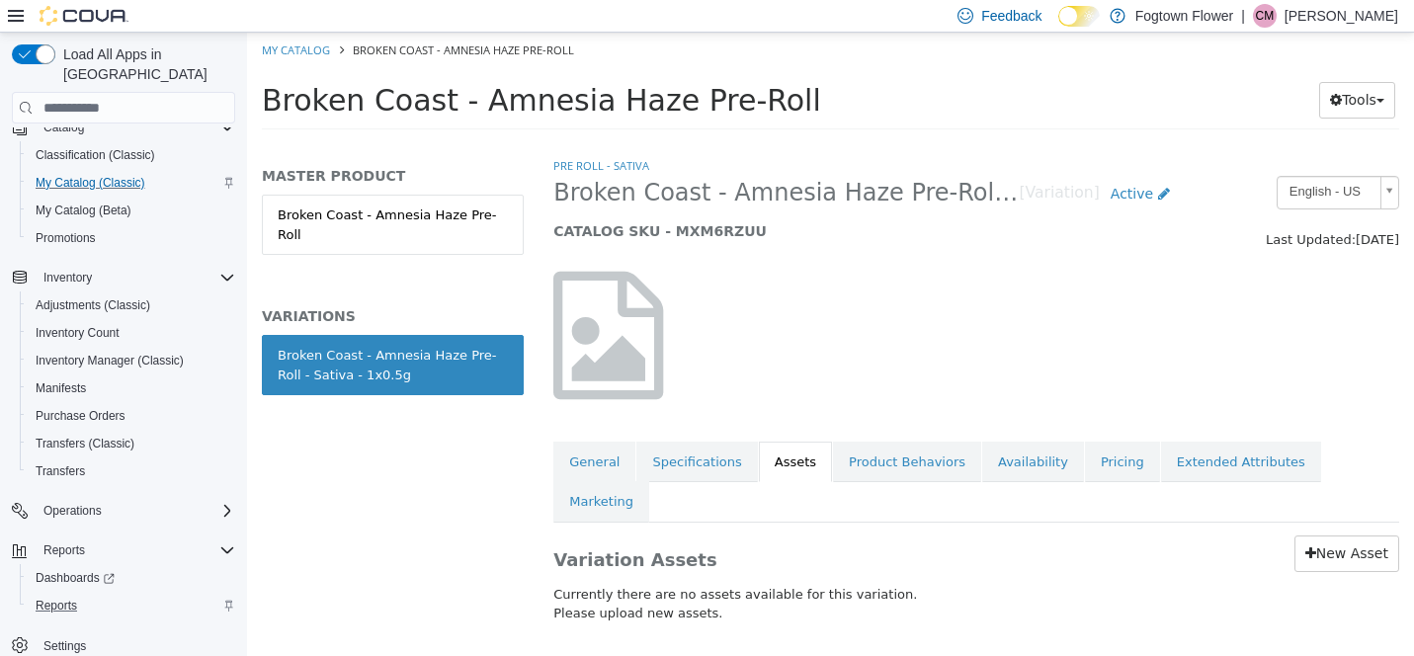
click at [1336, 523] on div "Variation Assets New Asset Currently there are no assets available for this var…" at bounding box center [977, 584] width 876 height 122
click at [1339, 536] on link "New Asset" at bounding box center [1346, 554] width 105 height 37
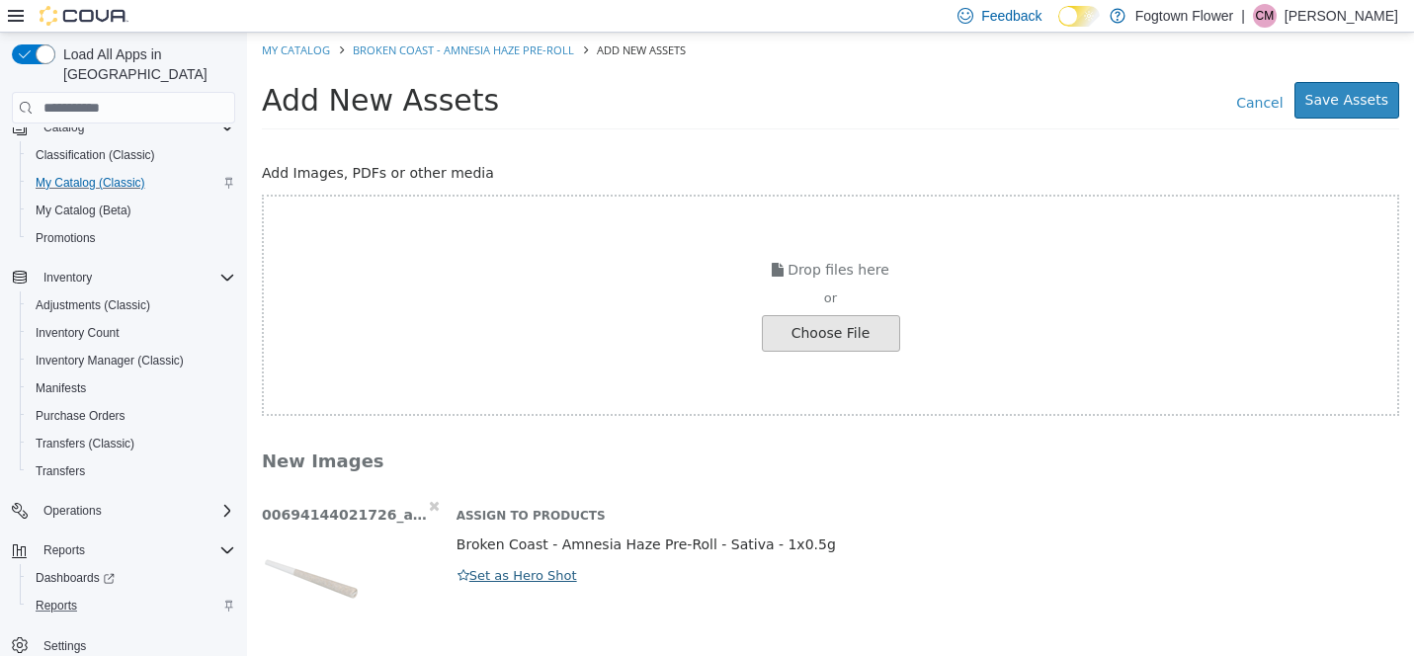
click at [507, 575] on button "Set as Hero Shot" at bounding box center [518, 576] width 122 height 22
click at [1366, 99] on button "Save Assets" at bounding box center [1346, 100] width 105 height 37
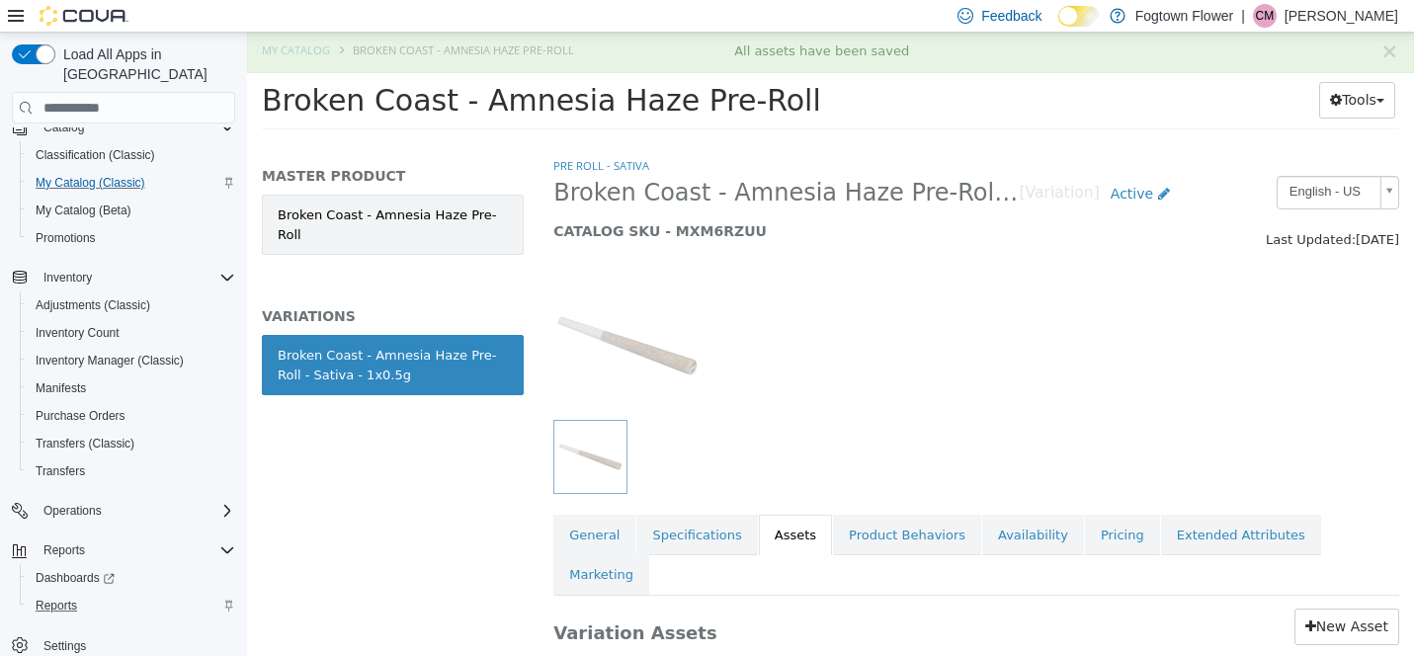
click at [400, 215] on link "Broken Coast - Amnesia Haze Pre-Roll" at bounding box center [393, 225] width 262 height 60
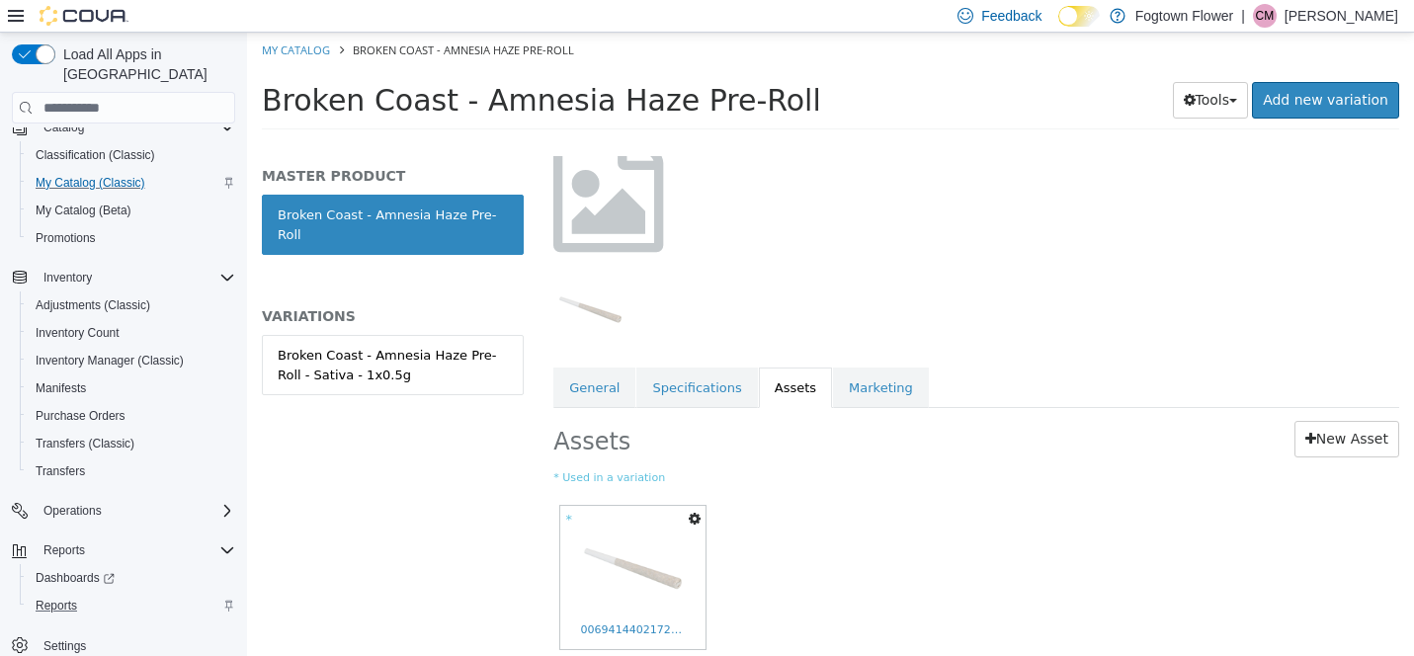
scroll to position [150, 0]
click at [695, 517] on icon "button" at bounding box center [695, 516] width 12 height 14
click at [661, 581] on link "Set As Hero Shot" at bounding box center [622, 577] width 166 height 27
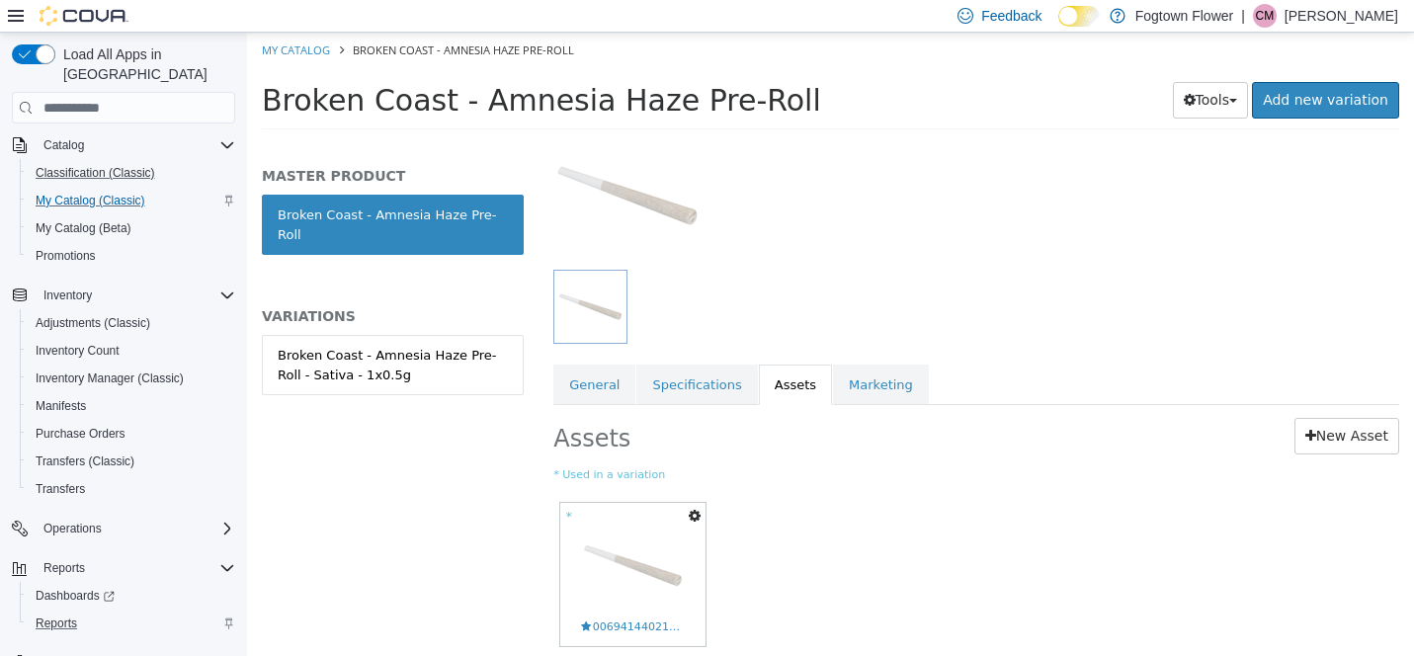
scroll to position [0, 0]
click at [293, 56] on link "My Catalog" at bounding box center [296, 49] width 68 height 15
select select "**********"
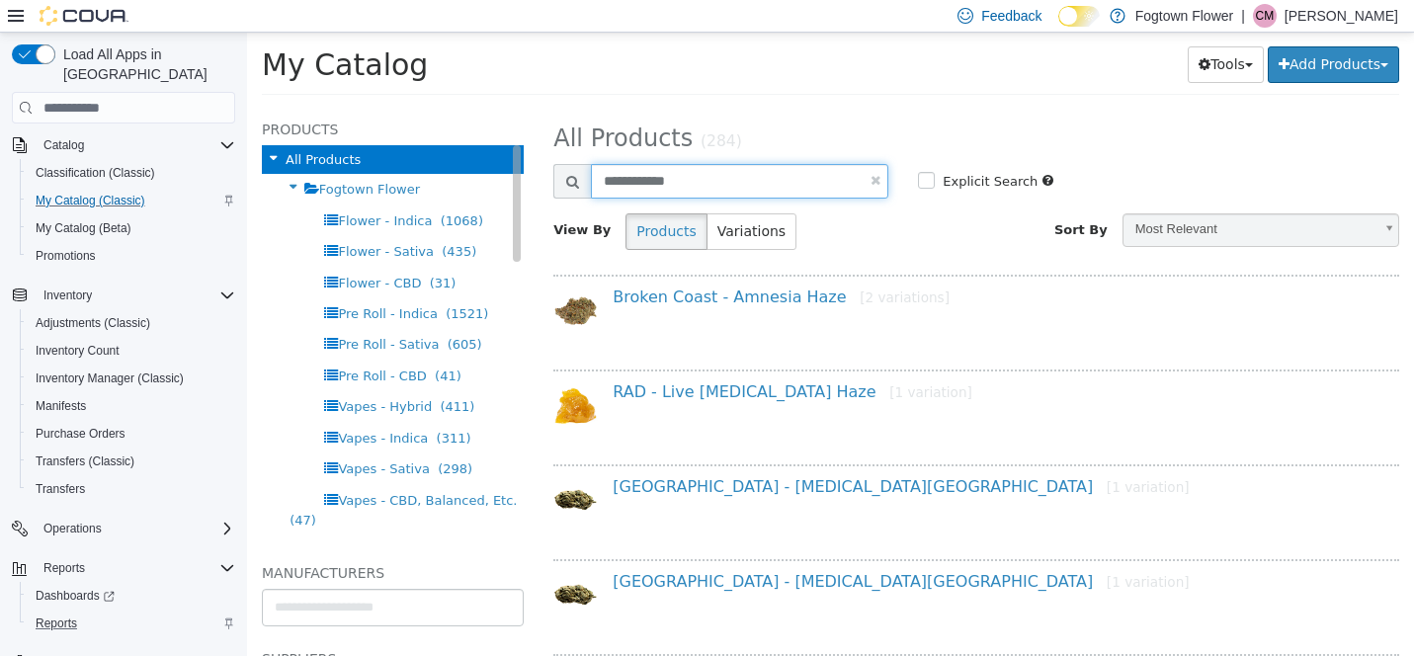
drag, startPoint x: 726, startPoint y: 173, endPoint x: 432, endPoint y: 158, distance: 294.8
click at [433, 108] on div "Products All Products Fogtown Flower Flower - Indica (1068) Flower - Sativa (43…" at bounding box center [830, 108] width 1167 height 0
type input "**********"
select select "**********"
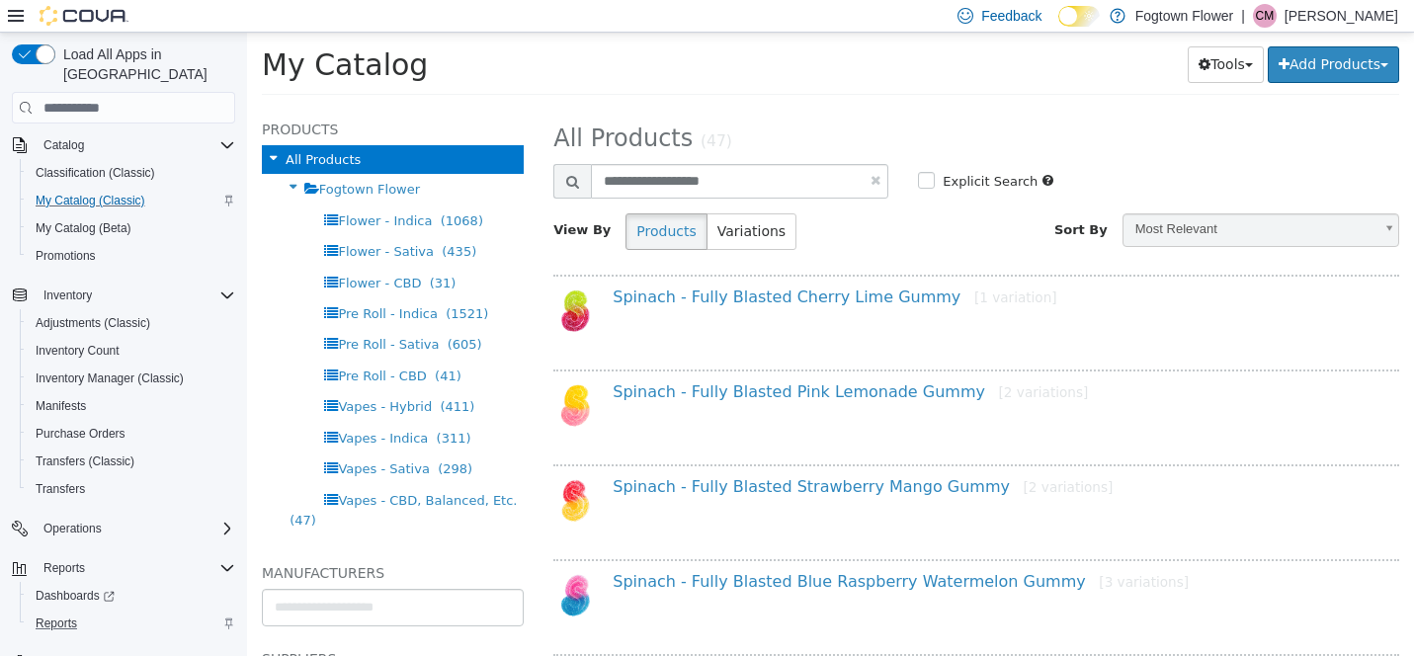
click at [947, 593] on div "Spinach - Fully Blasted Blue Raspberry Watermelon Gummy [3 variations]" at bounding box center [999, 586] width 802 height 29
click at [877, 567] on div "Spinach - Fully Blasted Blue Raspberry Watermelon Gummy [3 variations]" at bounding box center [976, 601] width 846 height 85
click at [820, 580] on link "Spinach - Fully Blasted Blue Raspberry Watermelon Gummy [3 variations]" at bounding box center [901, 581] width 576 height 19
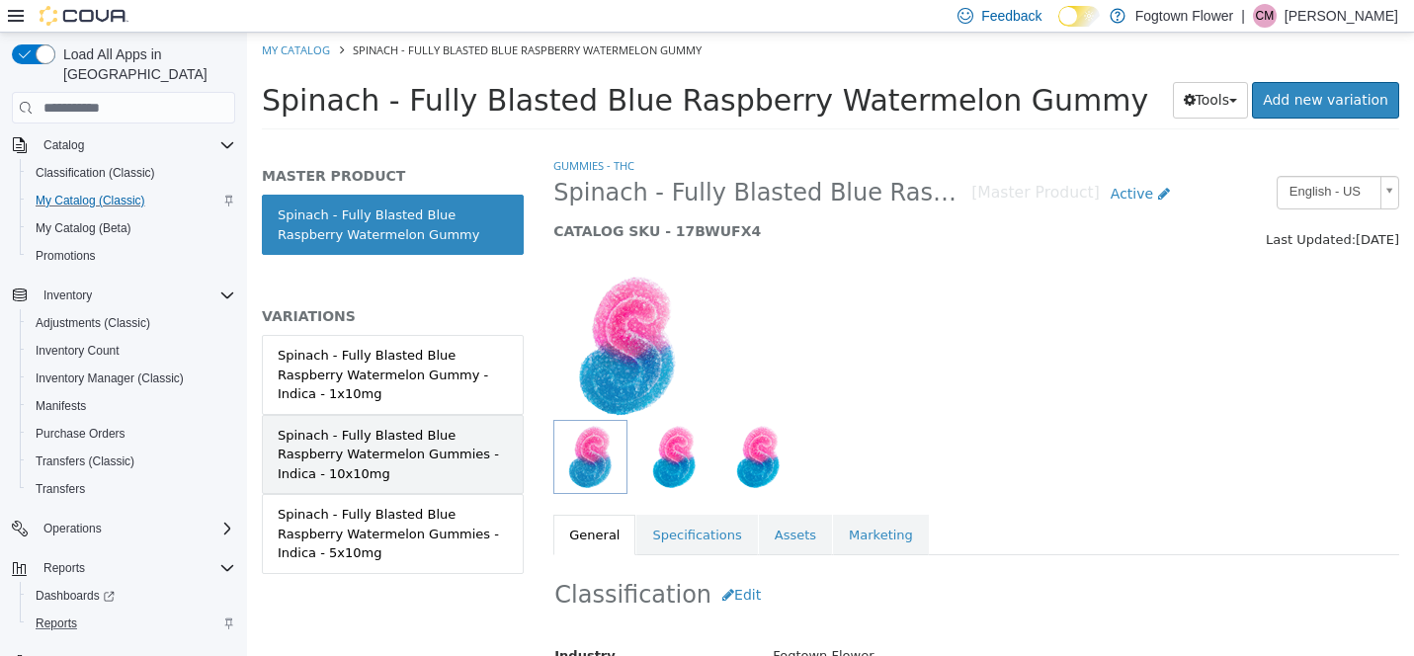
click at [434, 452] on div "Spinach - Fully Blasted Blue Raspberry Watermelon Gummies - Indica - 10x10mg" at bounding box center [393, 455] width 230 height 58
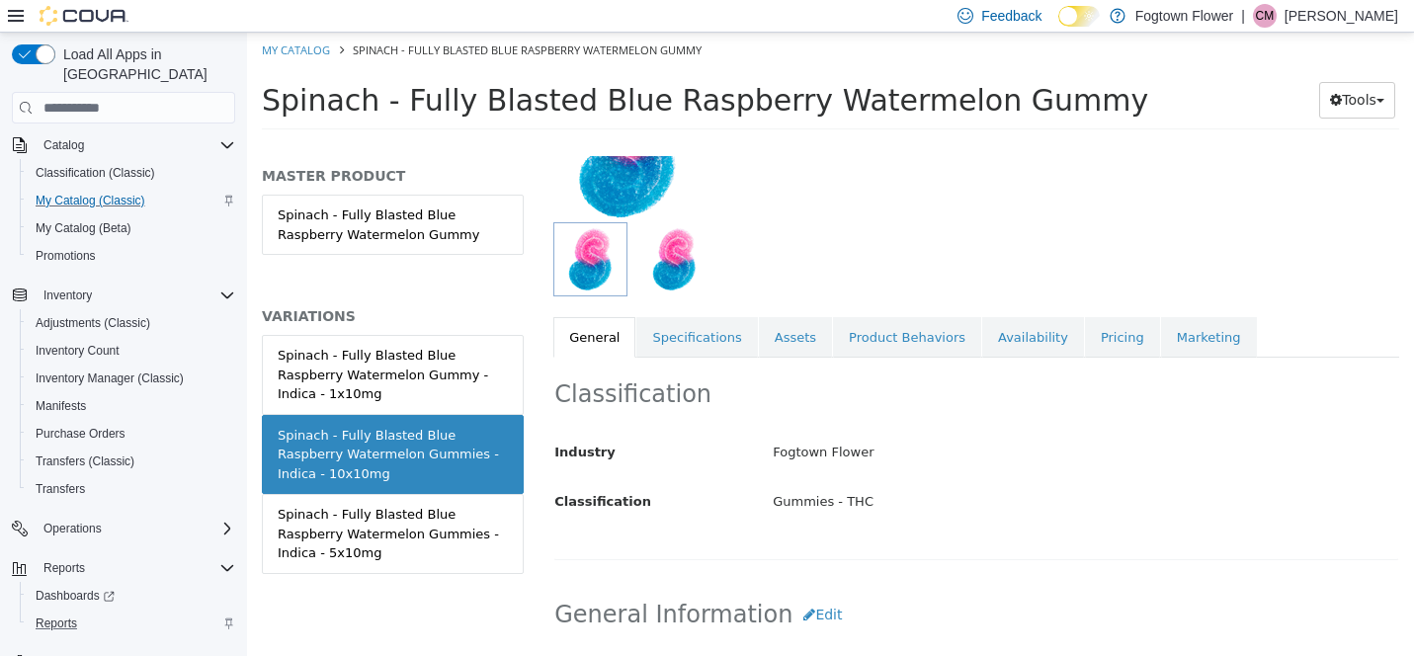
scroll to position [200, 0]
click at [1103, 335] on link "Pricing" at bounding box center [1122, 336] width 75 height 42
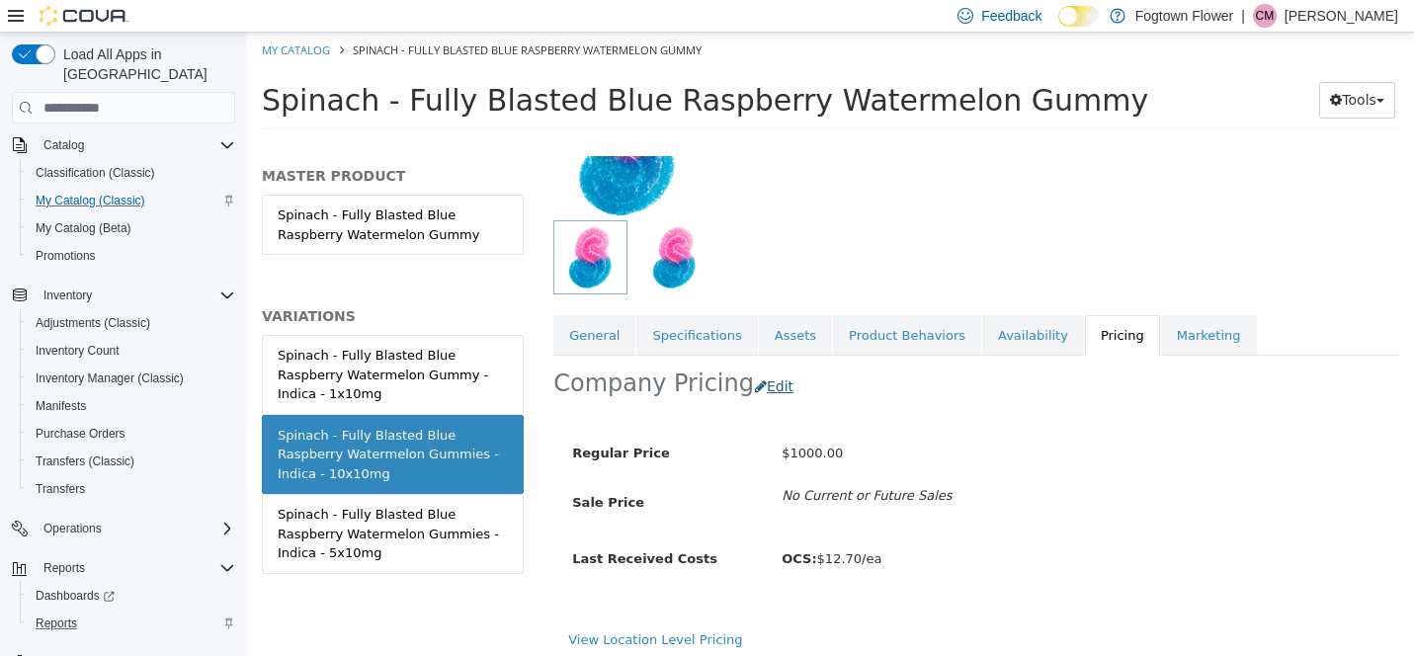
click at [761, 385] on button "Edit" at bounding box center [779, 387] width 50 height 37
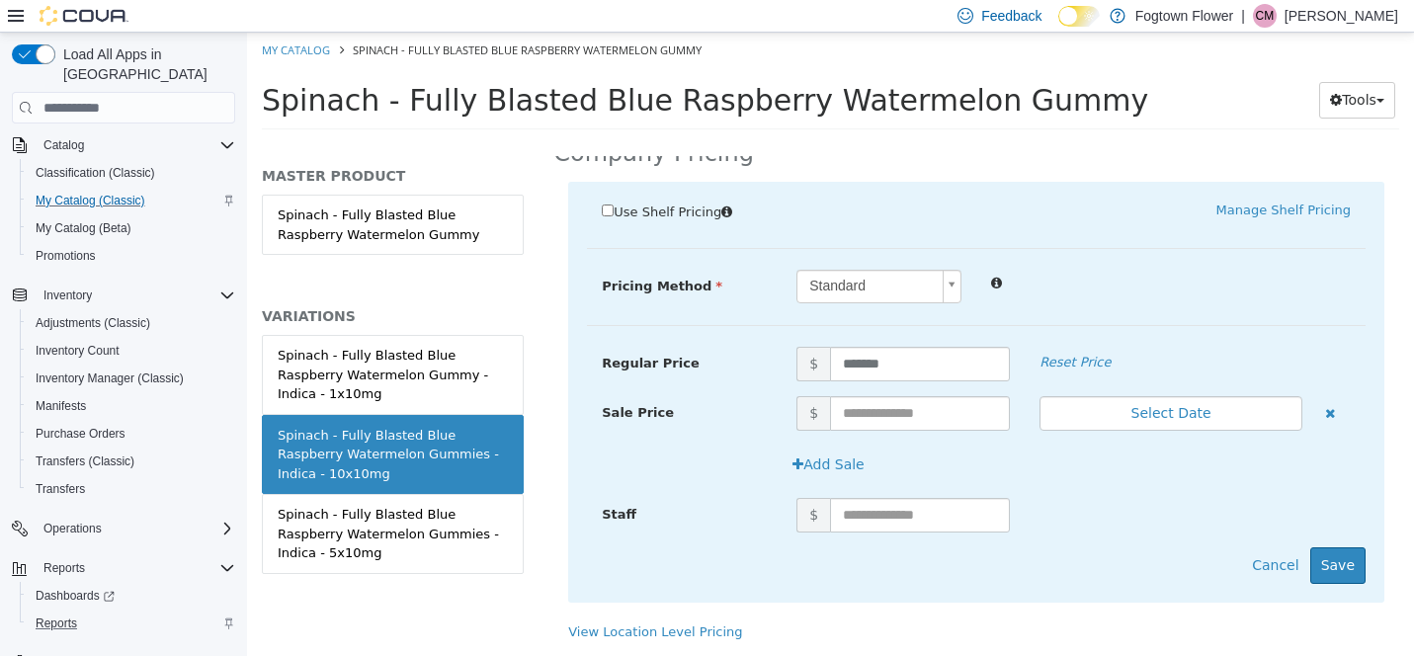
scroll to position [452, 1]
drag, startPoint x: 964, startPoint y: 337, endPoint x: 685, endPoint y: 350, distance: 279.9
click at [685, 350] on div "Regular Price $ ******* Reset Price" at bounding box center [976, 364] width 779 height 35
type input "*"
type input "****"
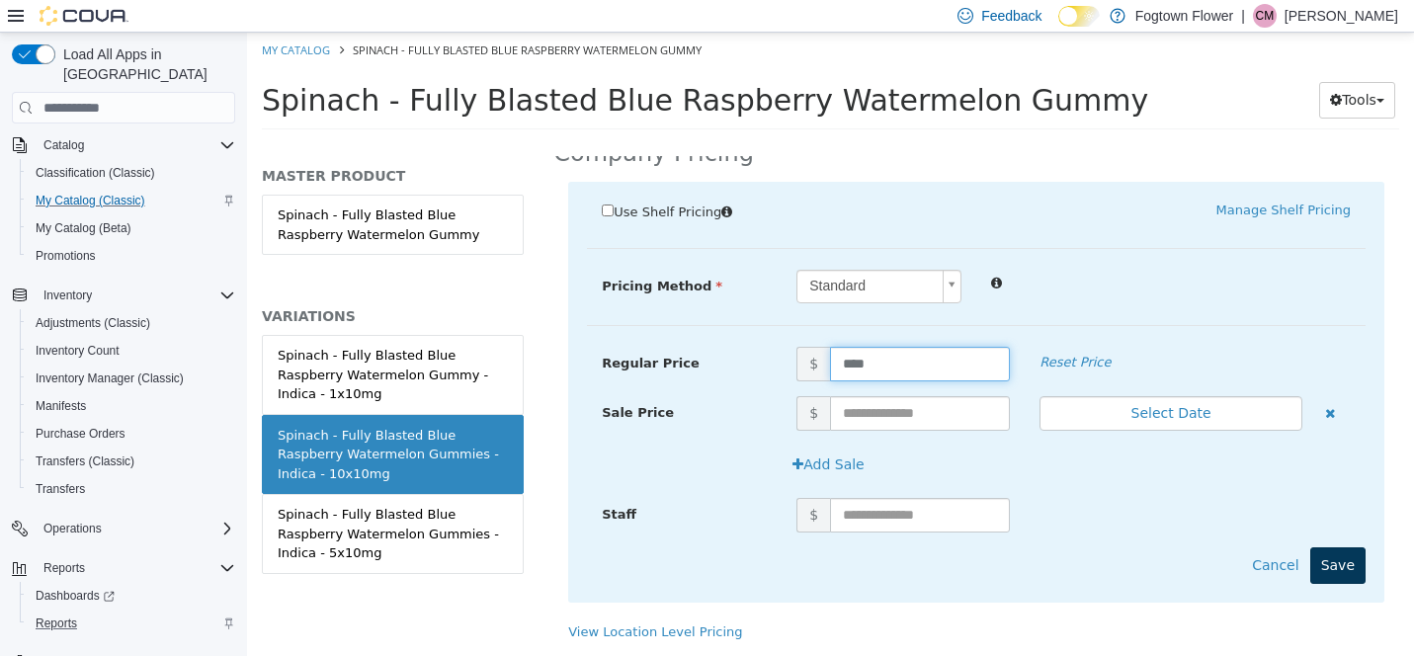
click at [1342, 547] on button "Save" at bounding box center [1337, 565] width 55 height 37
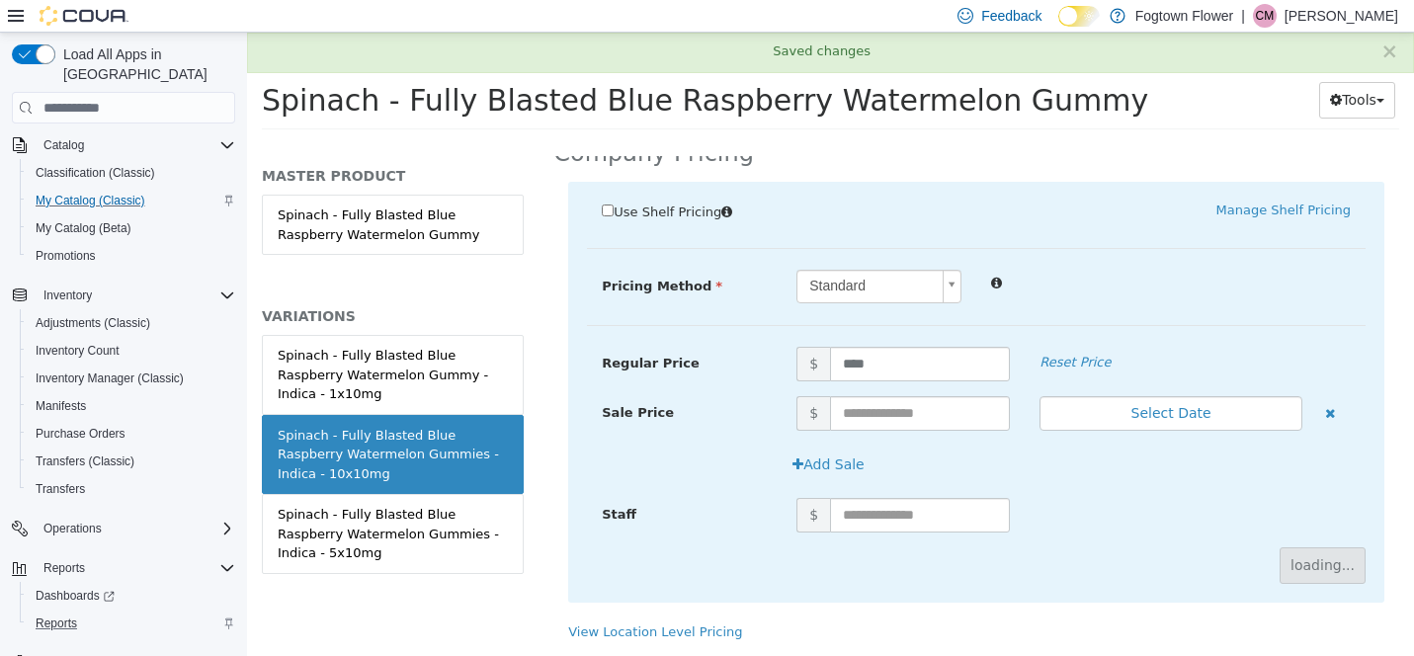
scroll to position [231, 1]
